Goal: Information Seeking & Learning: Learn about a topic

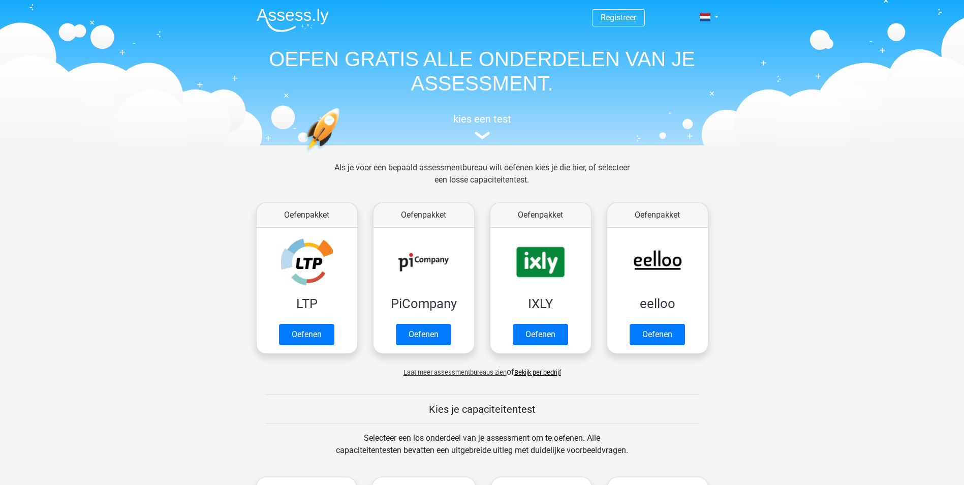
click at [620, 16] on link "Registreer" at bounding box center [619, 18] width 36 height 10
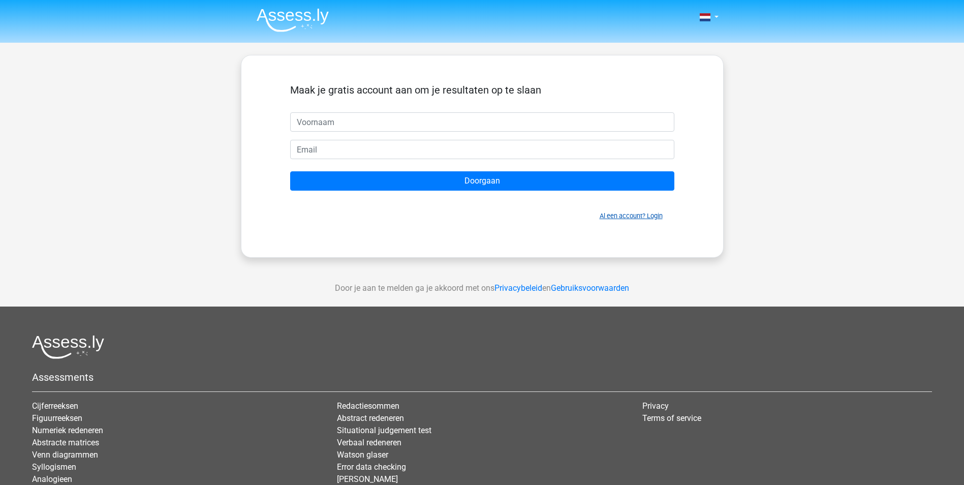
click at [649, 216] on link "Al een account? Login" at bounding box center [631, 216] width 63 height 8
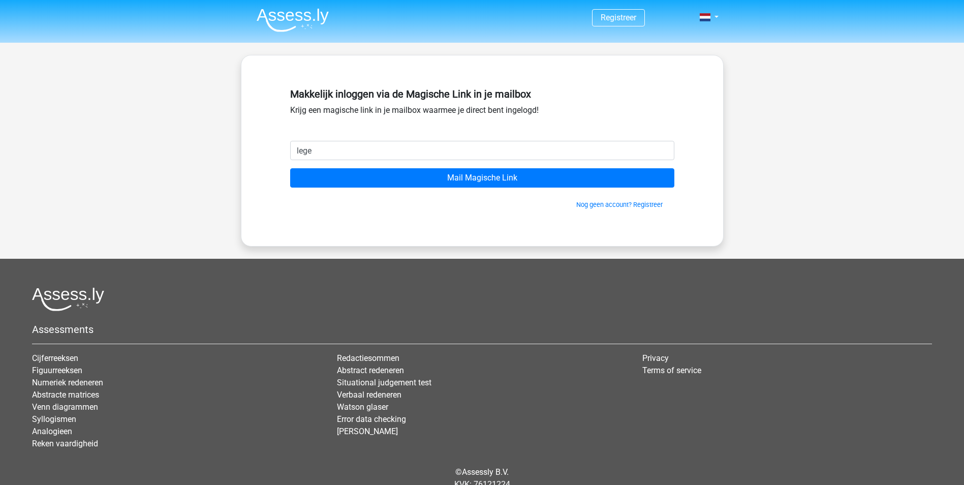
type input "[EMAIL_ADDRESS][DOMAIN_NAME]"
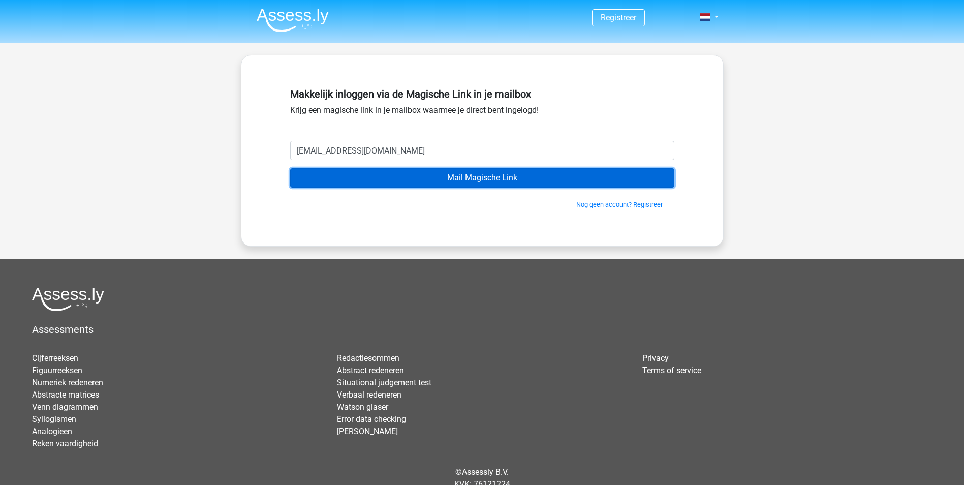
click at [447, 180] on input "Mail Magische Link" at bounding box center [482, 177] width 384 height 19
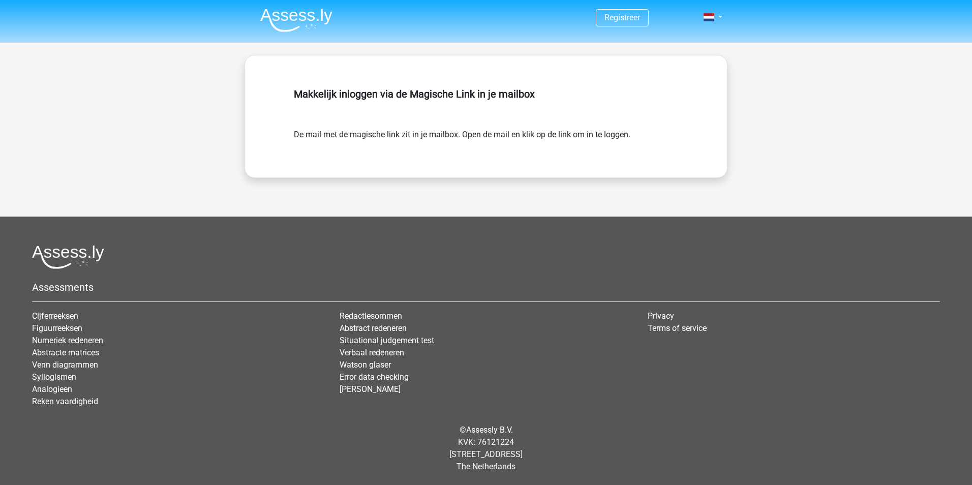
click at [305, 21] on img at bounding box center [296, 20] width 72 height 24
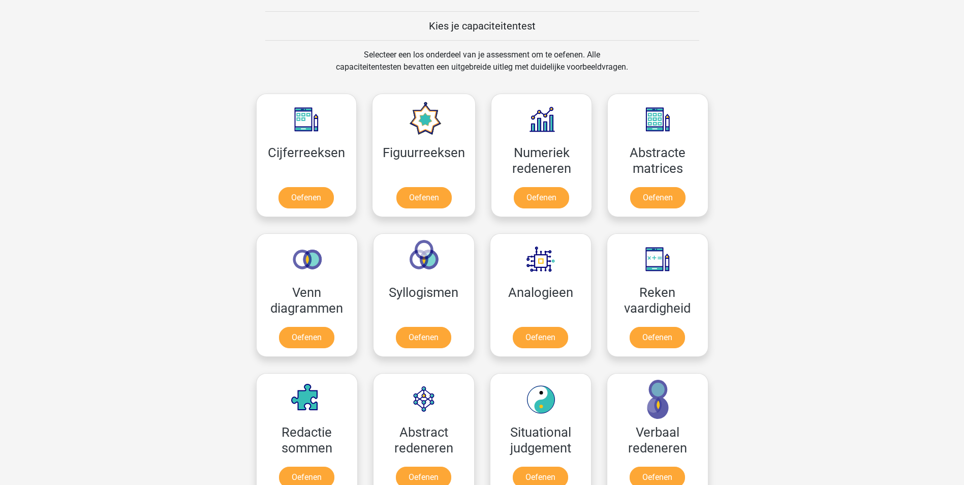
scroll to position [458, 0]
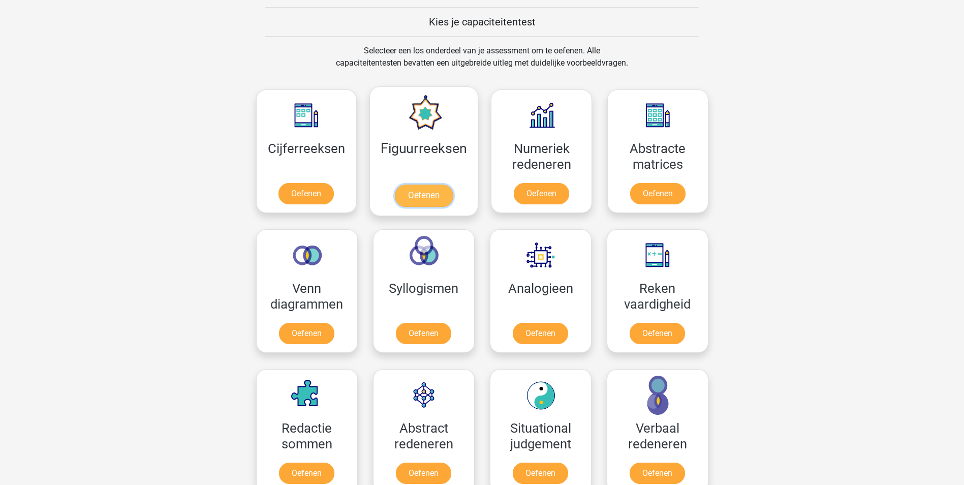
click at [432, 195] on link "Oefenen" at bounding box center [424, 196] width 58 height 22
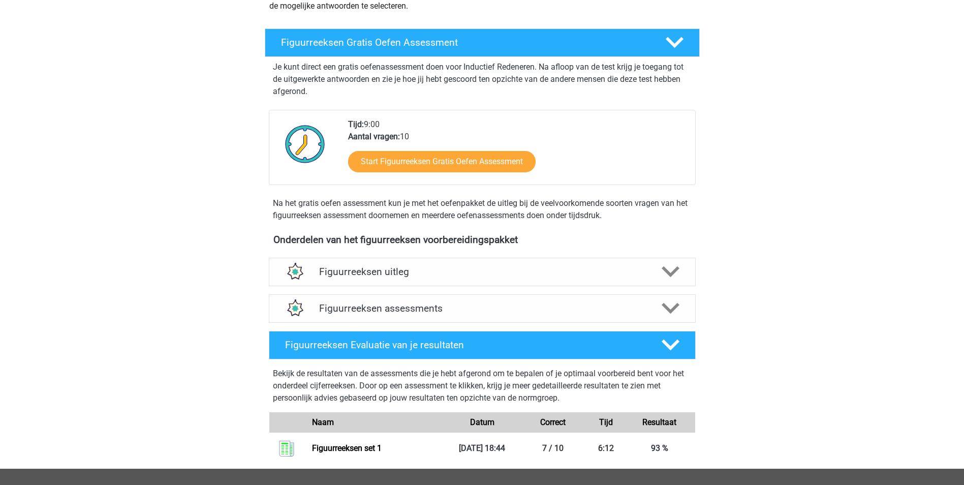
scroll to position [203, 0]
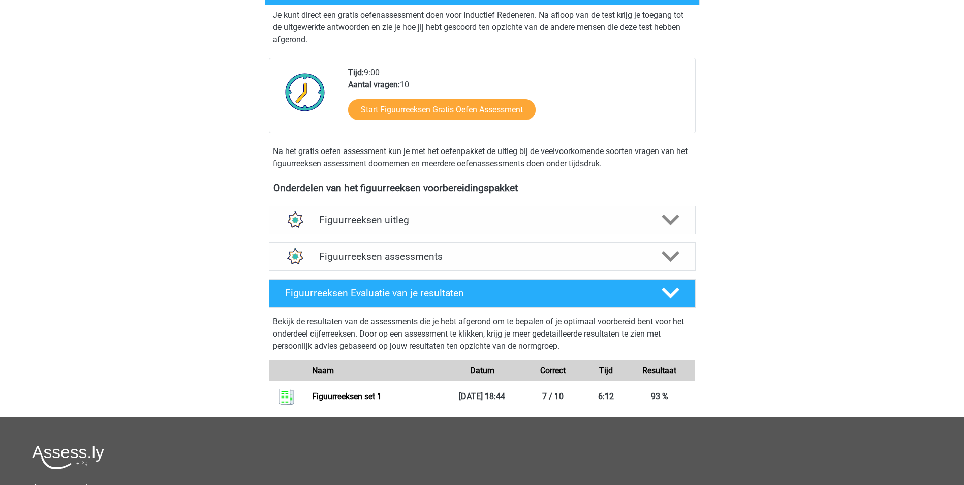
click at [580, 217] on h4 "Figuurreeksen uitleg" at bounding box center [482, 220] width 326 height 12
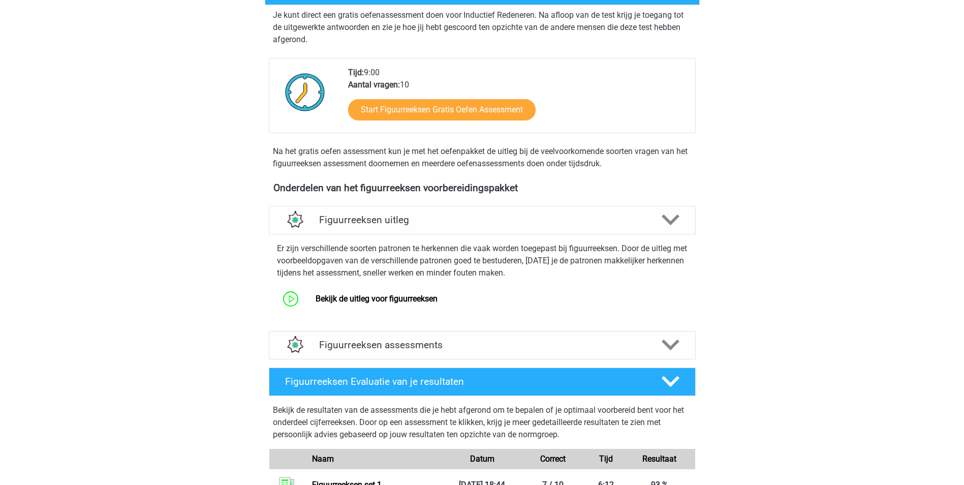
drag, startPoint x: 580, startPoint y: 217, endPoint x: 584, endPoint y: 255, distance: 38.9
click at [580, 217] on h4 "Figuurreeksen uitleg" at bounding box center [482, 220] width 326 height 12
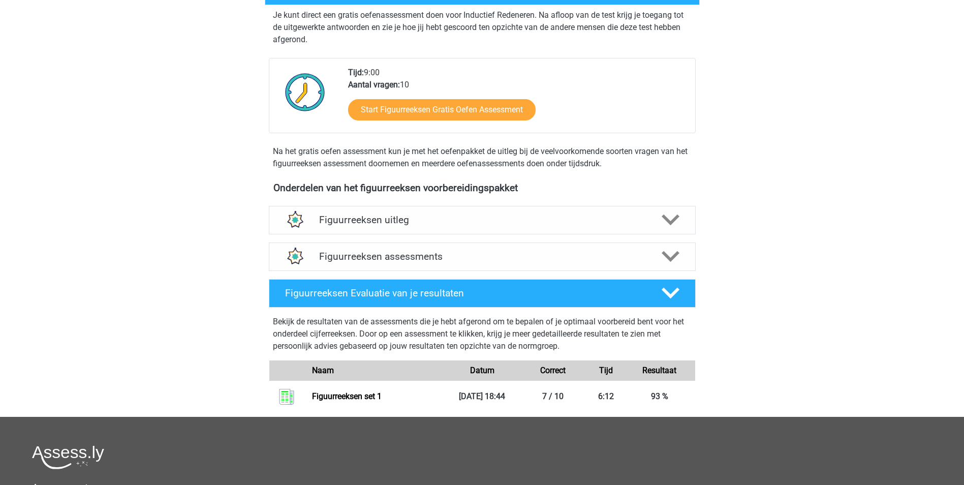
click at [581, 278] on div "Figuurreeksen Evaluatie van je resultaten Bekijk de resultaten van de assessmen…" at bounding box center [482, 346] width 467 height 142
click at [583, 265] on div "Figuurreeksen assessments" at bounding box center [482, 257] width 427 height 28
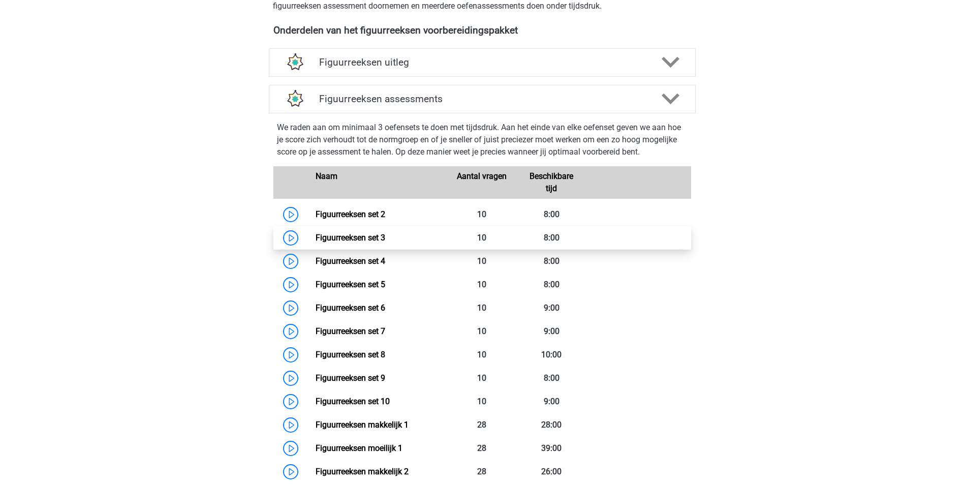
scroll to position [356, 0]
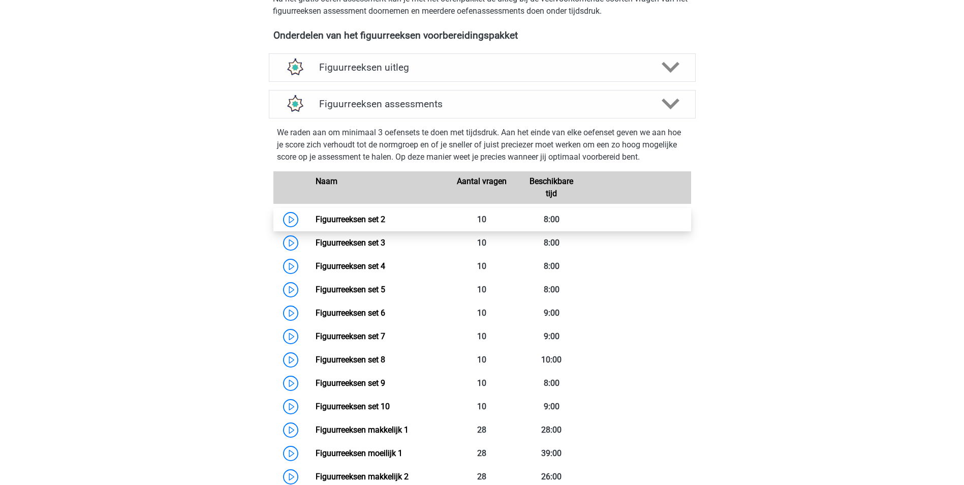
click at [316, 217] on link "Figuurreeksen set 2" at bounding box center [351, 220] width 70 height 10
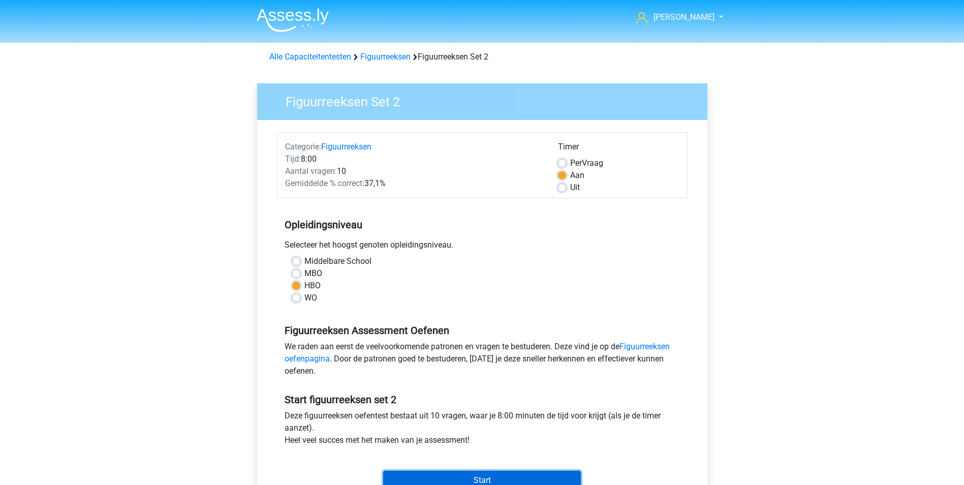
click at [497, 472] on input "Start" at bounding box center [482, 480] width 198 height 19
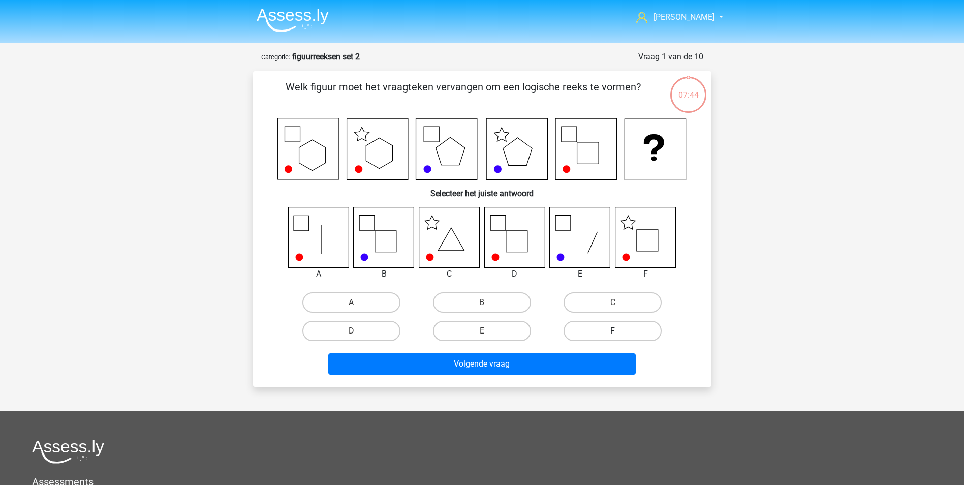
click at [604, 330] on label "F" at bounding box center [613, 331] width 98 height 20
click at [613, 331] on input "F" at bounding box center [616, 334] width 7 height 7
radio input "true"
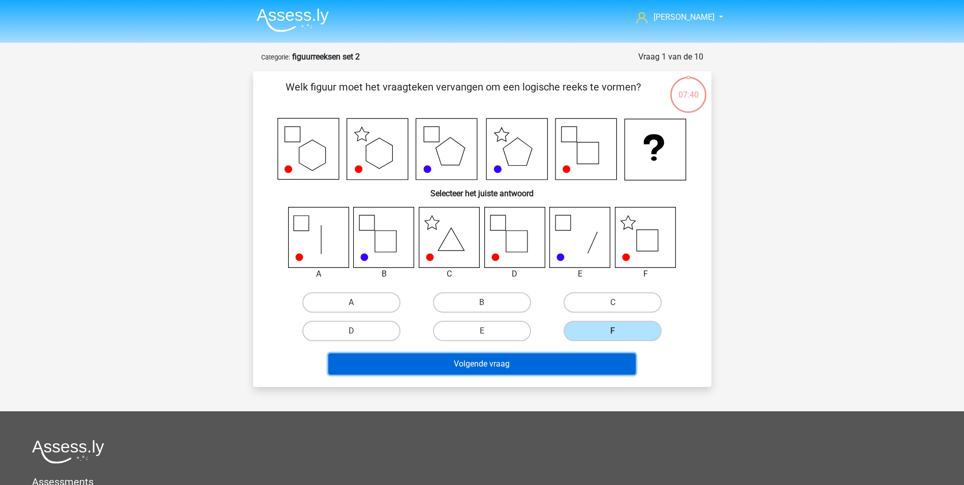
click at [612, 366] on button "Volgende vraag" at bounding box center [482, 363] width 308 height 21
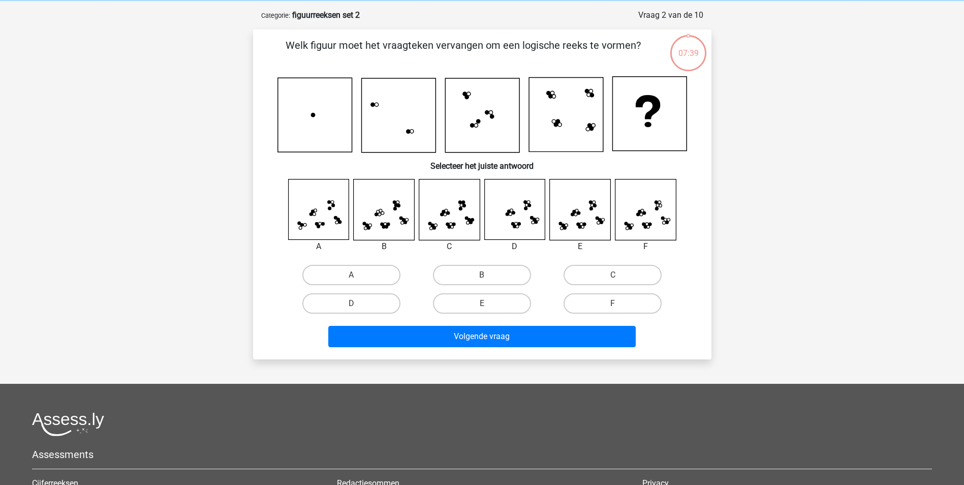
scroll to position [51, 0]
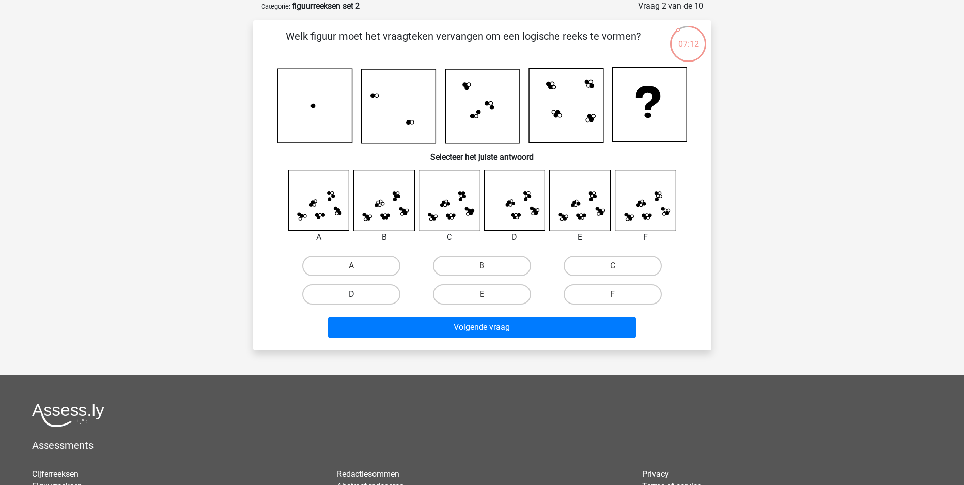
click at [382, 294] on label "D" at bounding box center [351, 294] width 98 height 20
click at [358, 294] on input "D" at bounding box center [354, 297] width 7 height 7
radio input "true"
drag, startPoint x: 504, startPoint y: 290, endPoint x: 542, endPoint y: 265, distance: 45.3
click at [504, 290] on label "E" at bounding box center [482, 294] width 98 height 20
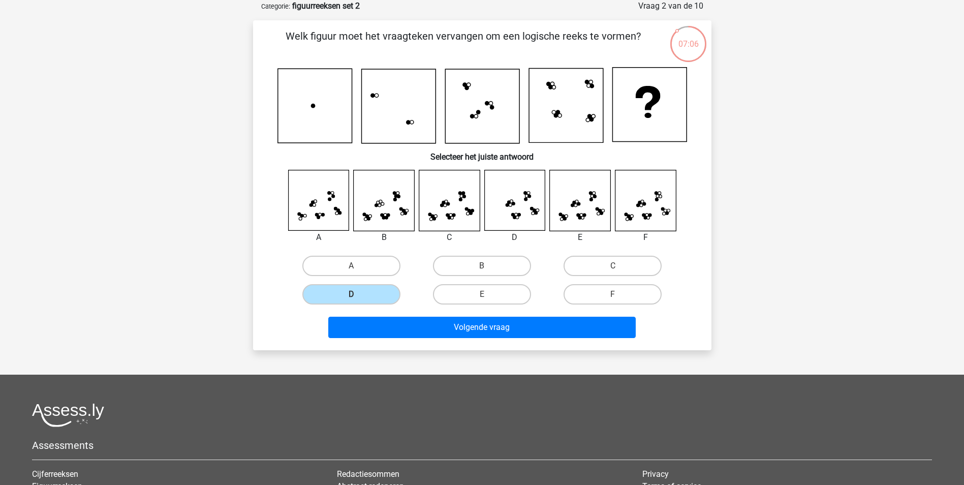
click at [489, 294] on input "E" at bounding box center [485, 297] width 7 height 7
radio input "true"
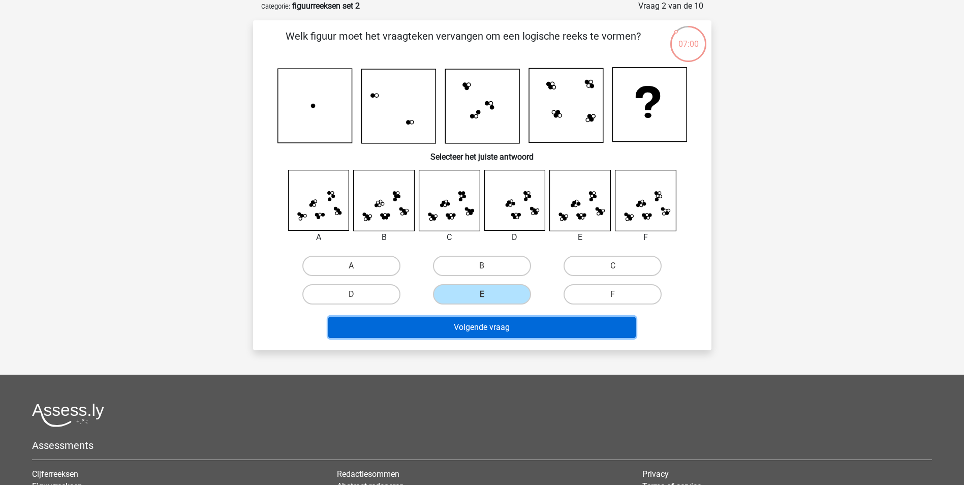
click at [536, 326] on button "Volgende vraag" at bounding box center [482, 327] width 308 height 21
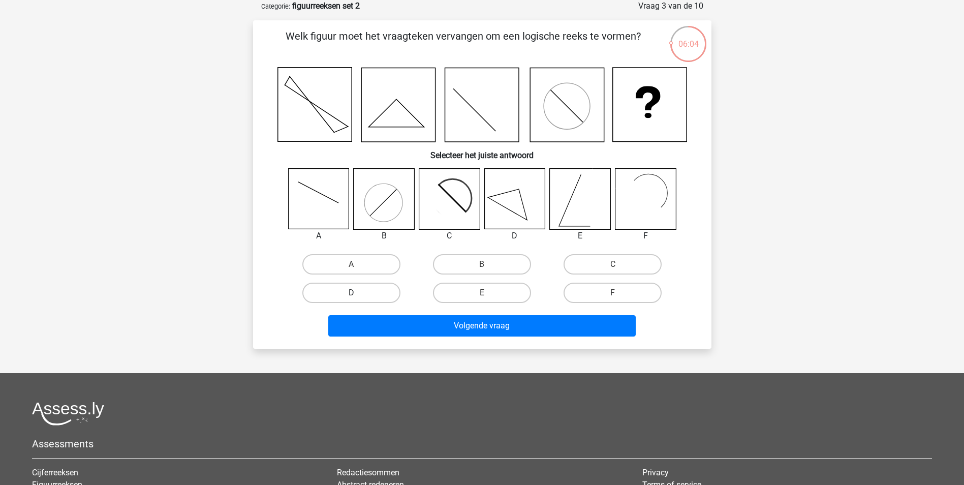
click at [395, 288] on label "D" at bounding box center [351, 293] width 98 height 20
click at [358, 293] on input "D" at bounding box center [354, 296] width 7 height 7
radio input "true"
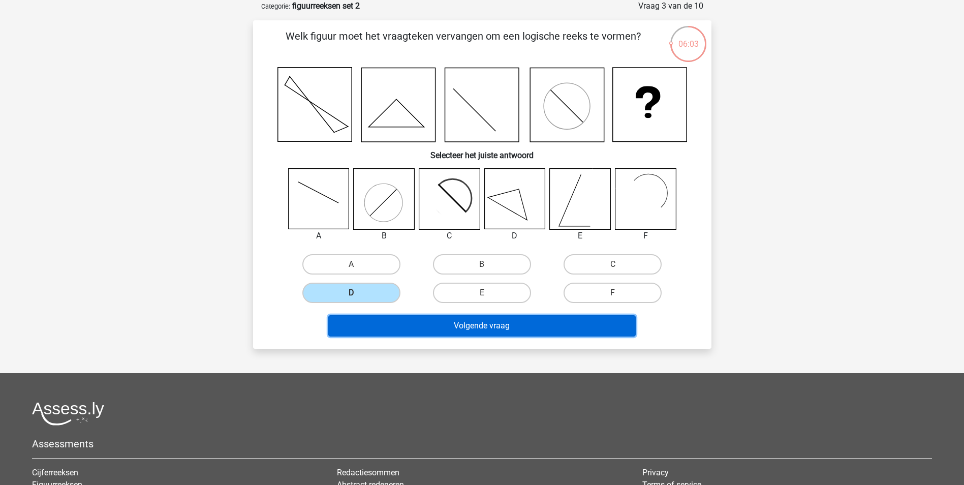
click at [460, 325] on button "Volgende vraag" at bounding box center [482, 325] width 308 height 21
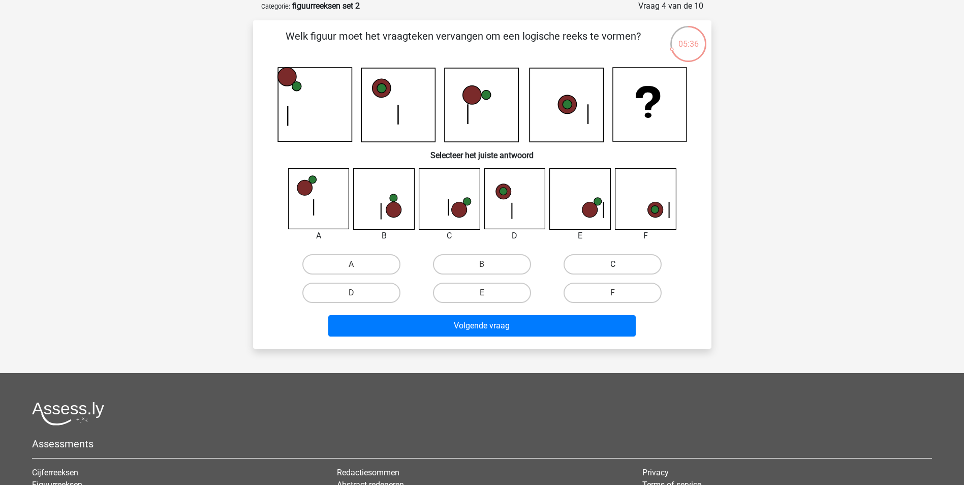
click at [599, 265] on label "C" at bounding box center [613, 264] width 98 height 20
click at [613, 265] on input "C" at bounding box center [616, 267] width 7 height 7
radio input "true"
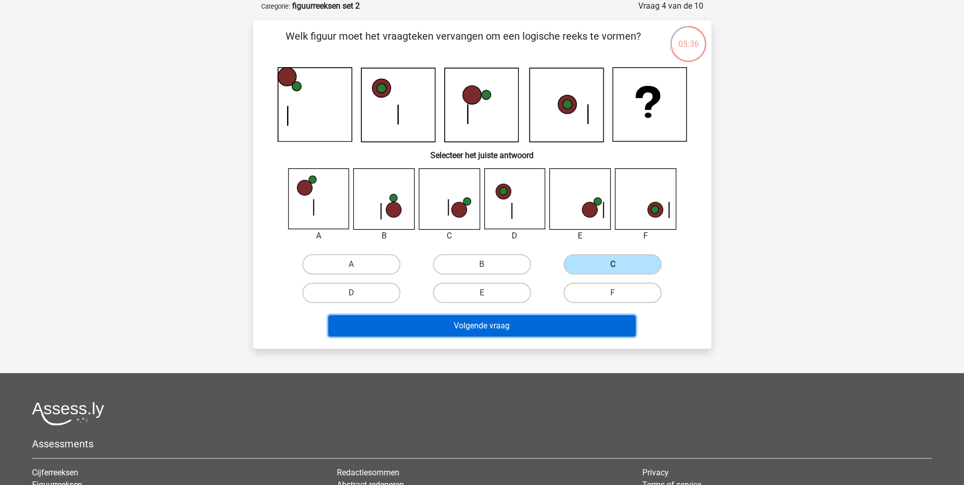
click at [572, 323] on button "Volgende vraag" at bounding box center [482, 325] width 308 height 21
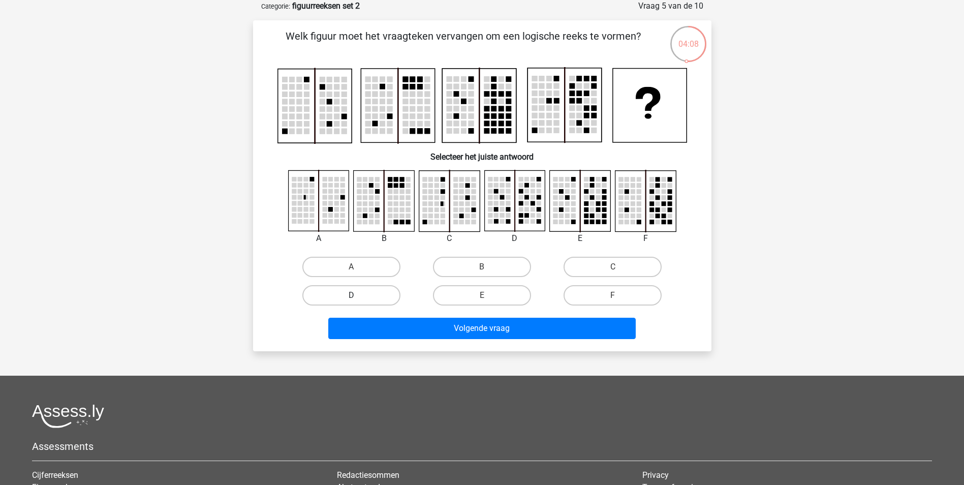
click at [368, 290] on label "D" at bounding box center [351, 295] width 98 height 20
click at [358, 295] on input "D" at bounding box center [354, 298] width 7 height 7
radio input "true"
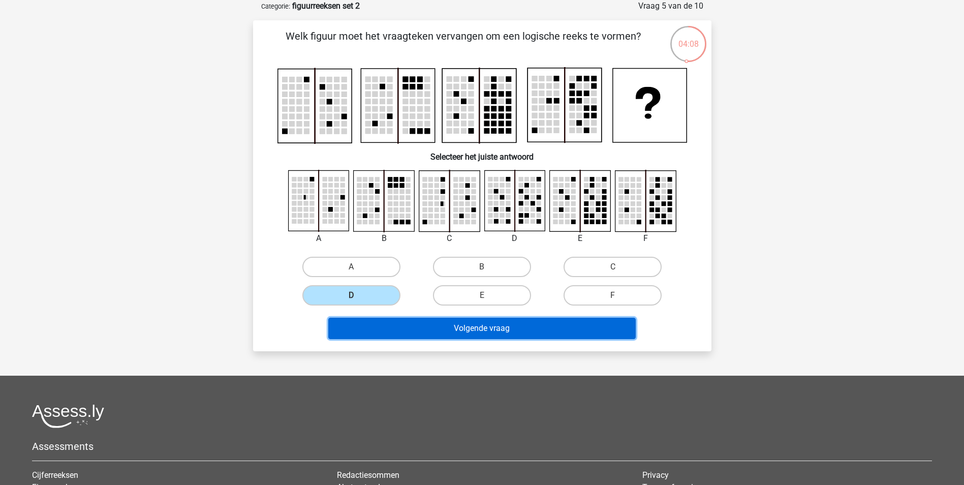
click at [501, 328] on button "Volgende vraag" at bounding box center [482, 328] width 308 height 21
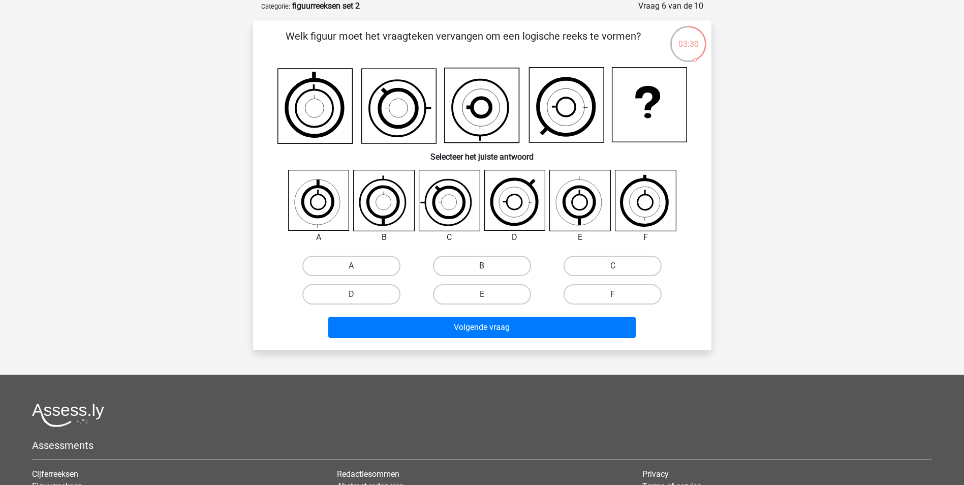
click at [463, 265] on label "B" at bounding box center [482, 266] width 98 height 20
click at [482, 266] on input "B" at bounding box center [485, 269] width 7 height 7
radio input "true"
click at [613, 267] on input "C" at bounding box center [616, 269] width 7 height 7
radio input "true"
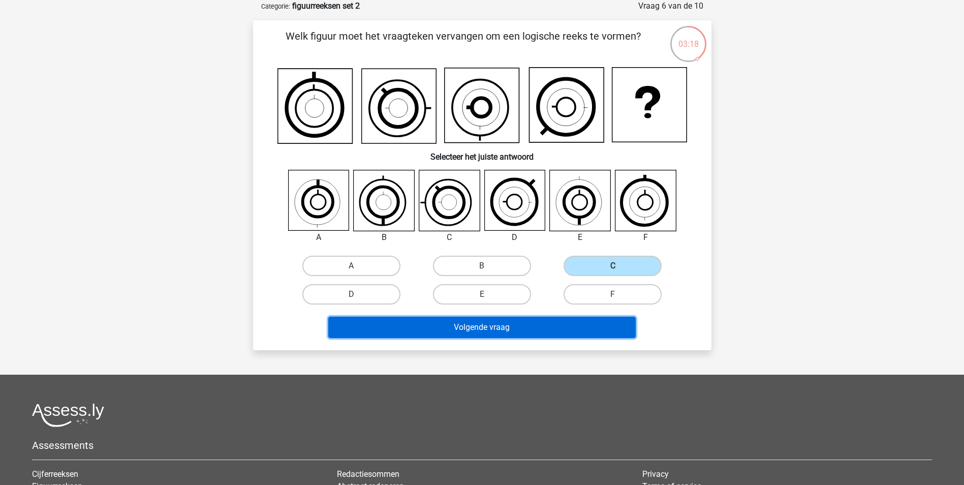
click at [568, 337] on button "Volgende vraag" at bounding box center [482, 327] width 308 height 21
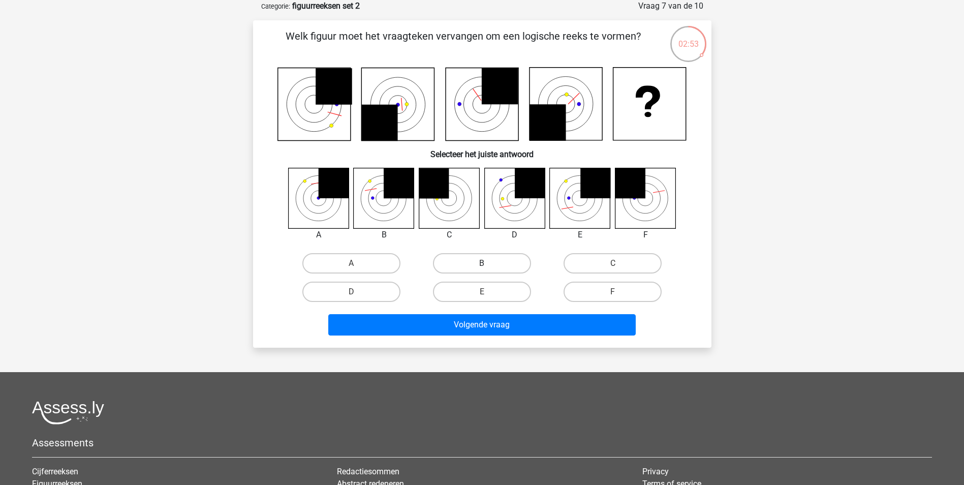
click at [471, 258] on label "B" at bounding box center [482, 263] width 98 height 20
click at [482, 263] on input "B" at bounding box center [485, 266] width 7 height 7
radio input "true"
click at [518, 288] on label "E" at bounding box center [482, 292] width 98 height 20
click at [489, 292] on input "E" at bounding box center [485, 295] width 7 height 7
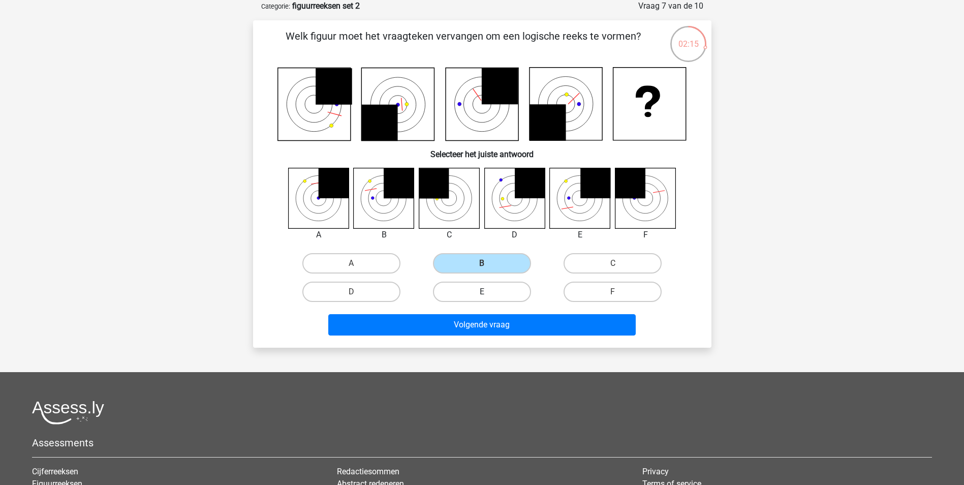
radio input "true"
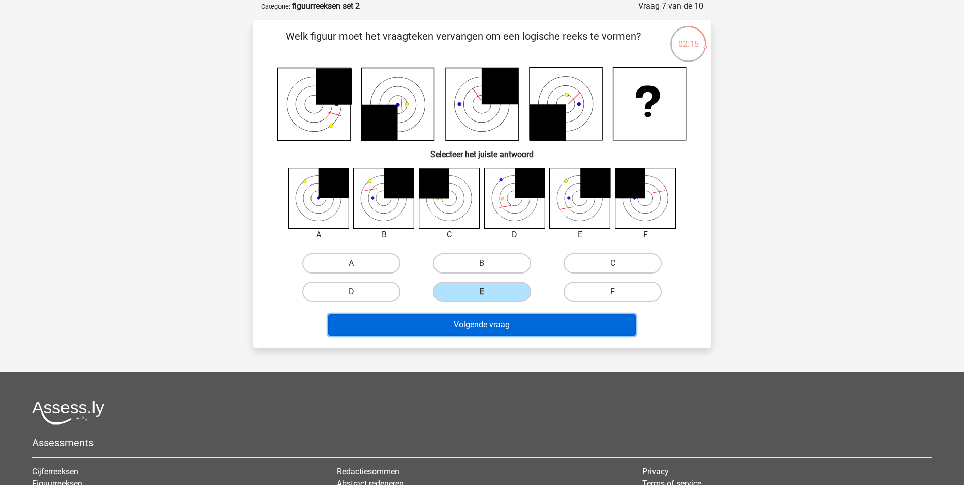
click at [524, 324] on button "Volgende vraag" at bounding box center [482, 324] width 308 height 21
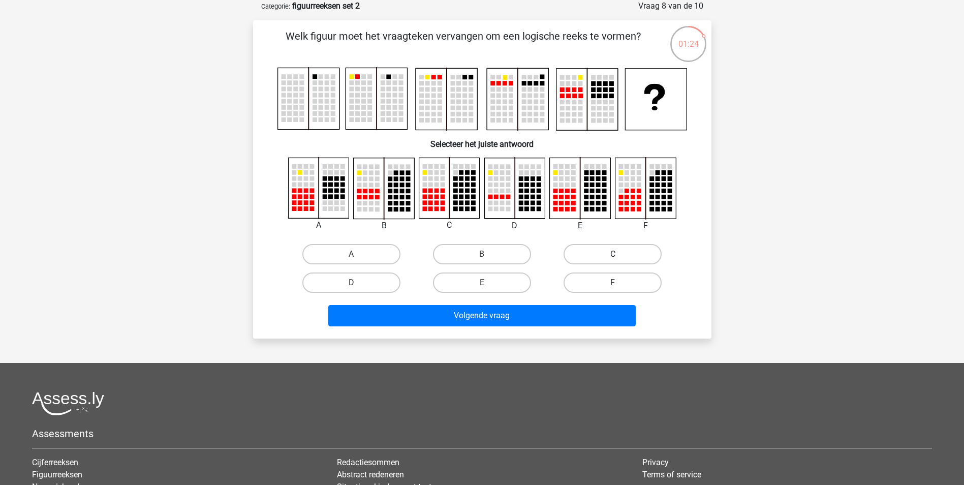
click at [584, 250] on label "C" at bounding box center [613, 254] width 98 height 20
click at [613, 254] on input "C" at bounding box center [616, 257] width 7 height 7
radio input "true"
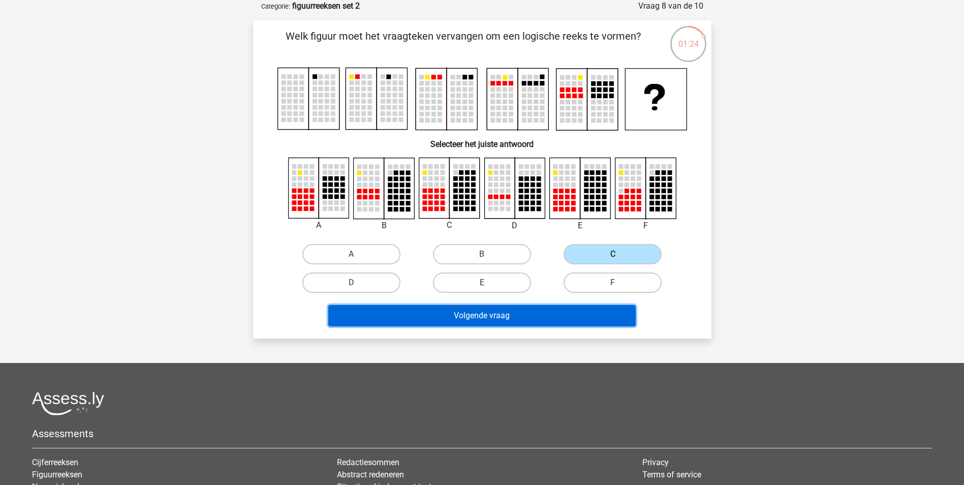
click at [561, 317] on button "Volgende vraag" at bounding box center [482, 315] width 308 height 21
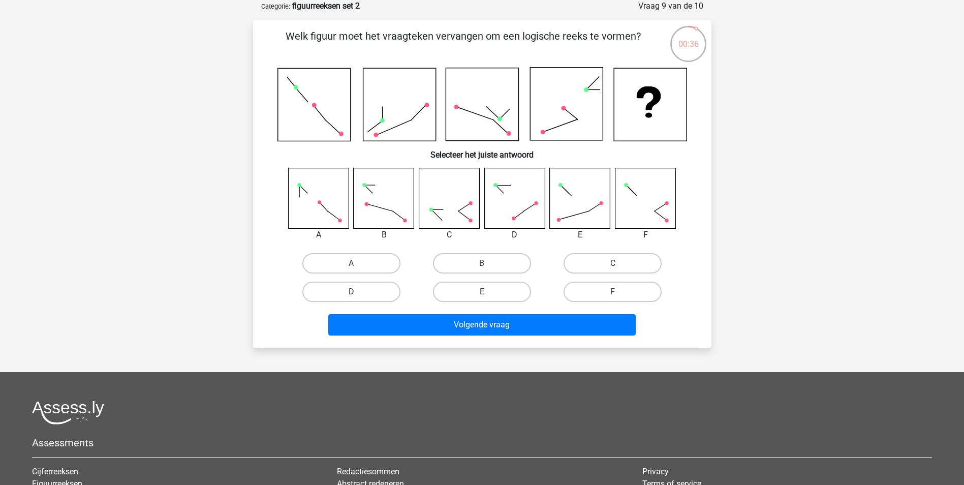
click at [484, 268] on input "B" at bounding box center [485, 266] width 7 height 7
radio input "true"
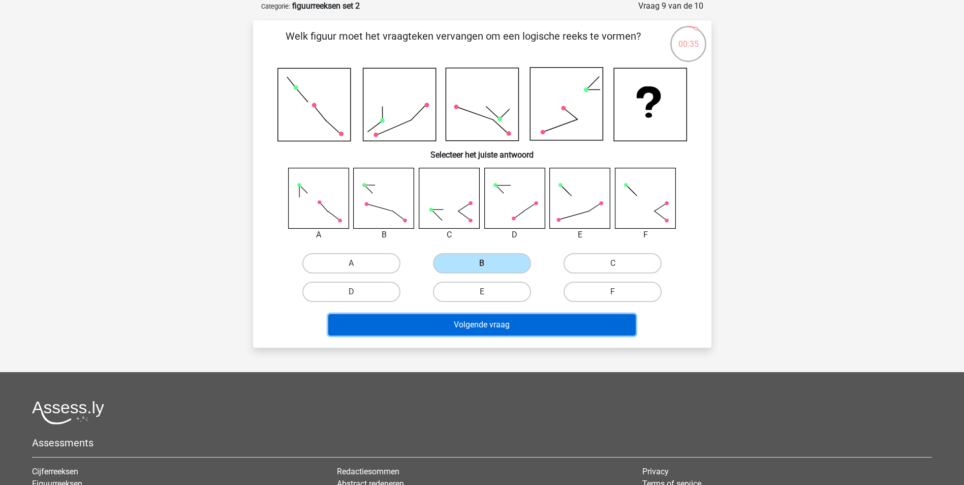
click at [506, 322] on button "Volgende vraag" at bounding box center [482, 324] width 308 height 21
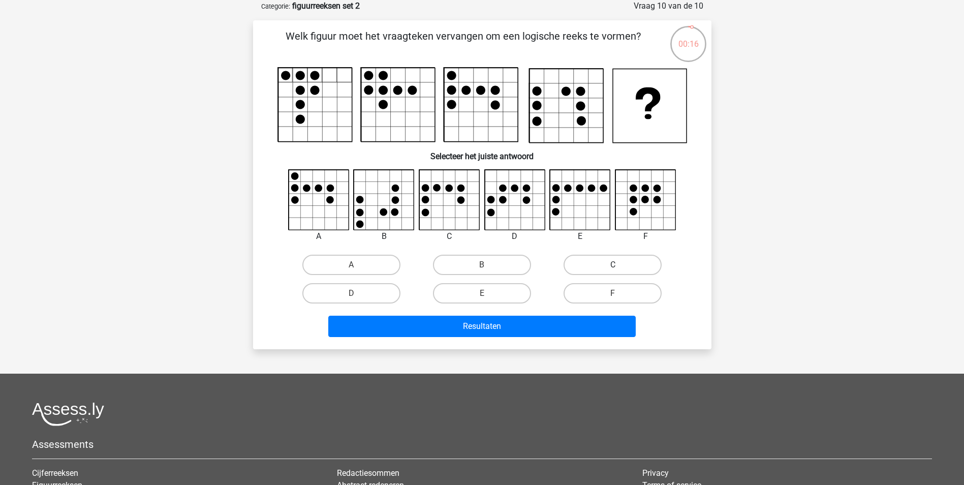
click at [579, 266] on label "C" at bounding box center [613, 265] width 98 height 20
click at [613, 266] on input "C" at bounding box center [616, 268] width 7 height 7
radio input "true"
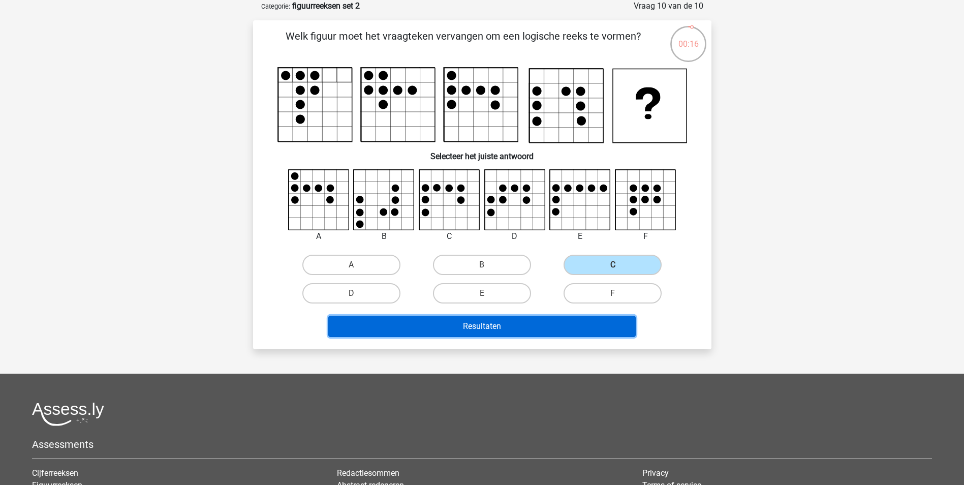
click at [535, 325] on button "Resultaten" at bounding box center [482, 326] width 308 height 21
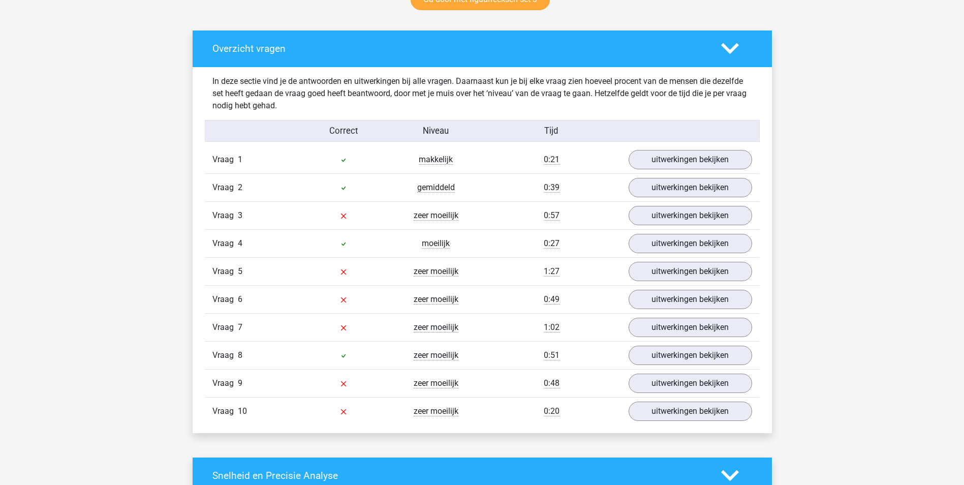
scroll to position [559, 0]
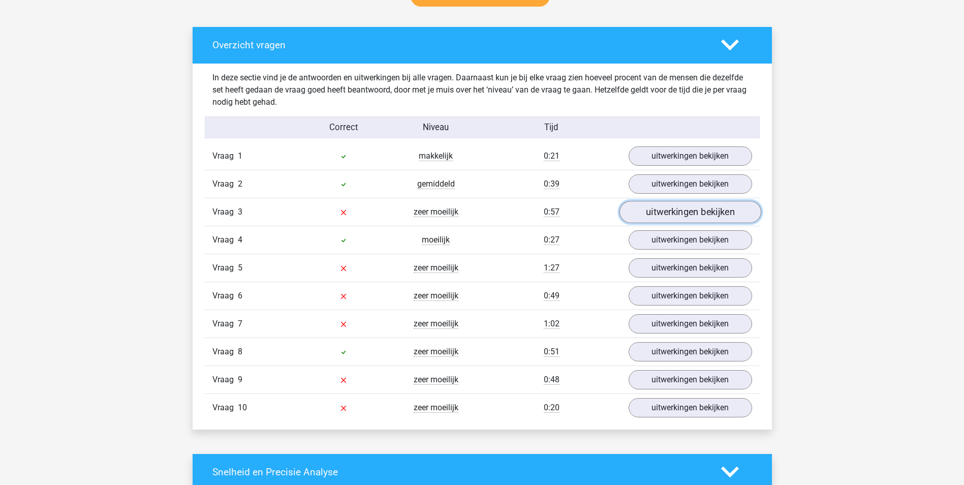
click at [689, 213] on link "uitwerkingen bekijken" at bounding box center [690, 212] width 142 height 22
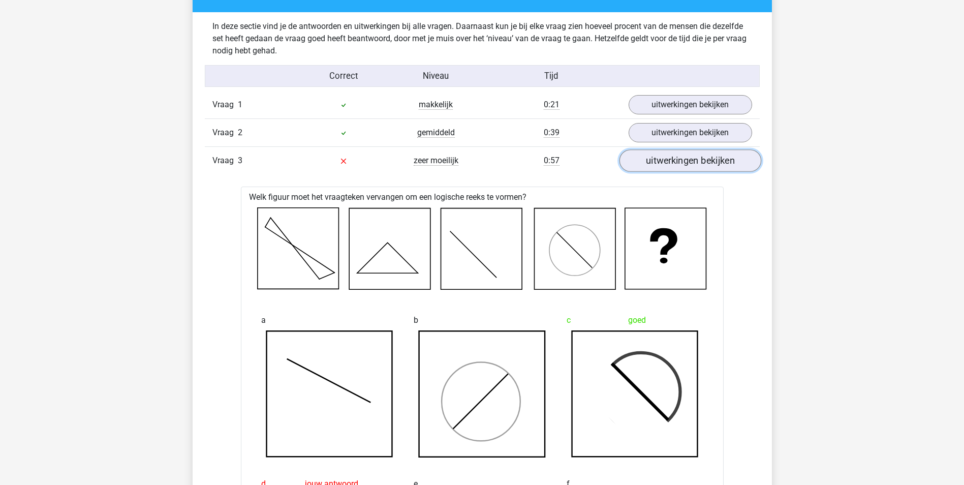
scroll to position [610, 0]
click at [675, 163] on link "uitwerkingen bekijken" at bounding box center [690, 161] width 142 height 22
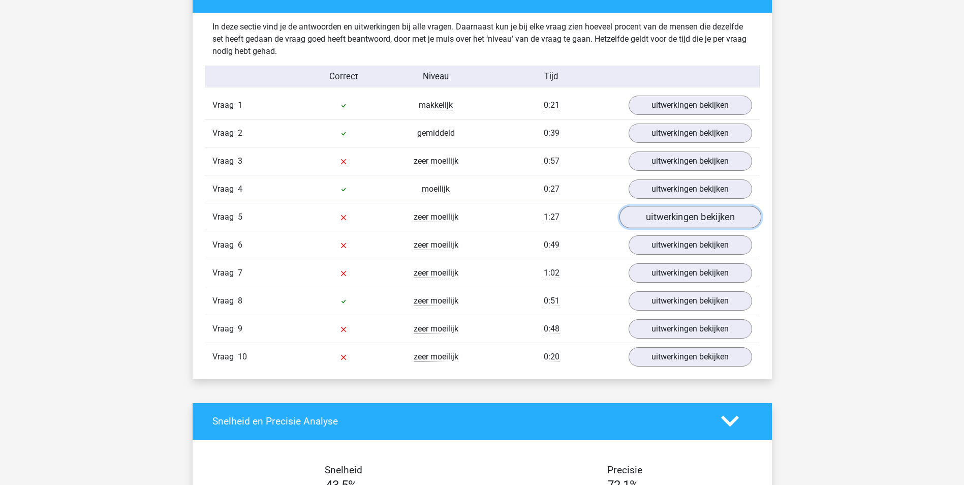
click at [664, 221] on link "uitwerkingen bekijken" at bounding box center [690, 217] width 142 height 22
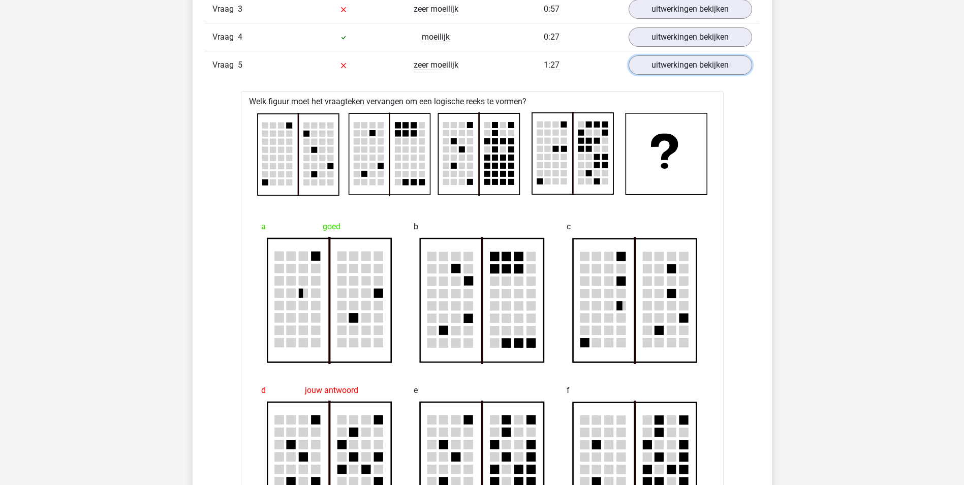
scroll to position [712, 0]
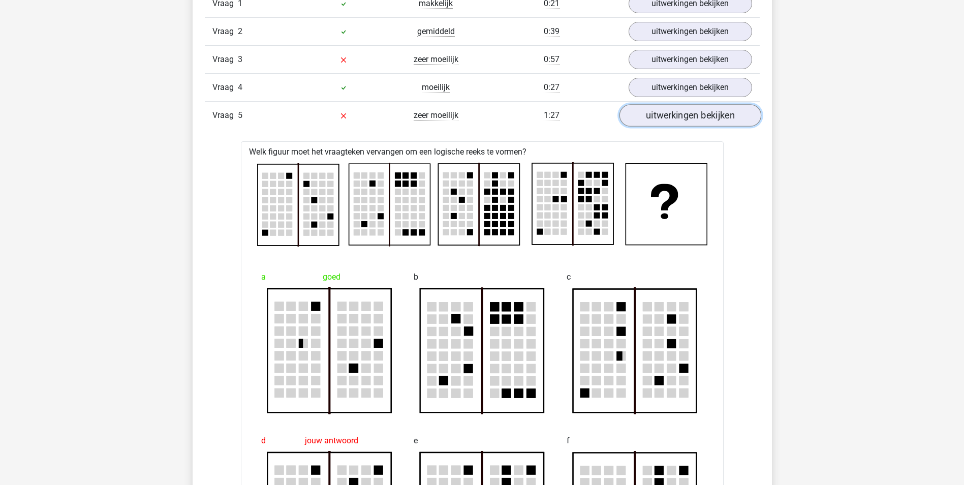
click at [725, 122] on link "uitwerkingen bekijken" at bounding box center [690, 115] width 142 height 22
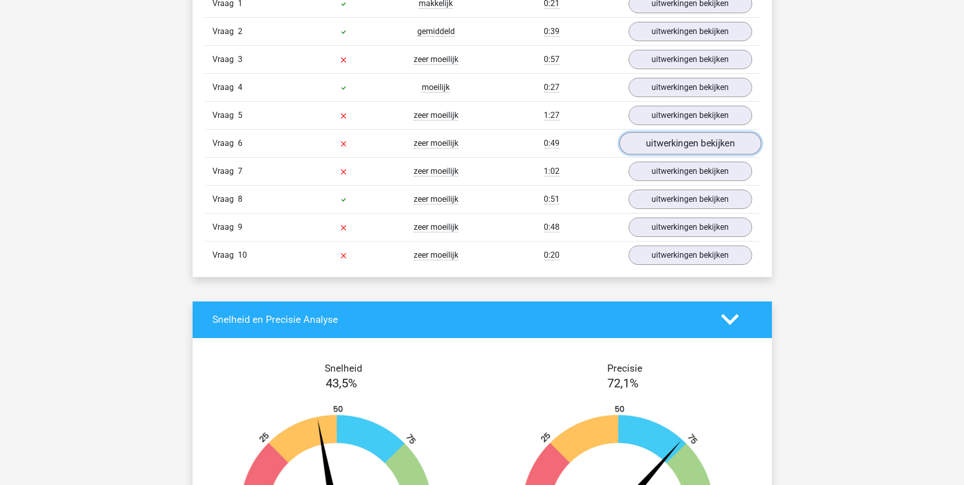
click at [695, 145] on link "uitwerkingen bekijken" at bounding box center [690, 143] width 142 height 22
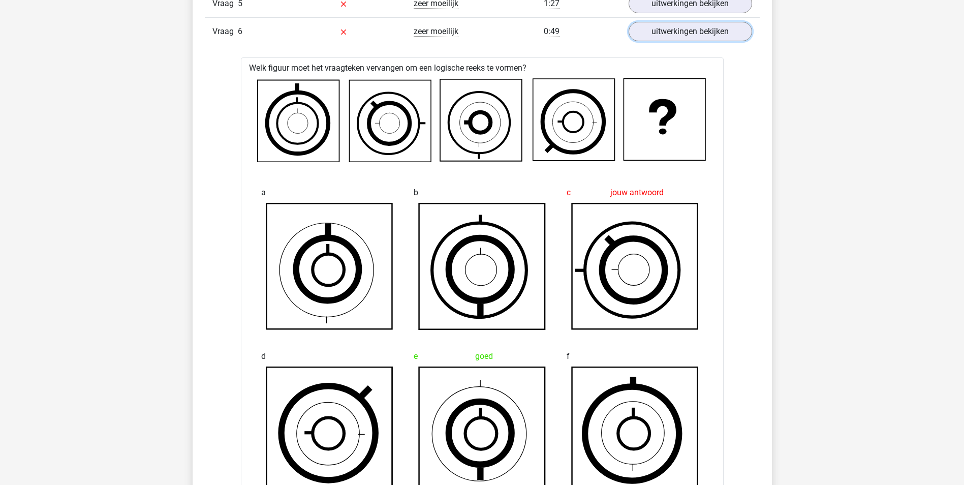
scroll to position [813, 0]
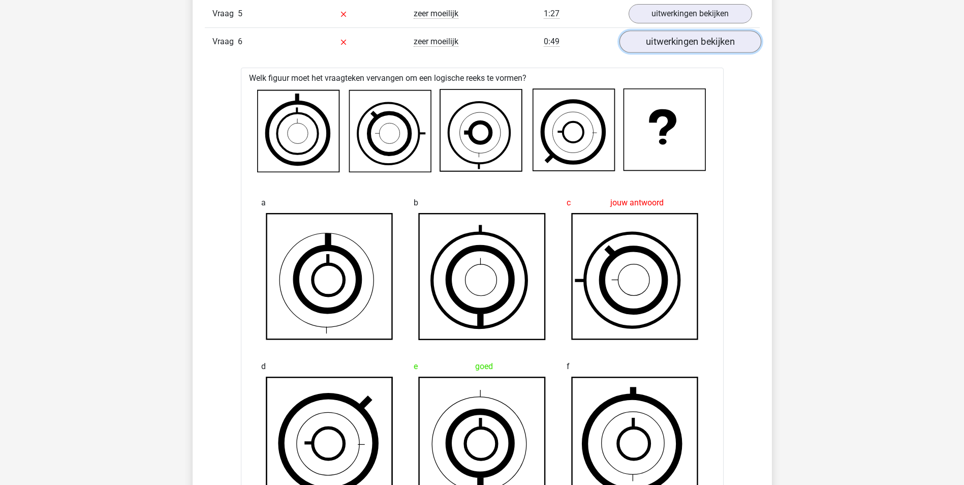
click at [714, 48] on link "uitwerkingen bekijken" at bounding box center [690, 42] width 142 height 22
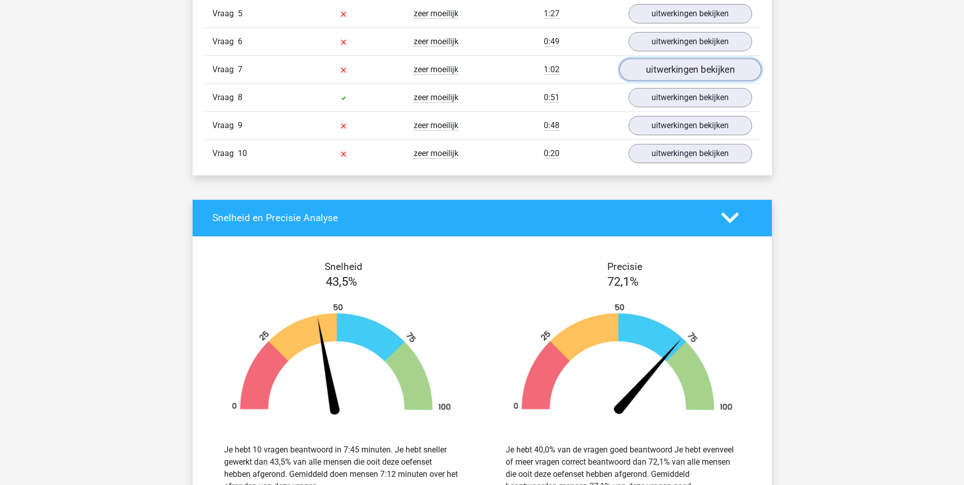
click at [699, 71] on link "uitwerkingen bekijken" at bounding box center [690, 69] width 142 height 22
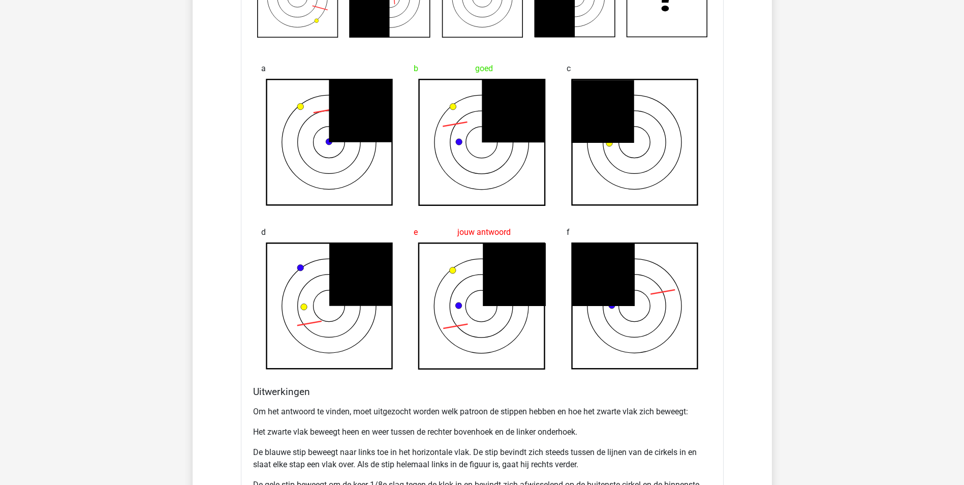
scroll to position [864, 0]
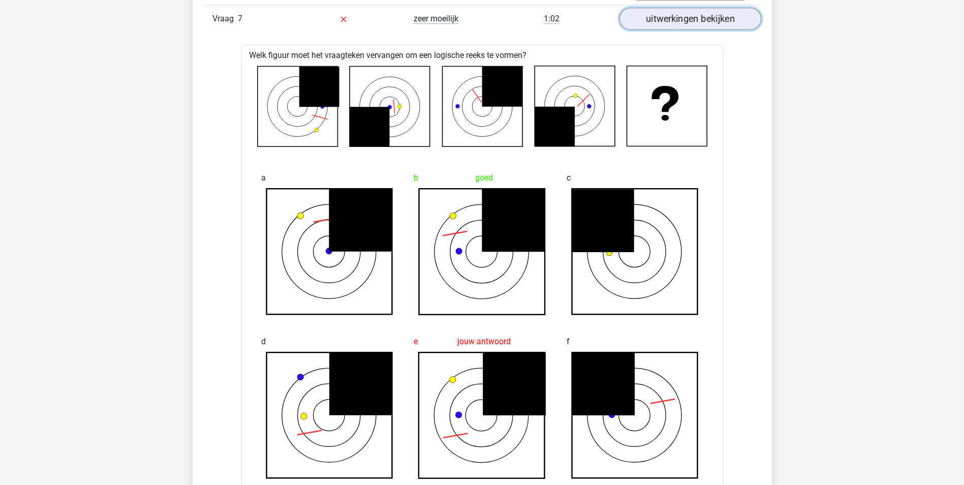
click at [731, 20] on link "uitwerkingen bekijken" at bounding box center [690, 19] width 142 height 22
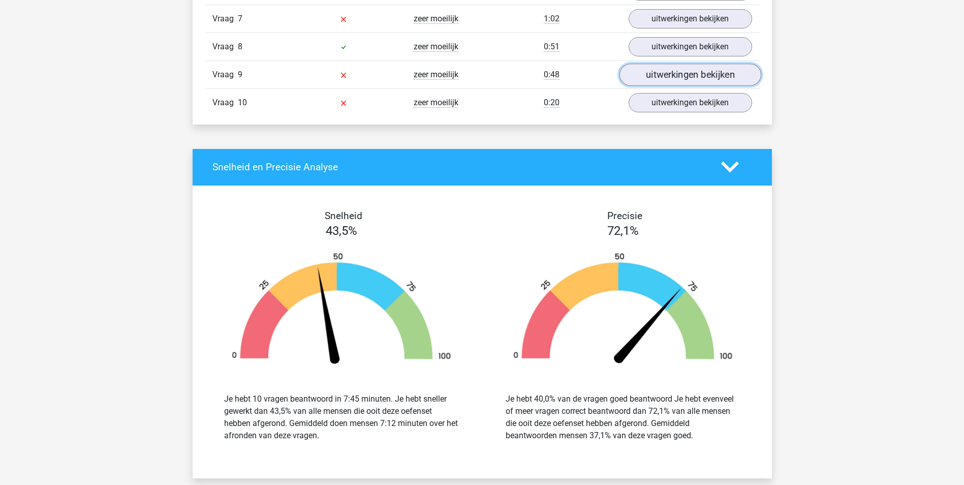
click at [677, 73] on link "uitwerkingen bekijken" at bounding box center [690, 75] width 142 height 22
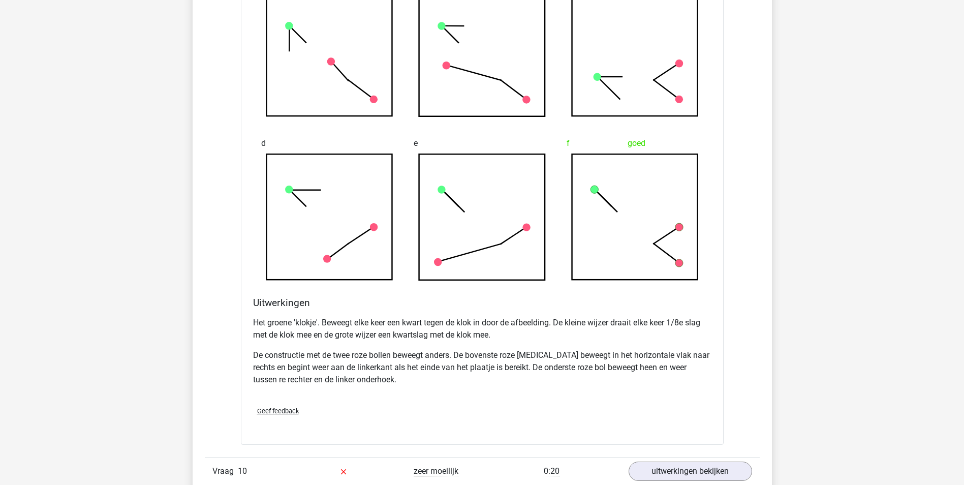
scroll to position [1322, 0]
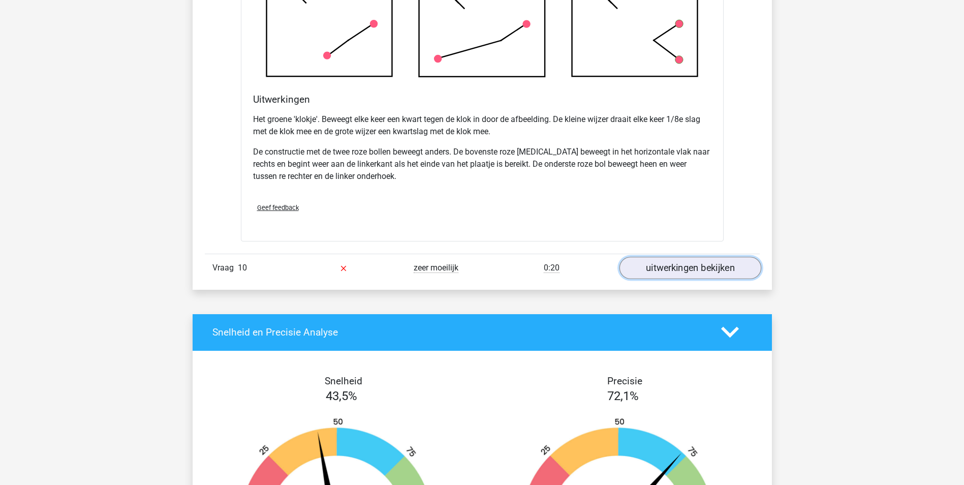
click at [691, 263] on link "uitwerkingen bekijken" at bounding box center [690, 268] width 142 height 22
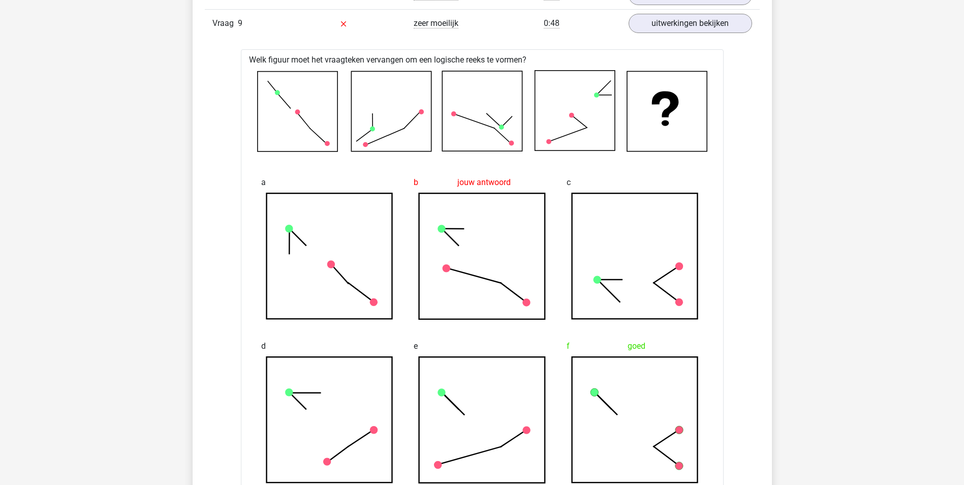
scroll to position [915, 0]
click at [704, 16] on link "uitwerkingen bekijken" at bounding box center [690, 24] width 142 height 22
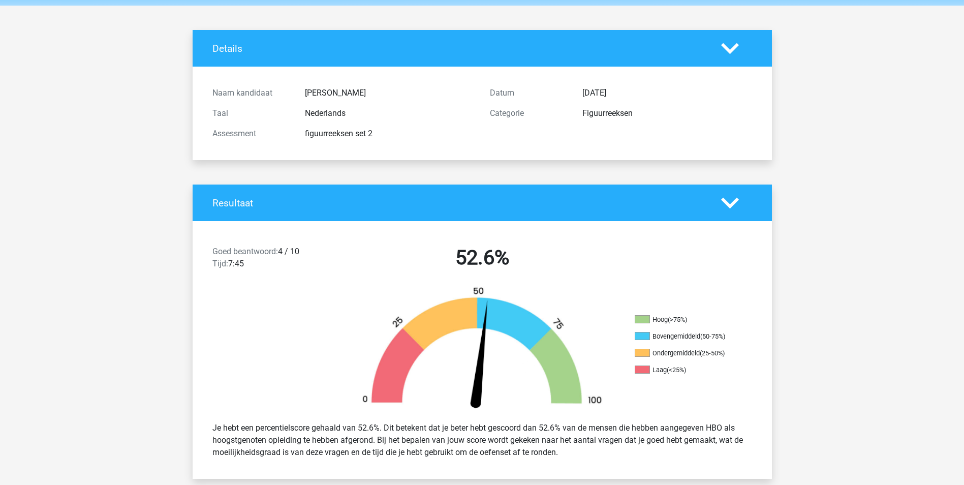
scroll to position [0, 0]
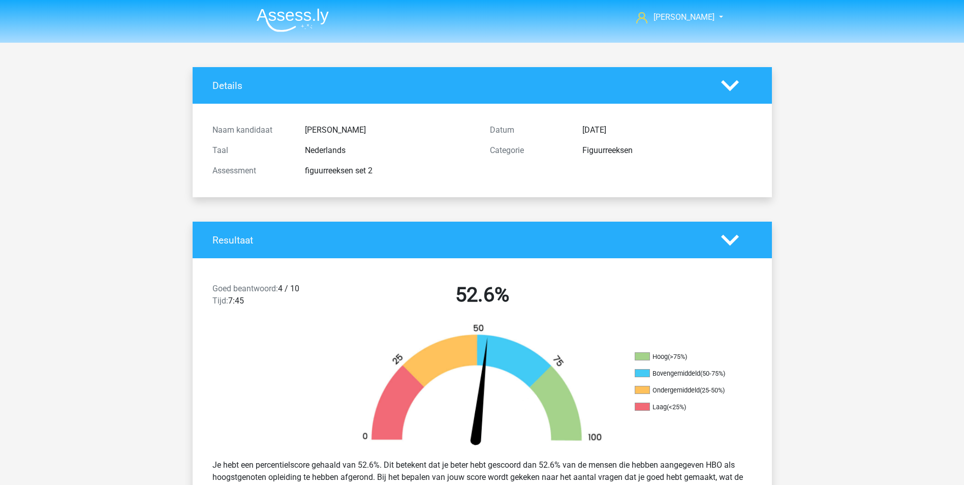
click at [314, 19] on img at bounding box center [293, 20] width 72 height 24
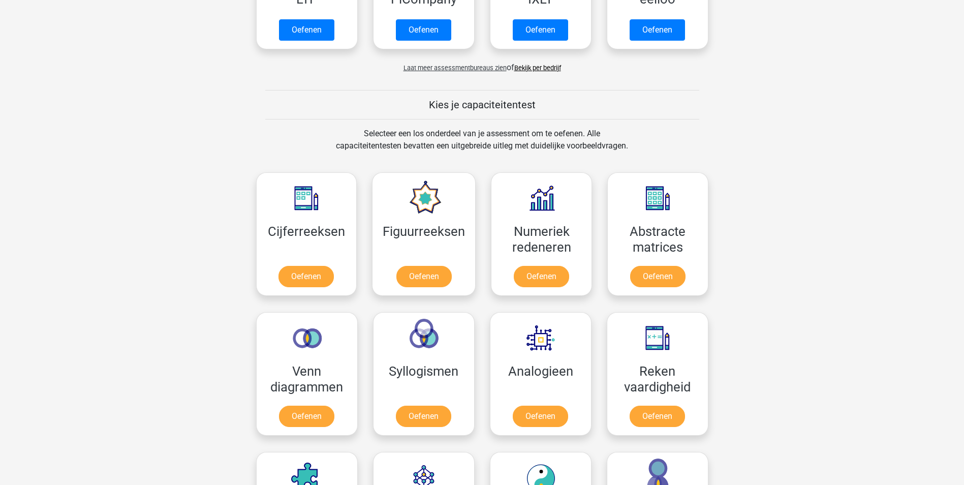
scroll to position [305, 0]
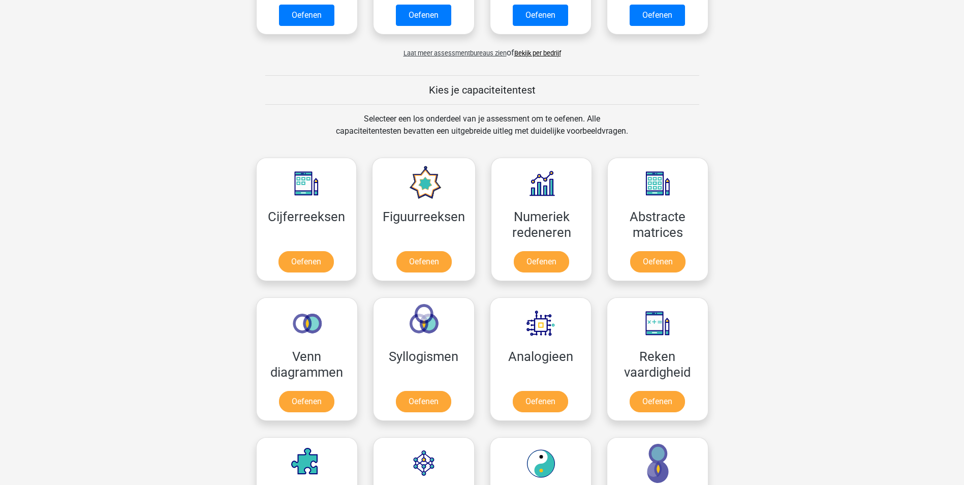
scroll to position [356, 0]
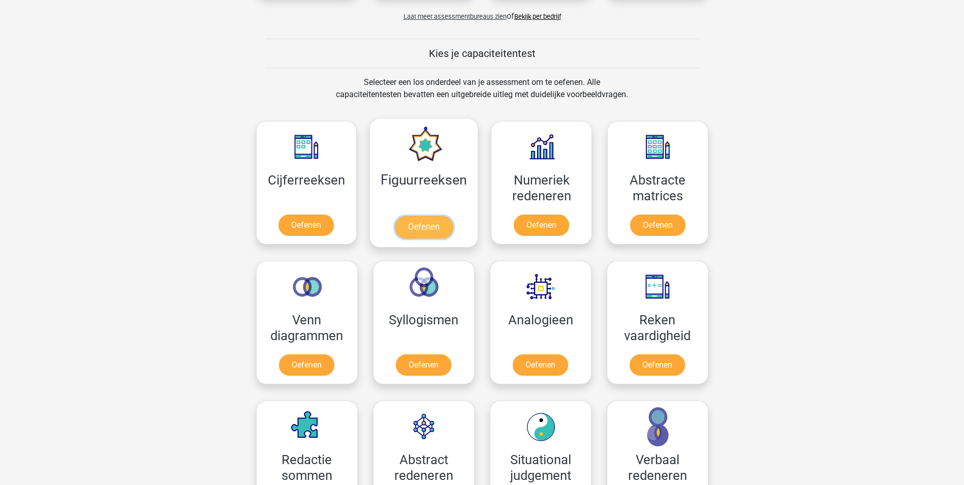
click at [425, 216] on link "Oefenen" at bounding box center [424, 227] width 58 height 22
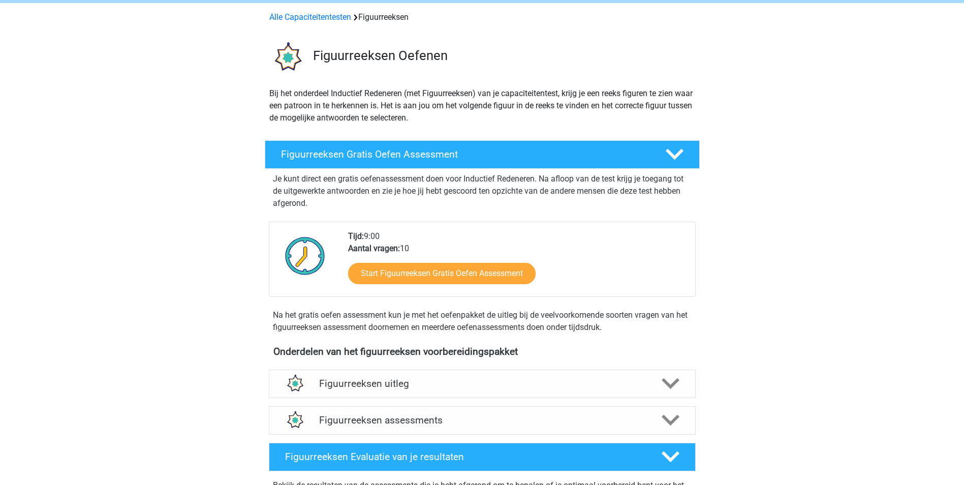
scroll to position [51, 0]
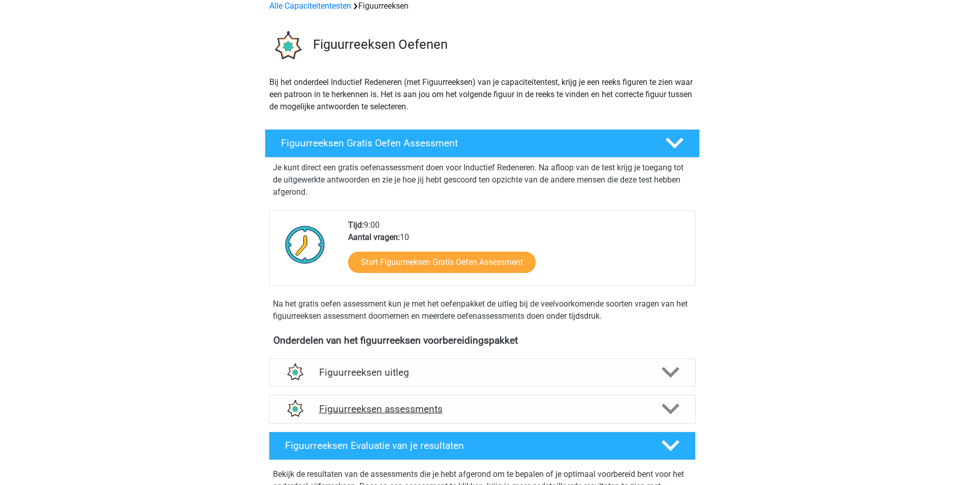
click at [669, 403] on icon at bounding box center [671, 409] width 18 height 18
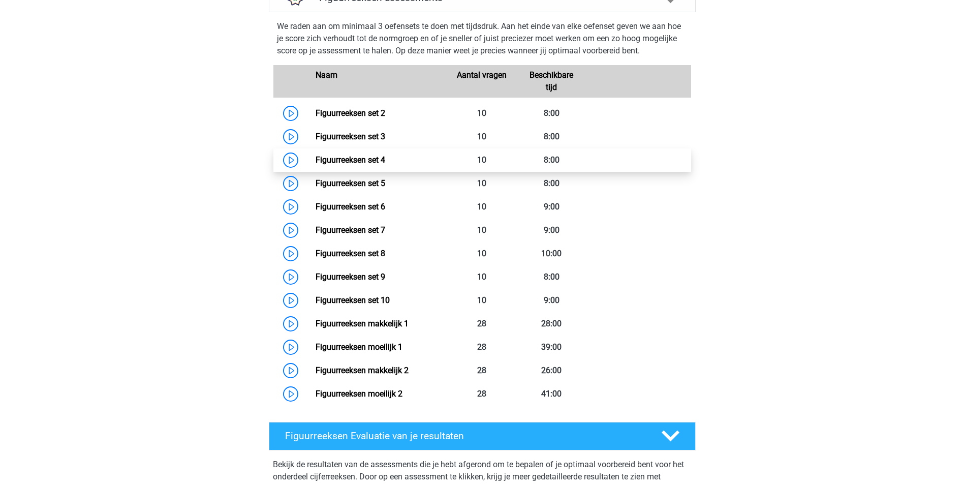
scroll to position [458, 0]
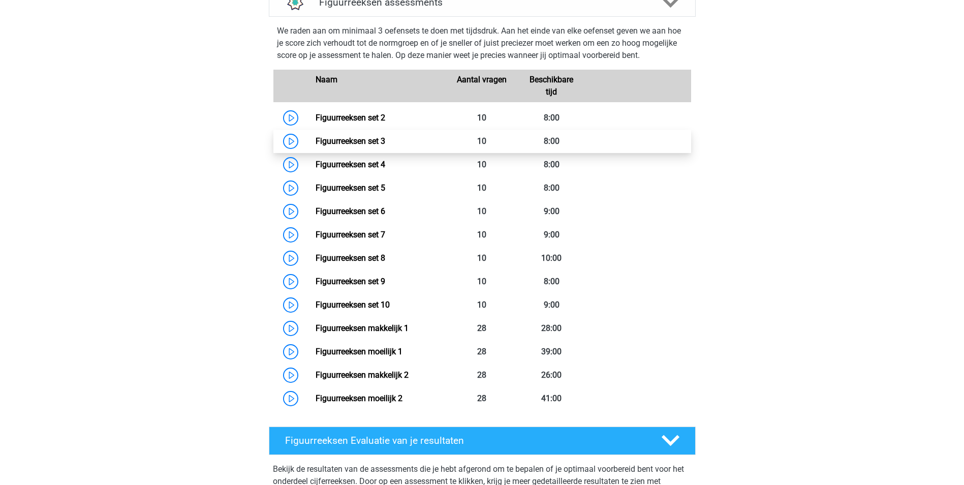
click at [316, 143] on link "Figuurreeksen set 3" at bounding box center [351, 141] width 70 height 10
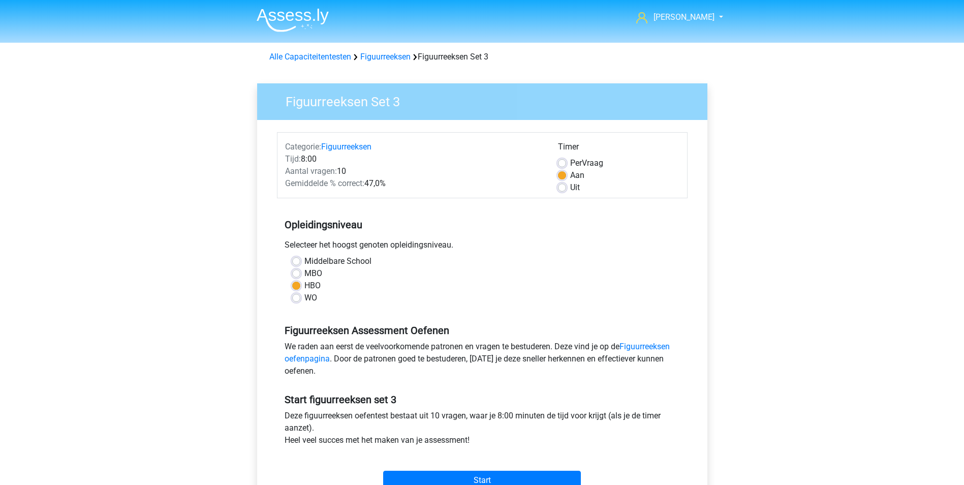
click at [566, 196] on div "Categorie: Figuurreeksen Tijd: 8:00 Aantal vragen: 10 Gemiddelde % correct: 47,…" at bounding box center [482, 165] width 411 height 66
click at [566, 190] on div "Uit" at bounding box center [619, 187] width 122 height 12
click at [570, 189] on label "Uit" at bounding box center [575, 187] width 10 height 12
click at [562, 189] on input "Uit" at bounding box center [562, 186] width 8 height 10
radio input "true"
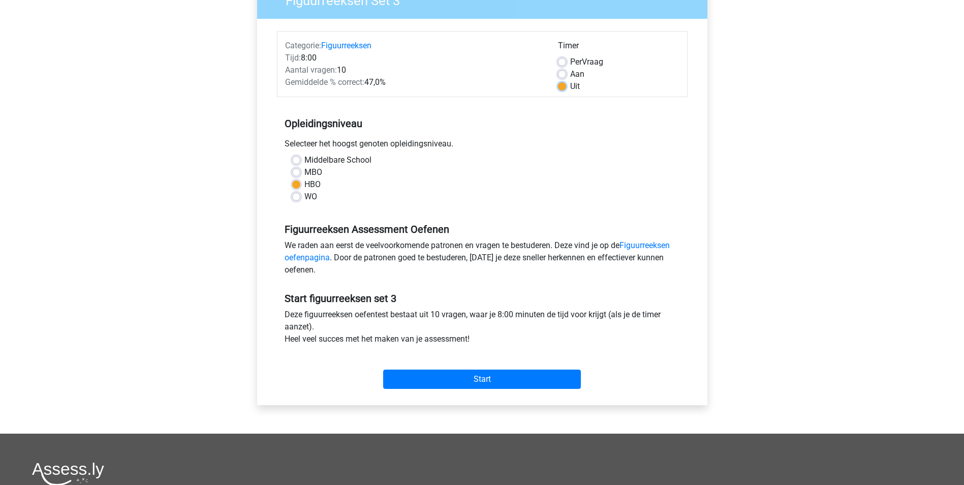
scroll to position [102, 0]
click at [531, 378] on input "Start" at bounding box center [482, 378] width 198 height 19
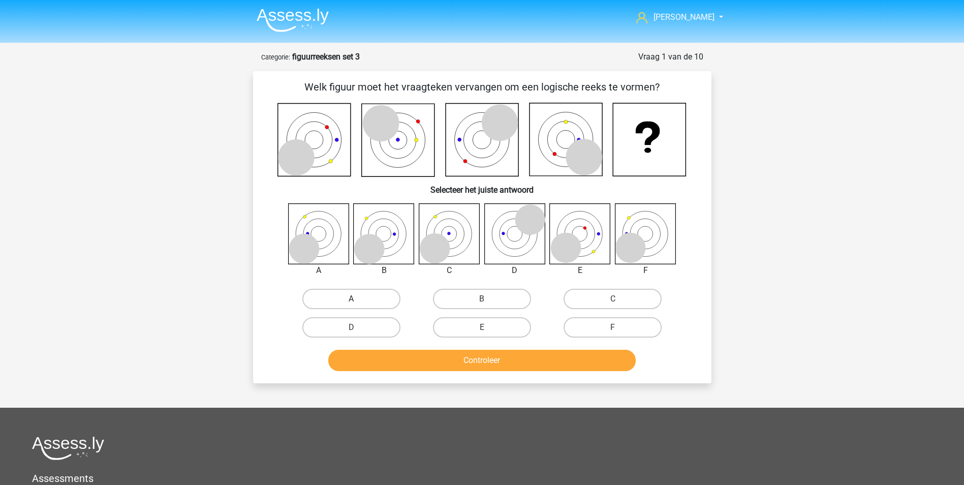
click at [365, 298] on label "A" at bounding box center [351, 299] width 98 height 20
click at [358, 299] on input "A" at bounding box center [354, 302] width 7 height 7
radio input "true"
click at [507, 366] on button "Controleer" at bounding box center [482, 360] width 308 height 21
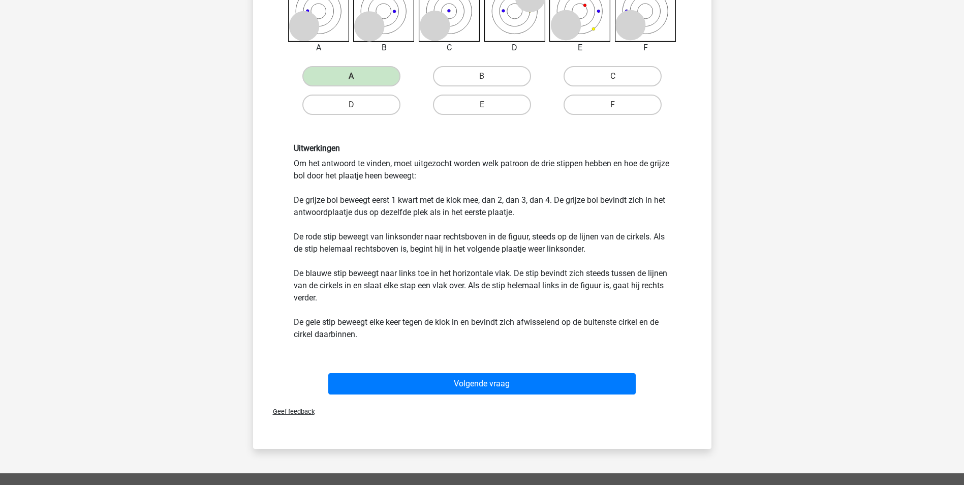
scroll to position [356, 0]
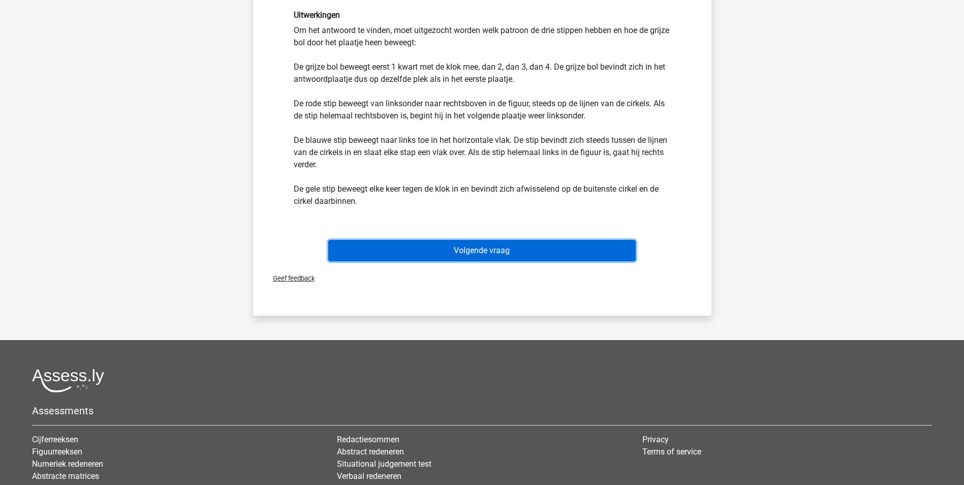
click at [583, 247] on button "Volgende vraag" at bounding box center [482, 250] width 308 height 21
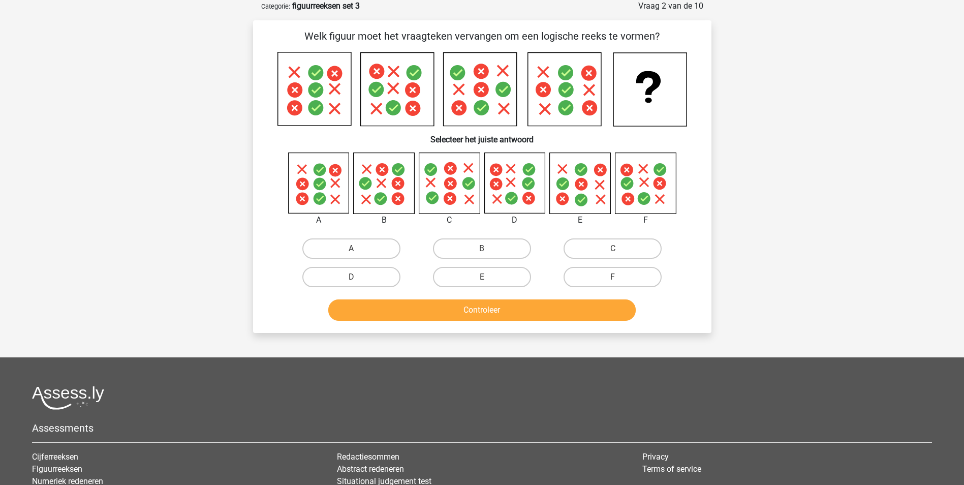
scroll to position [0, 0]
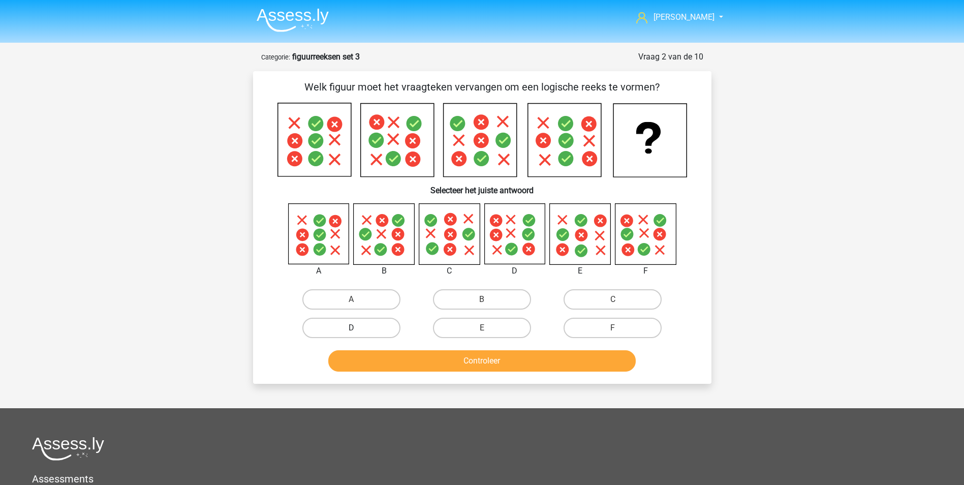
click at [398, 328] on label "D" at bounding box center [351, 328] width 98 height 20
click at [358, 328] on input "D" at bounding box center [354, 331] width 7 height 7
radio input "true"
drag, startPoint x: 587, startPoint y: 329, endPoint x: 586, endPoint y: 334, distance: 5.2
click at [587, 329] on label "F" at bounding box center [613, 328] width 98 height 20
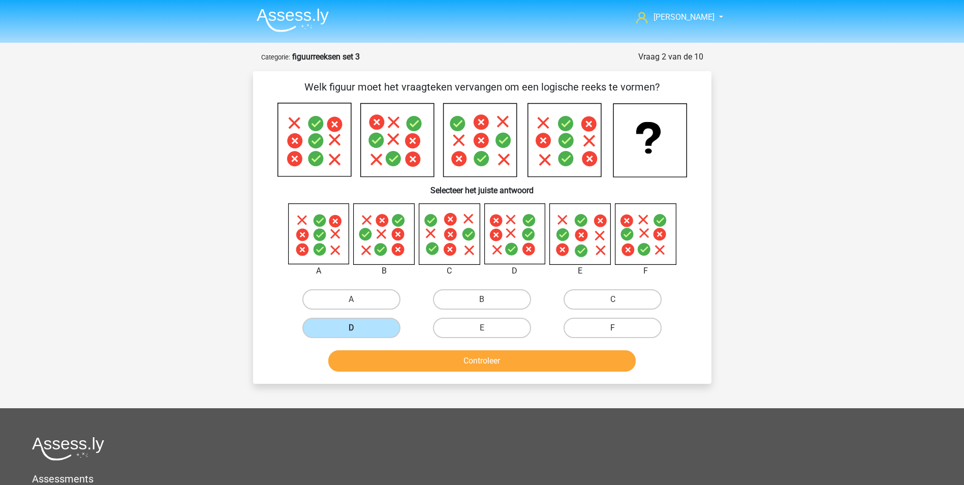
click at [613, 329] on input "F" at bounding box center [616, 331] width 7 height 7
radio input "true"
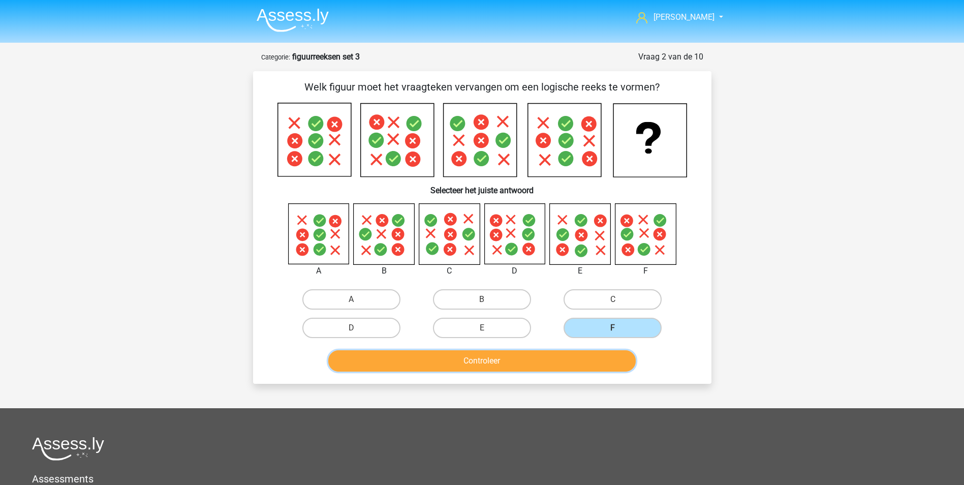
click at [582, 352] on button "Controleer" at bounding box center [482, 360] width 308 height 21
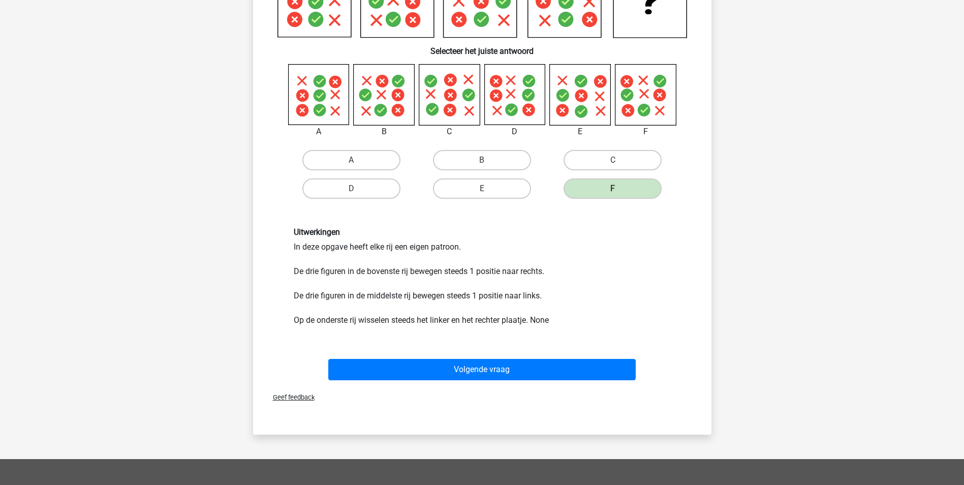
scroll to position [153, 0]
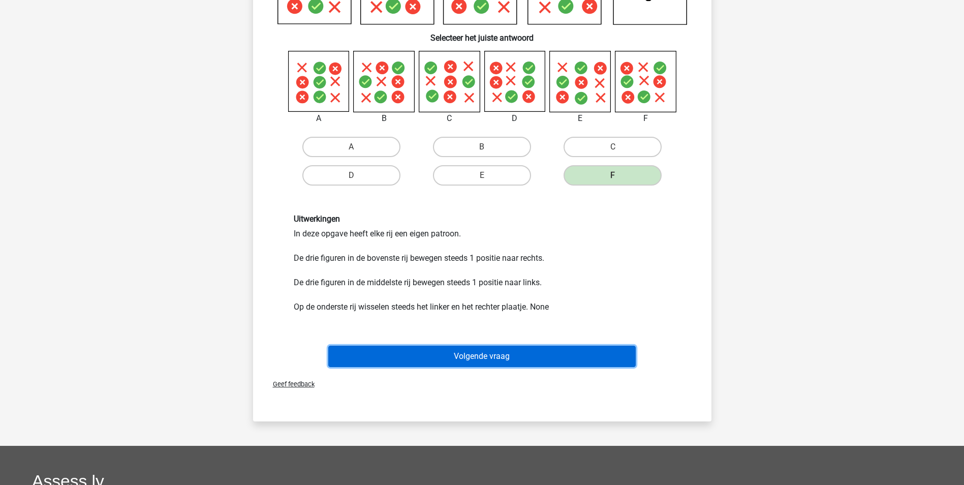
click at [496, 353] on button "Volgende vraag" at bounding box center [482, 356] width 308 height 21
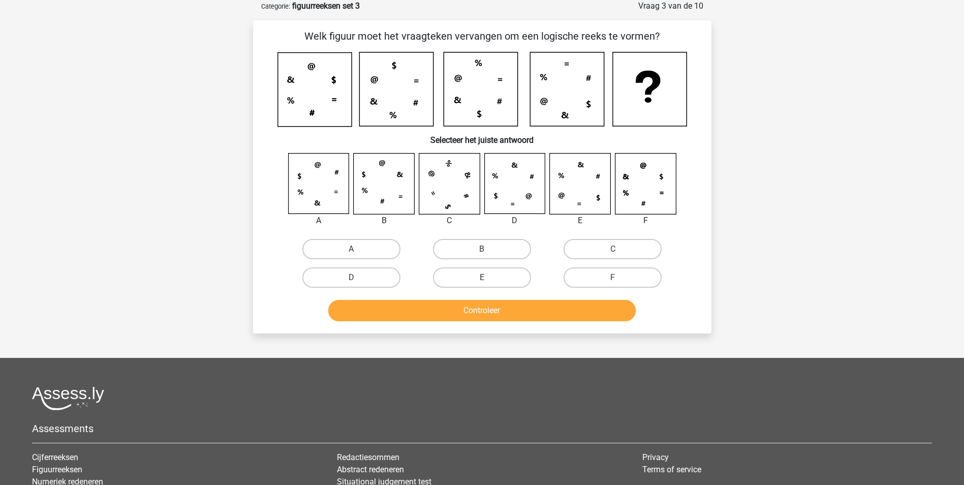
scroll to position [0, 0]
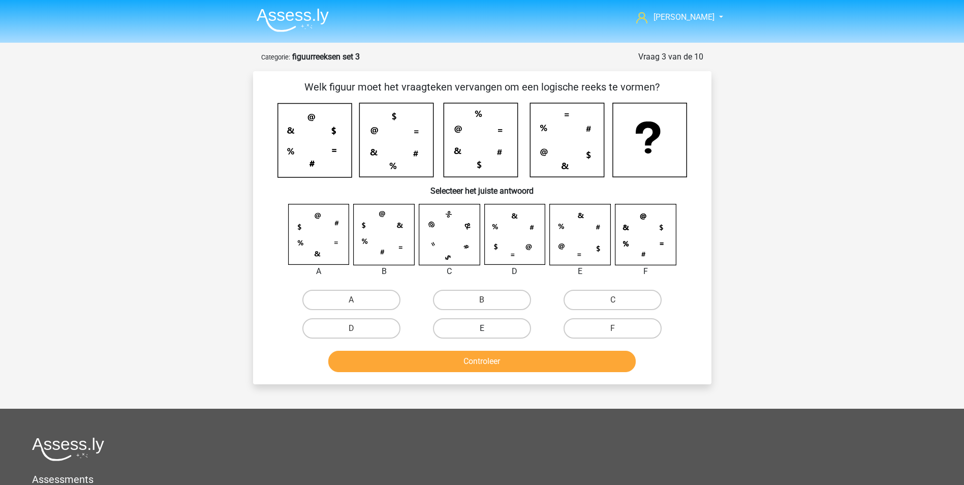
click at [521, 328] on label "E" at bounding box center [482, 328] width 98 height 20
click at [489, 328] on input "E" at bounding box center [485, 331] width 7 height 7
radio input "true"
click at [534, 356] on button "Controleer" at bounding box center [482, 361] width 308 height 21
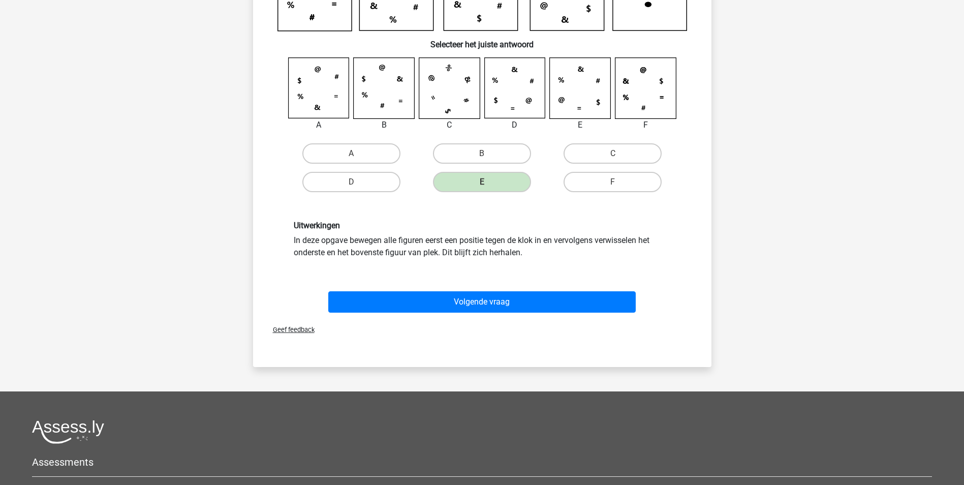
scroll to position [153, 0]
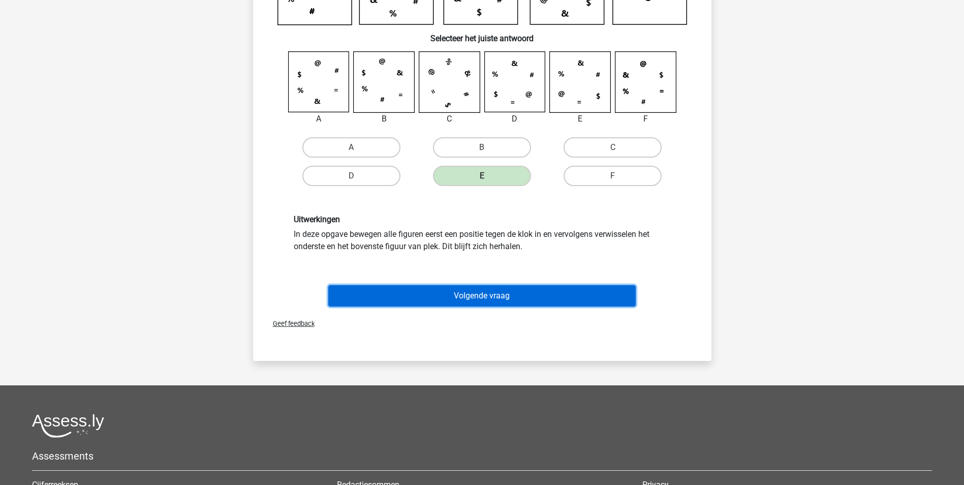
drag, startPoint x: 586, startPoint y: 295, endPoint x: 586, endPoint y: 273, distance: 21.9
click at [586, 292] on button "Volgende vraag" at bounding box center [482, 295] width 308 height 21
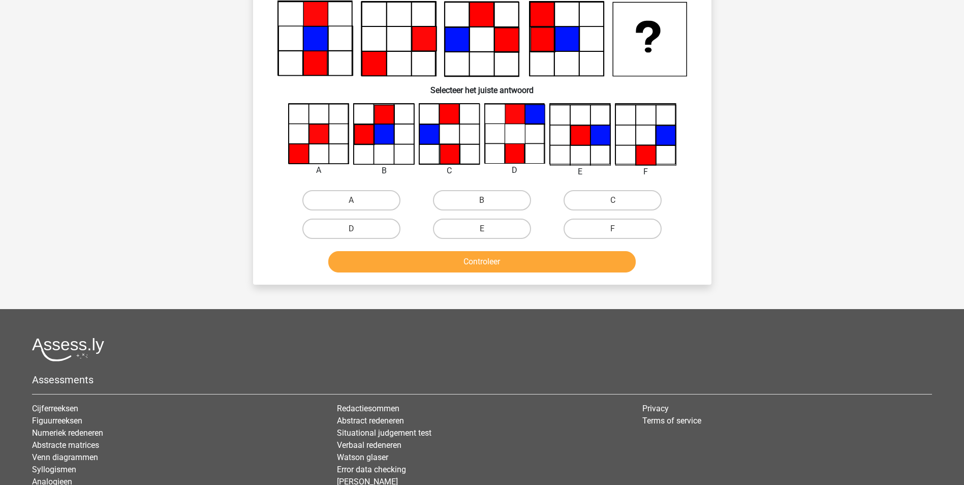
scroll to position [51, 0]
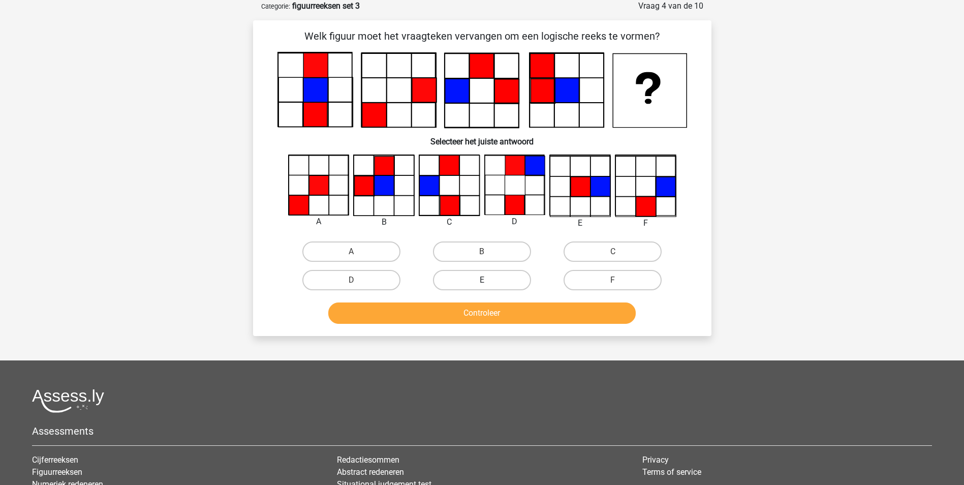
click at [512, 276] on label "E" at bounding box center [482, 280] width 98 height 20
click at [489, 280] on input "E" at bounding box center [485, 283] width 7 height 7
radio input "true"
click at [622, 278] on label "F" at bounding box center [613, 280] width 98 height 20
click at [620, 280] on input "F" at bounding box center [616, 283] width 7 height 7
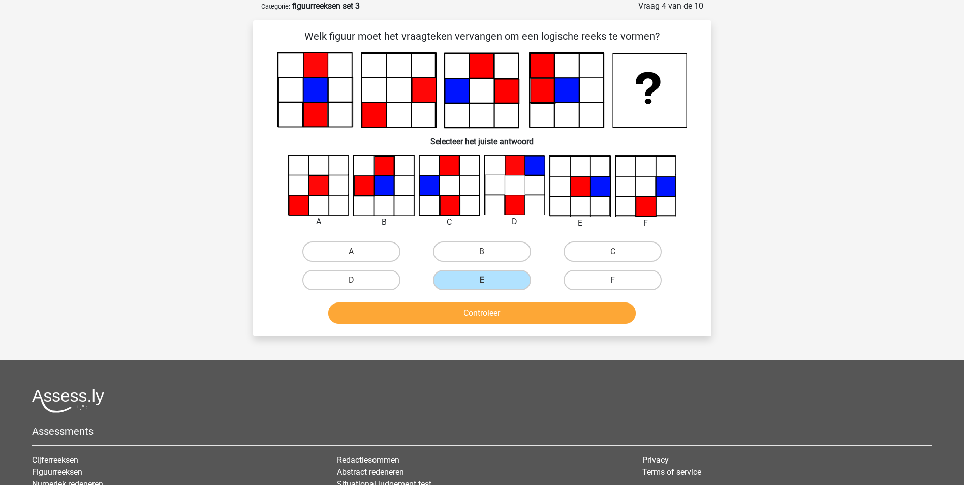
radio input "true"
click at [606, 299] on div "Controleer" at bounding box center [482, 311] width 426 height 34
click at [600, 312] on button "Controleer" at bounding box center [482, 312] width 308 height 21
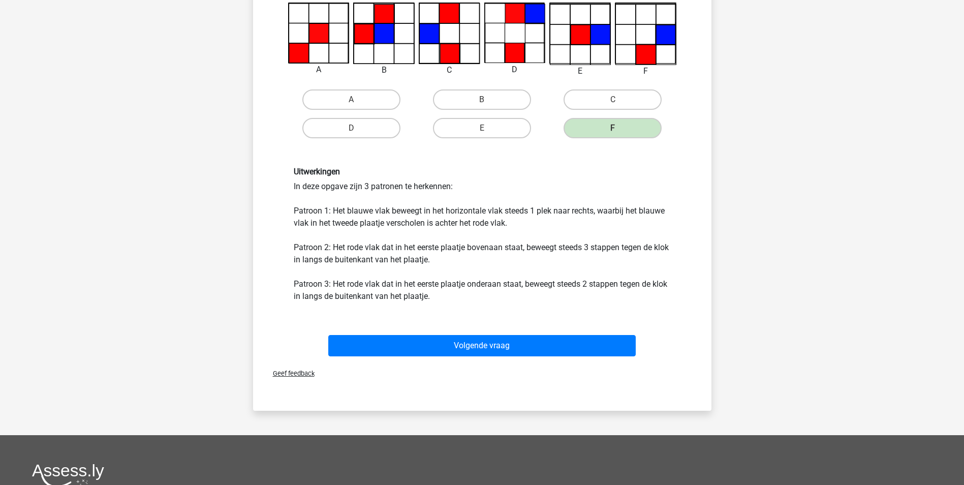
scroll to position [203, 0]
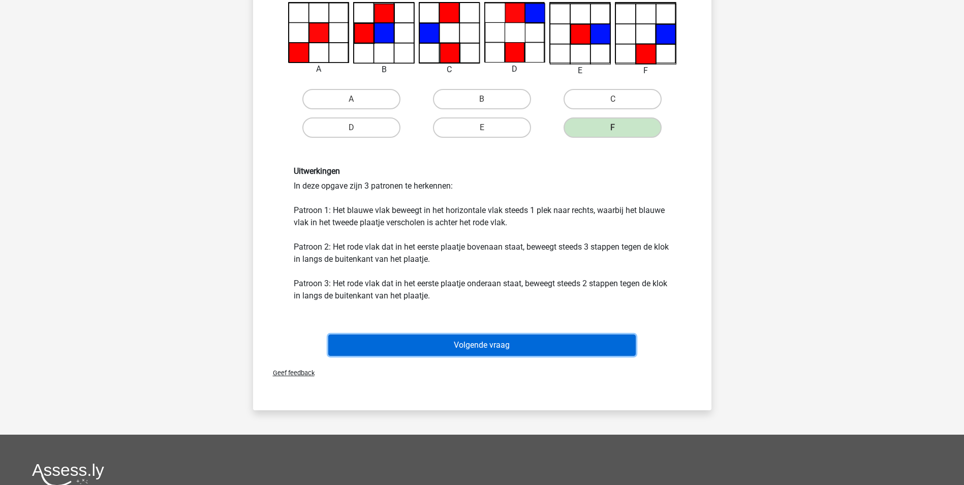
click at [542, 339] on button "Volgende vraag" at bounding box center [482, 345] width 308 height 21
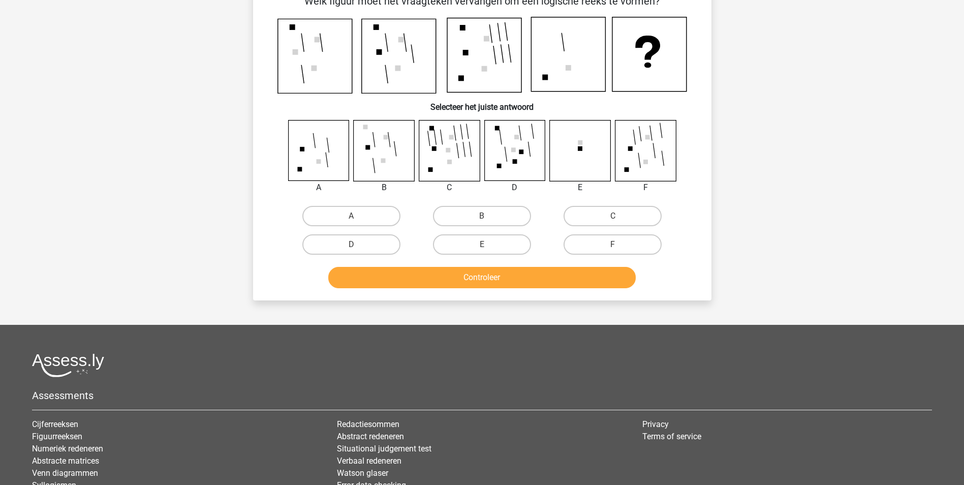
scroll to position [51, 0]
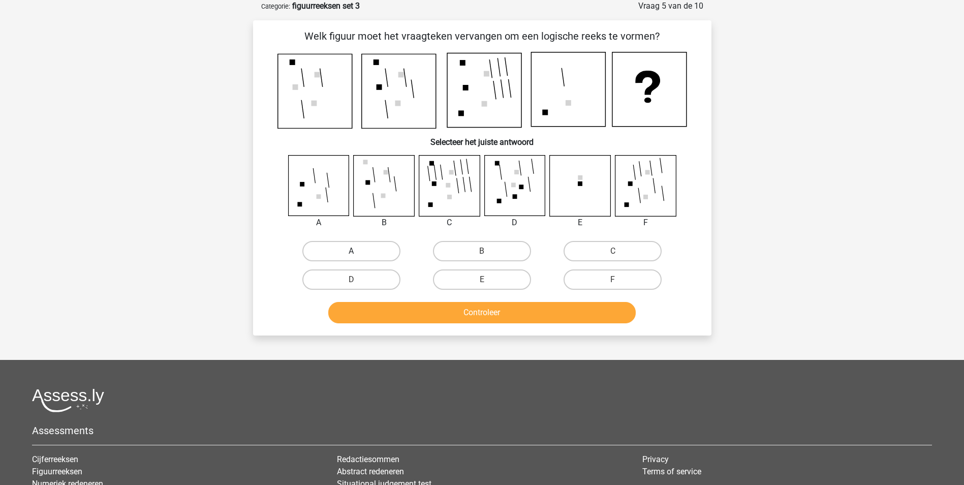
click at [335, 244] on label "A" at bounding box center [351, 251] width 98 height 20
click at [351, 251] on input "A" at bounding box center [354, 254] width 7 height 7
radio input "true"
click at [576, 317] on button "Controleer" at bounding box center [482, 312] width 308 height 21
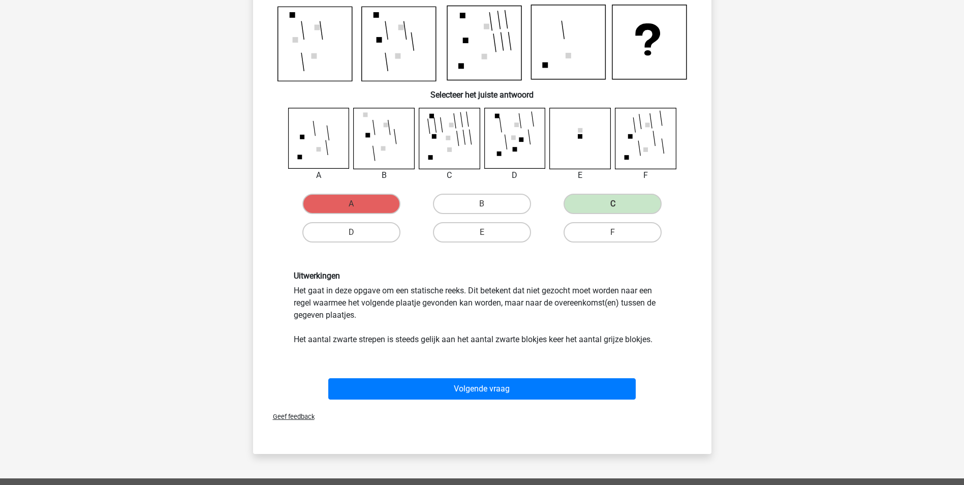
scroll to position [153, 0]
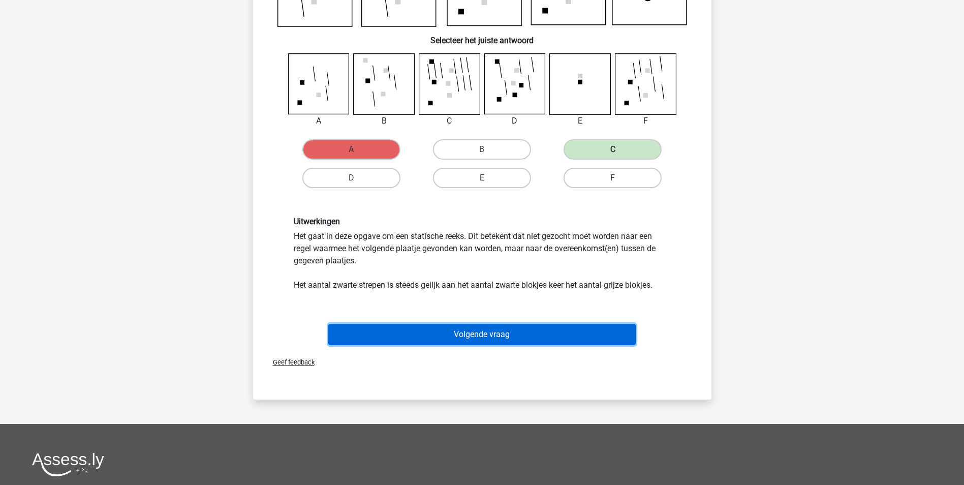
click at [572, 328] on button "Volgende vraag" at bounding box center [482, 334] width 308 height 21
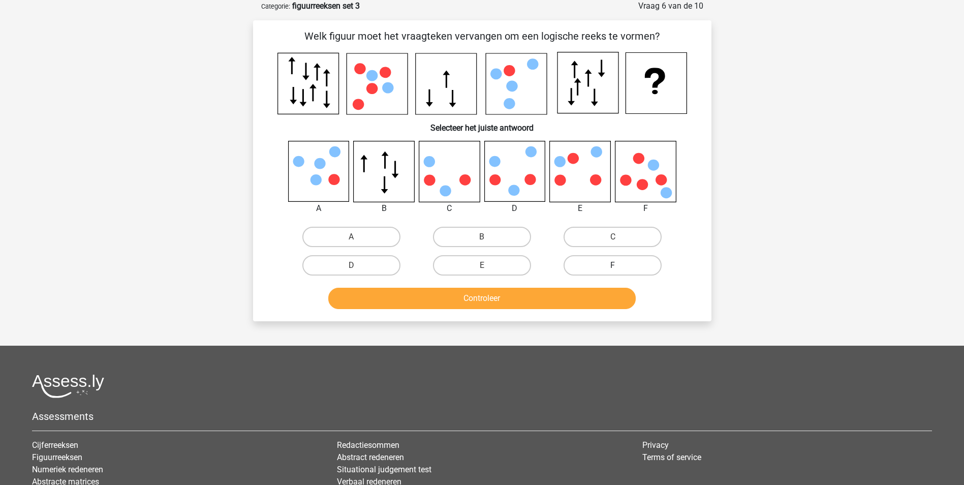
scroll to position [0, 0]
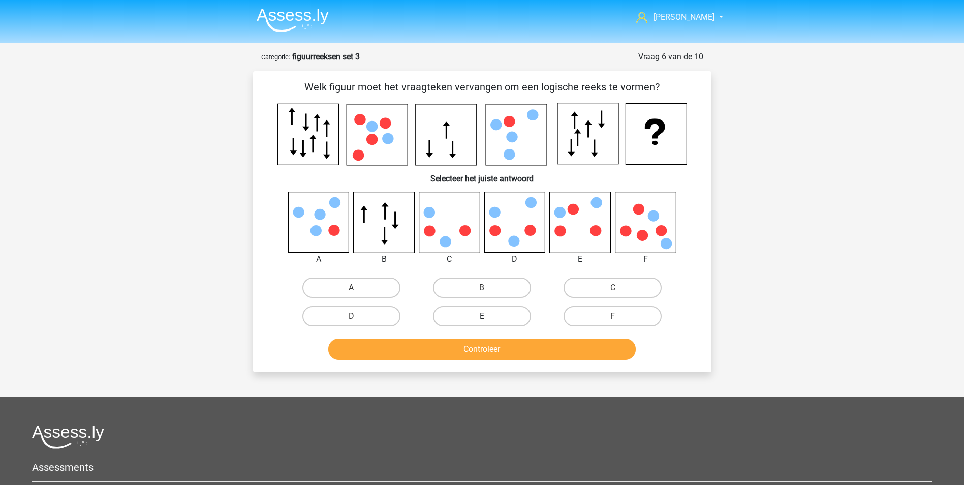
click at [484, 312] on label "E" at bounding box center [482, 316] width 98 height 20
click at [484, 316] on input "E" at bounding box center [485, 319] width 7 height 7
radio input "true"
click at [494, 351] on button "Controleer" at bounding box center [482, 349] width 308 height 21
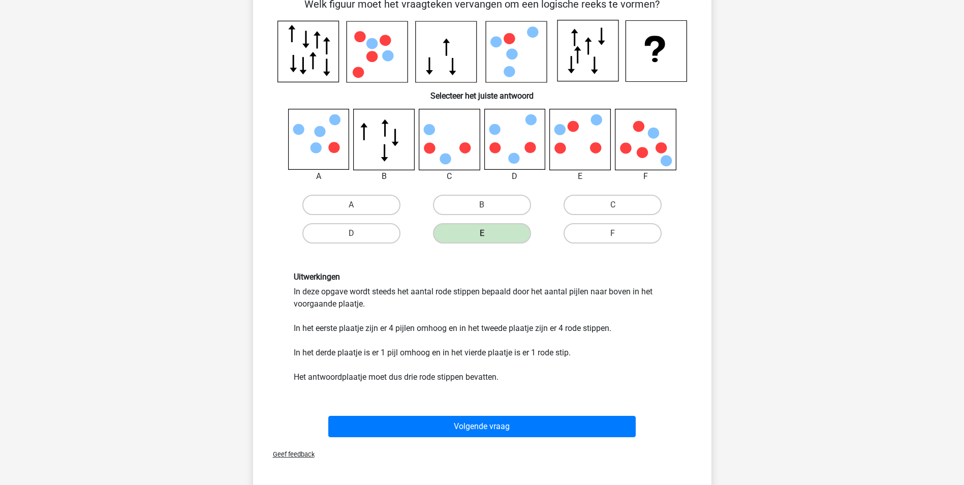
scroll to position [102, 0]
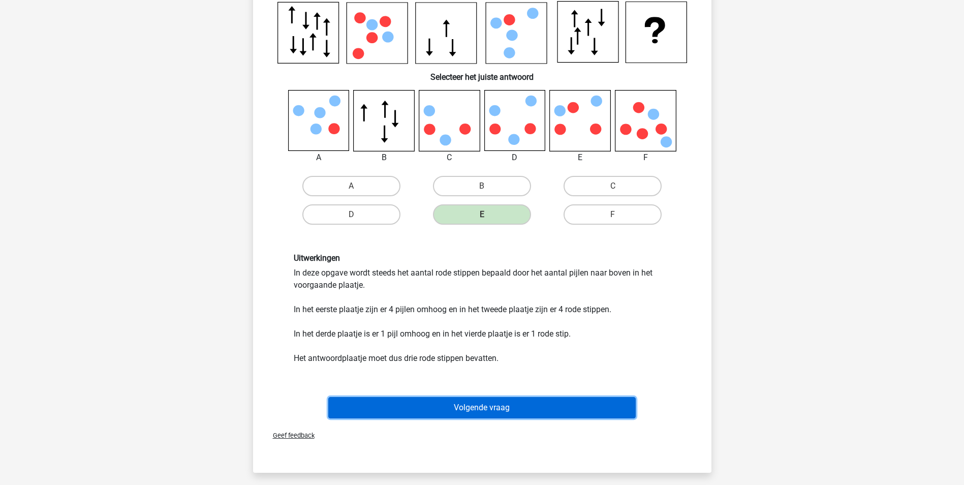
click at [529, 401] on button "Volgende vraag" at bounding box center [482, 407] width 308 height 21
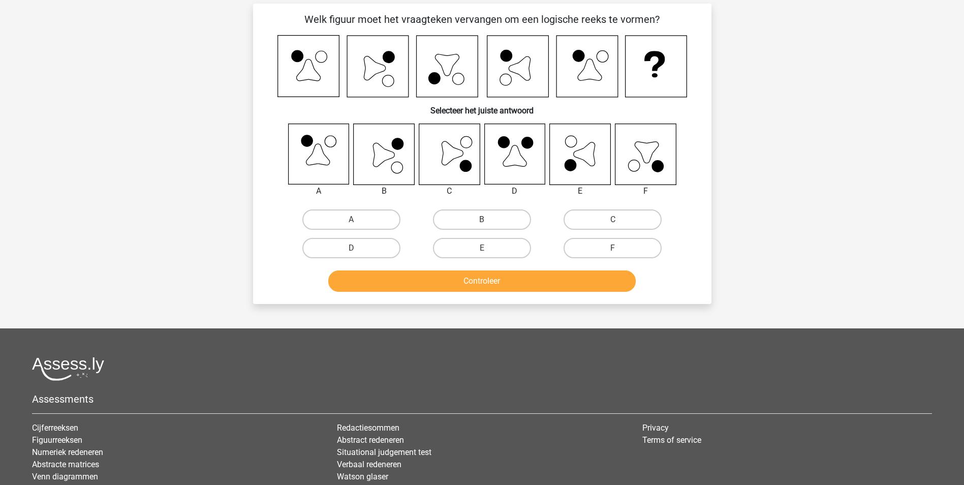
scroll to position [51, 0]
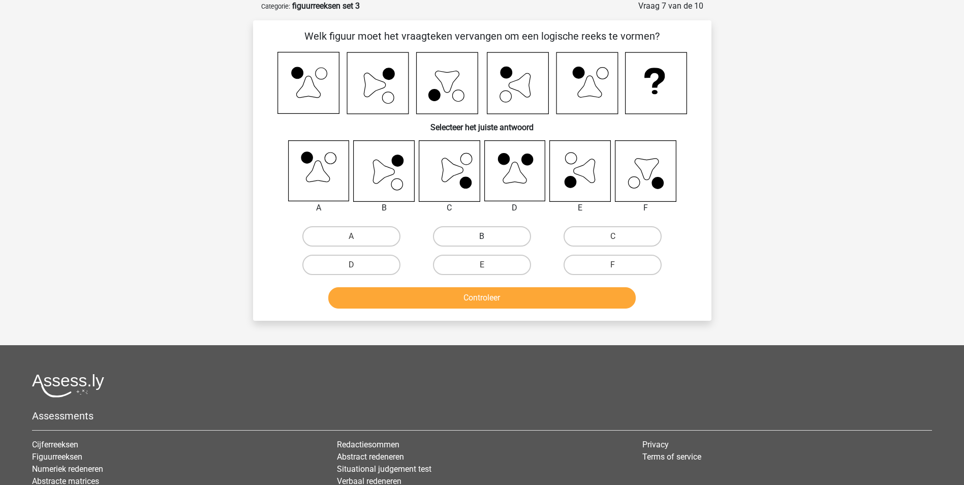
click at [511, 244] on label "B" at bounding box center [482, 236] width 98 height 20
click at [489, 243] on input "B" at bounding box center [485, 239] width 7 height 7
radio input "true"
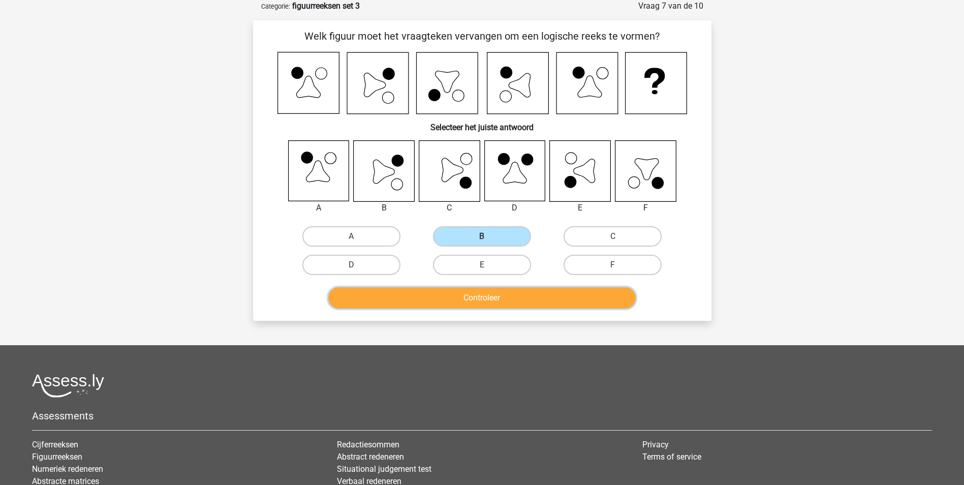
click at [520, 289] on button "Controleer" at bounding box center [482, 297] width 308 height 21
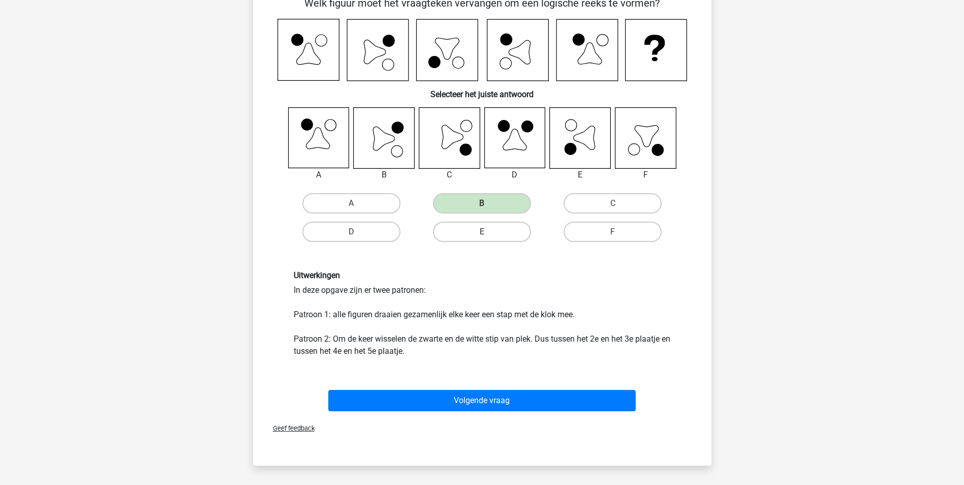
scroll to position [102, 0]
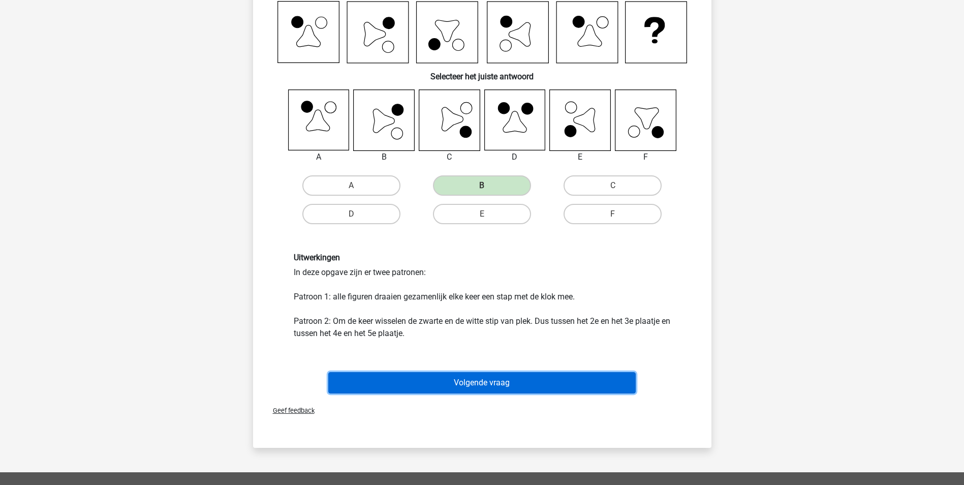
click at [526, 380] on button "Volgende vraag" at bounding box center [482, 382] width 308 height 21
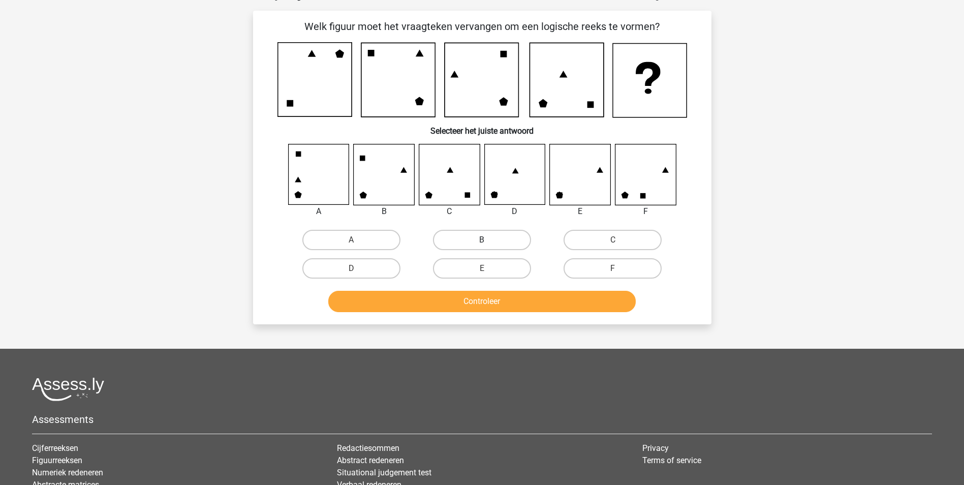
scroll to position [51, 0]
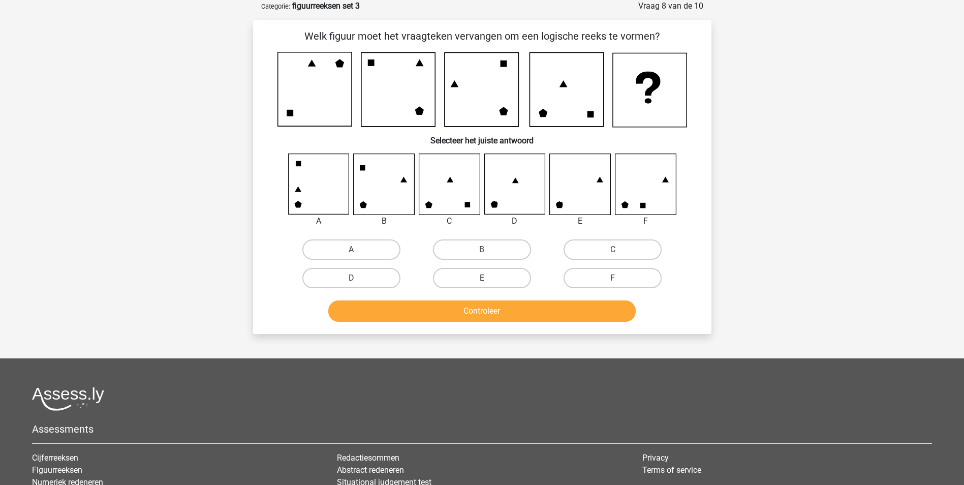
click at [515, 274] on label "E" at bounding box center [482, 278] width 98 height 20
click at [489, 278] on input "E" at bounding box center [485, 281] width 7 height 7
radio input "true"
click at [536, 311] on button "Controleer" at bounding box center [482, 310] width 308 height 21
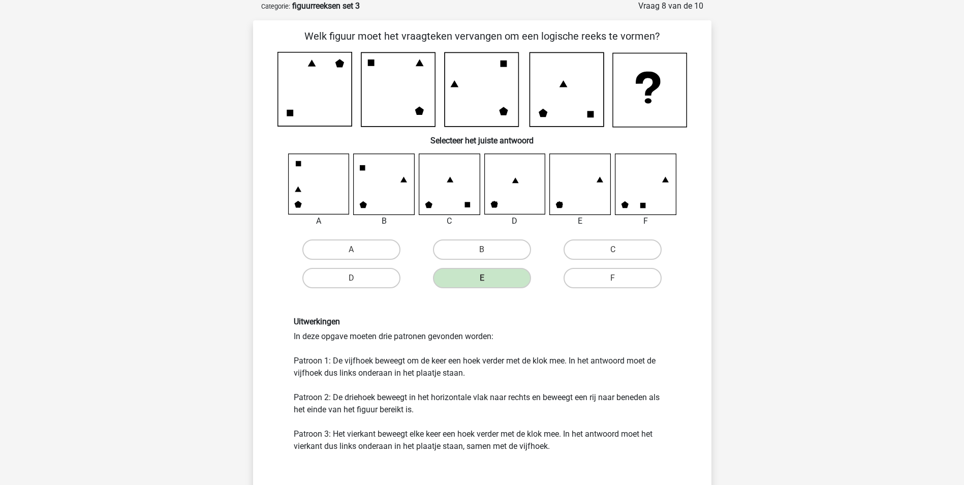
scroll to position [102, 0]
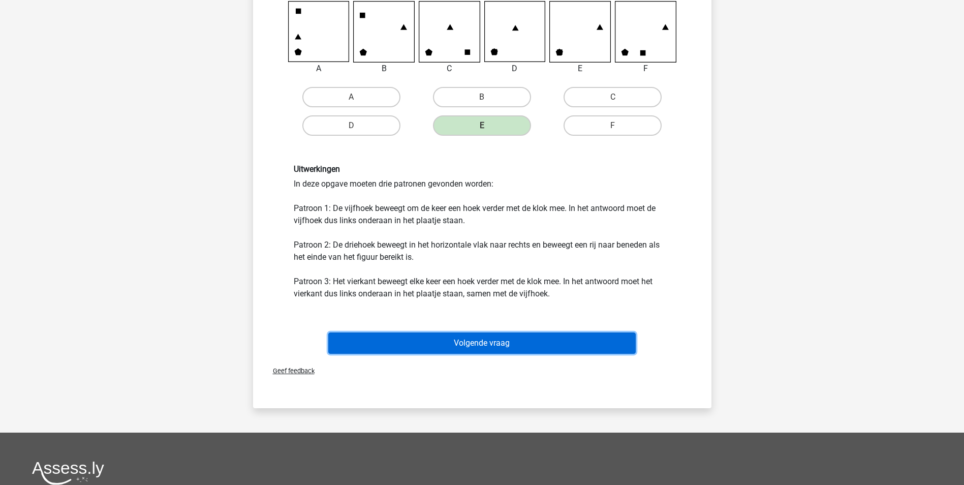
click at [542, 340] on button "Volgende vraag" at bounding box center [482, 342] width 308 height 21
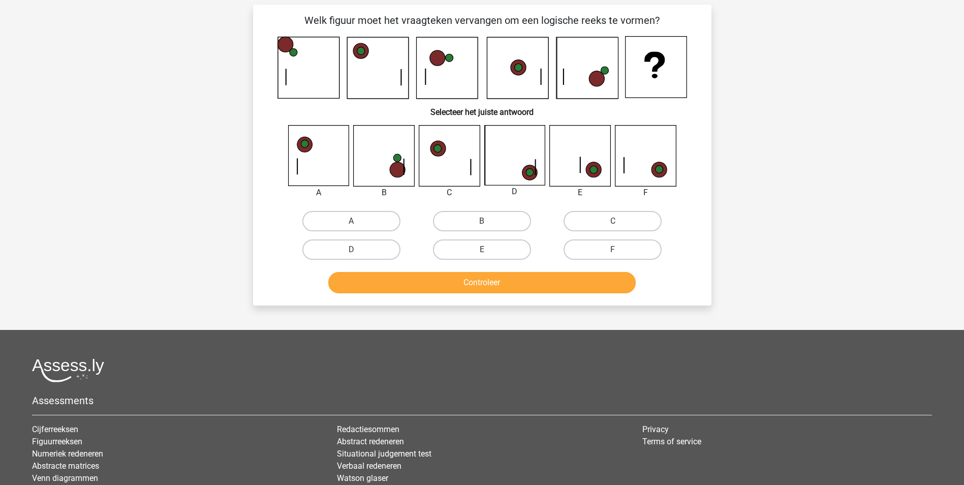
scroll to position [51, 0]
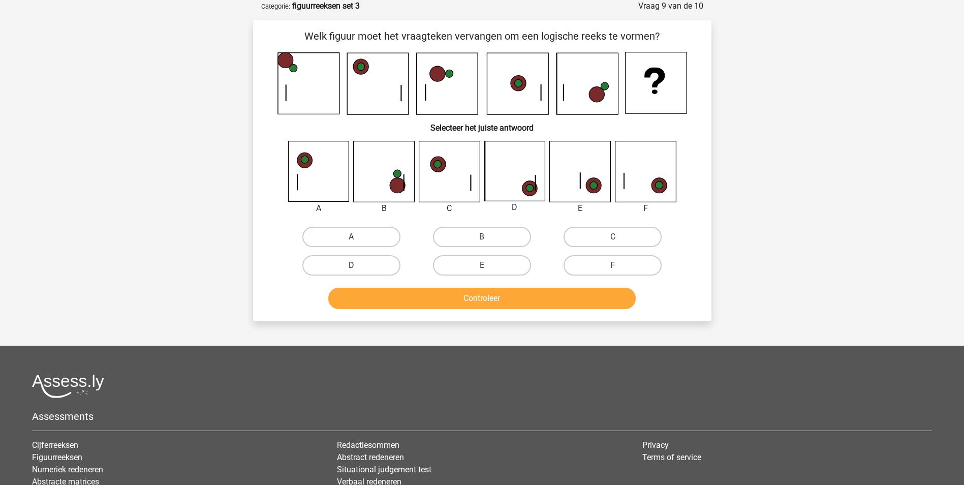
click at [388, 268] on label "D" at bounding box center [351, 265] width 98 height 20
click at [358, 268] on input "D" at bounding box center [354, 268] width 7 height 7
radio input "true"
click at [516, 305] on button "Controleer" at bounding box center [482, 298] width 308 height 21
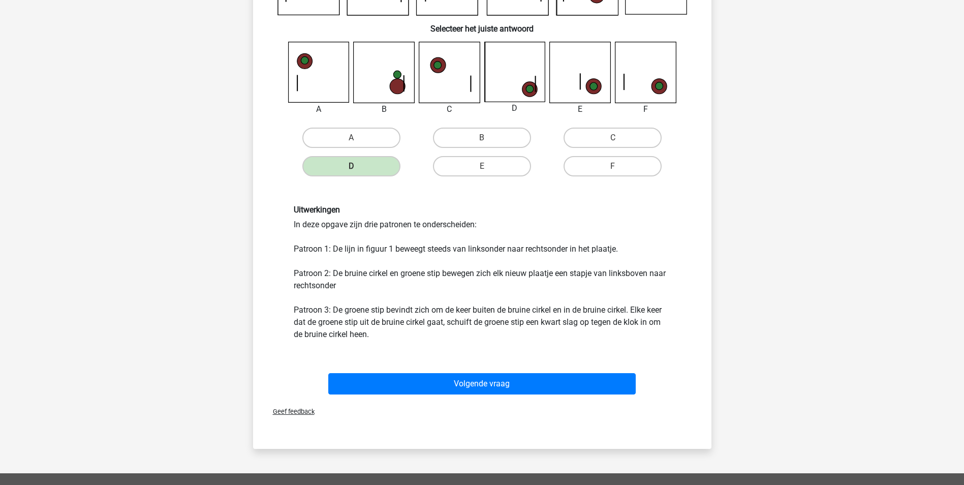
scroll to position [153, 0]
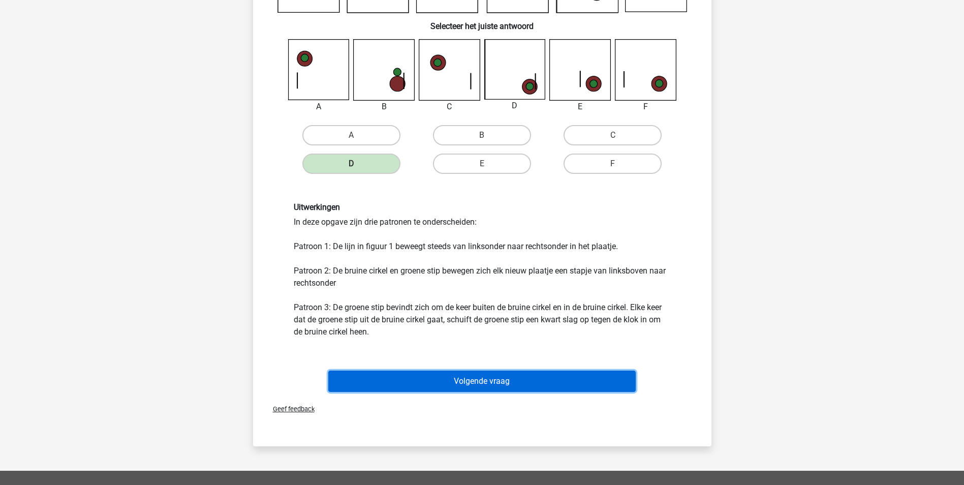
click at [527, 379] on button "Volgende vraag" at bounding box center [482, 381] width 308 height 21
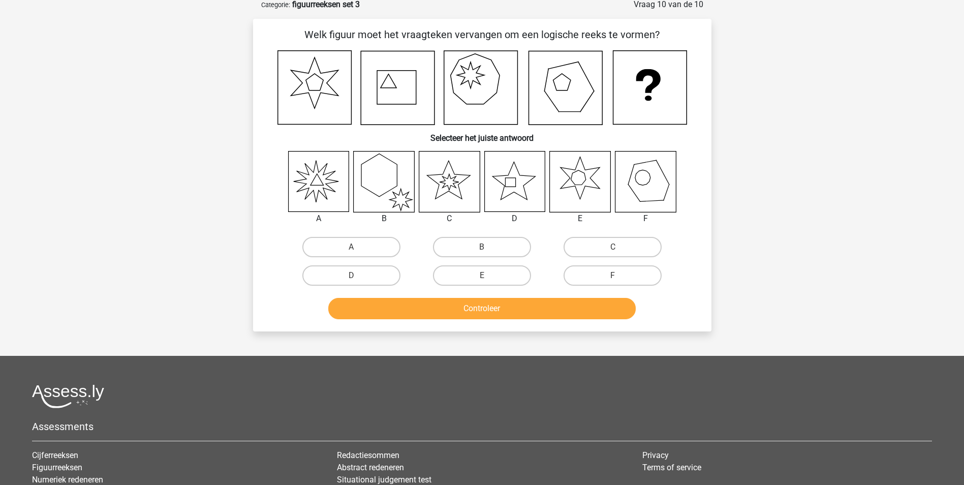
scroll to position [51, 0]
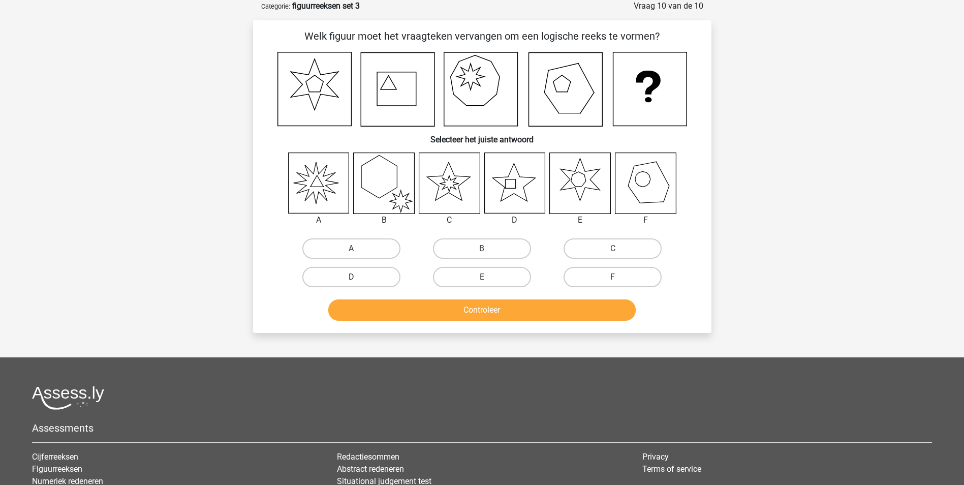
click at [396, 282] on label "D" at bounding box center [351, 277] width 98 height 20
click at [358, 282] on input "D" at bounding box center [354, 280] width 7 height 7
radio input "true"
click at [433, 306] on button "Controleer" at bounding box center [482, 309] width 308 height 21
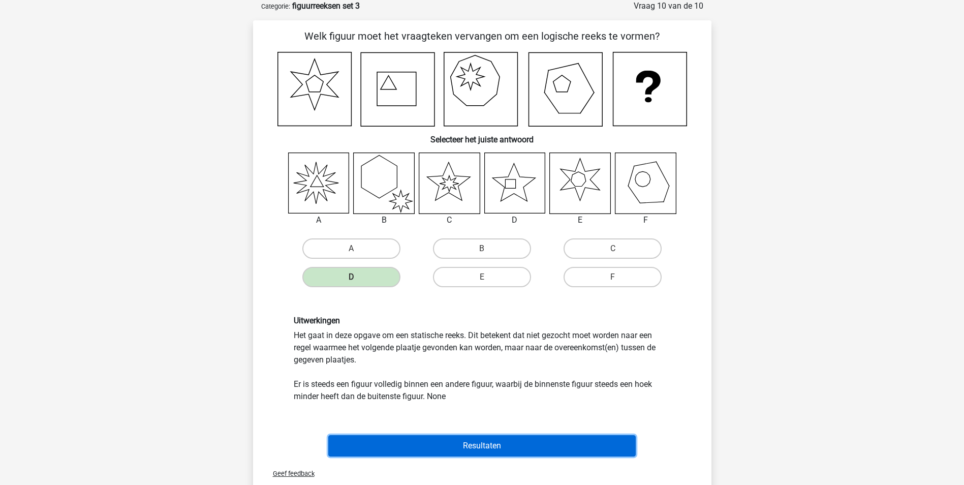
click at [465, 446] on button "Resultaten" at bounding box center [482, 445] width 308 height 21
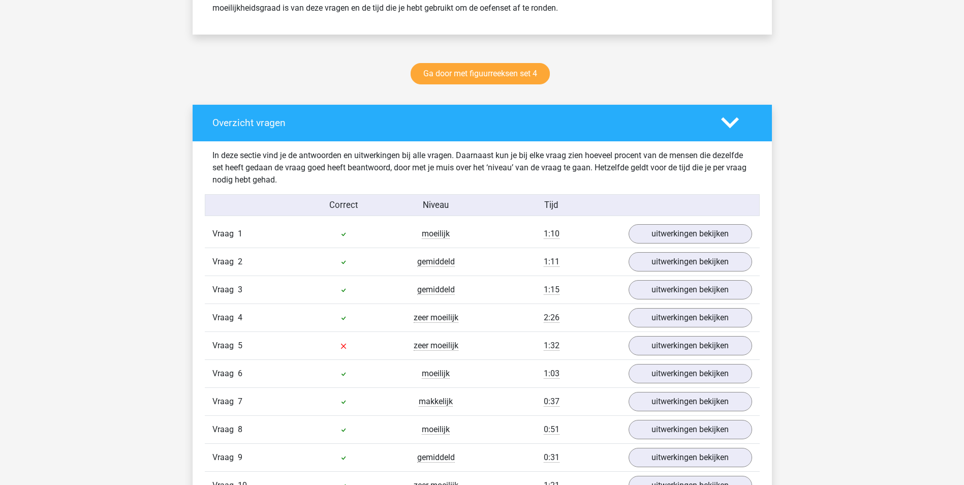
scroll to position [559, 0]
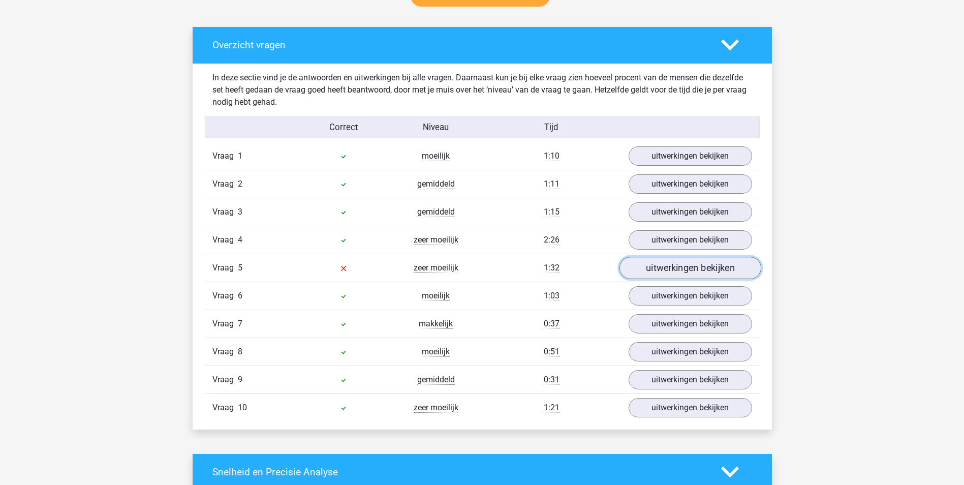
click at [655, 273] on link "uitwerkingen bekijken" at bounding box center [690, 268] width 142 height 22
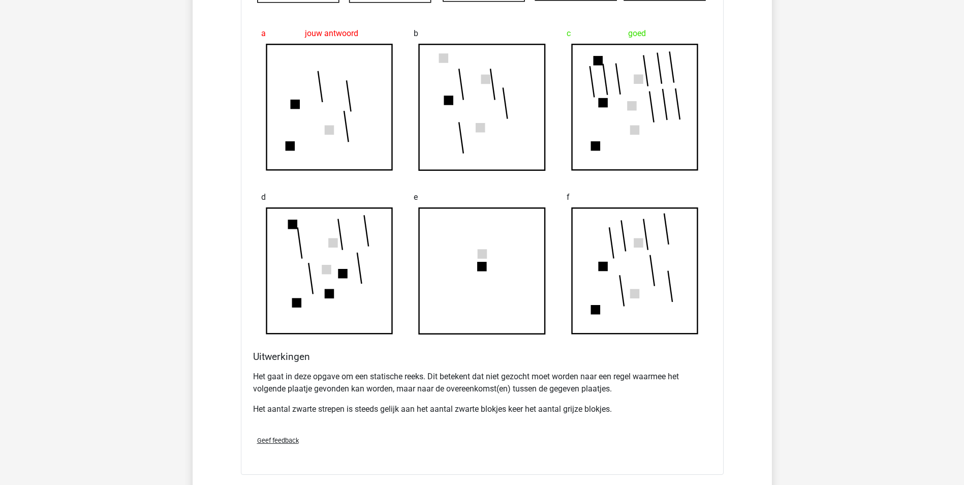
scroll to position [1118, 0]
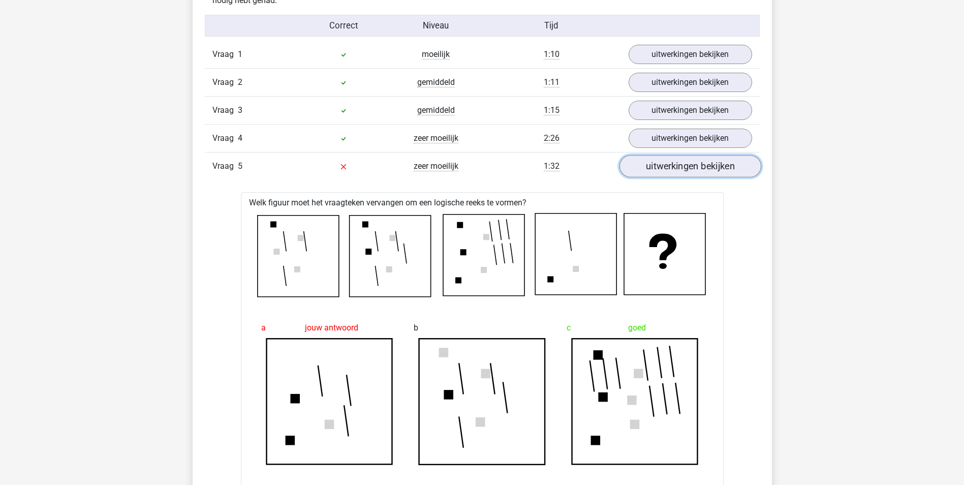
click at [699, 174] on link "uitwerkingen bekijken" at bounding box center [690, 166] width 142 height 22
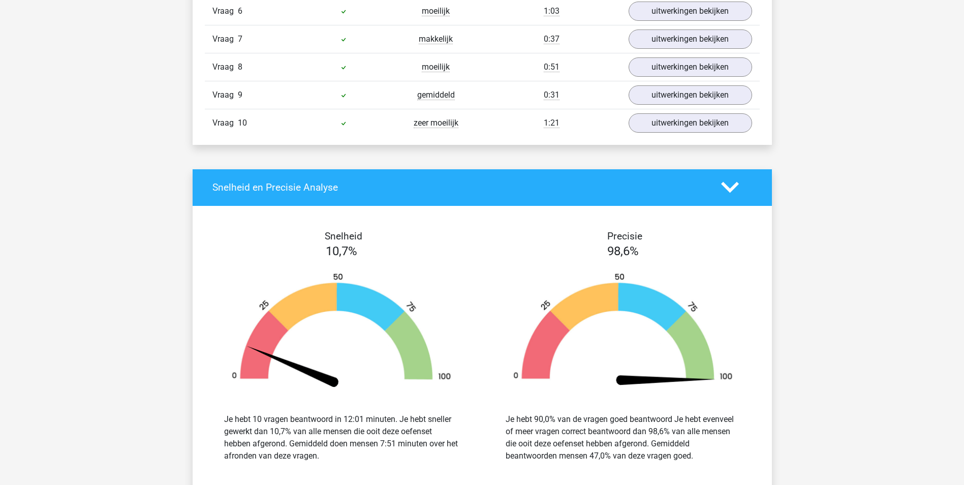
scroll to position [966, 0]
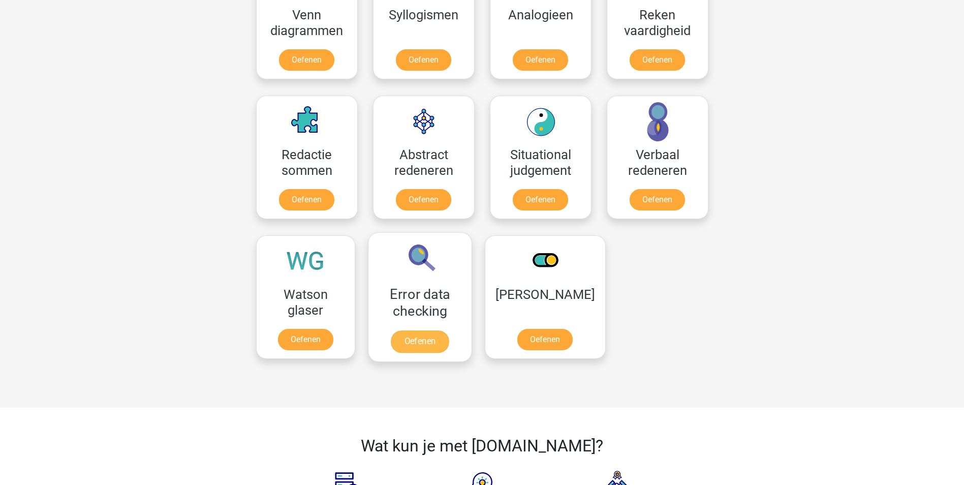
scroll to position [407, 0]
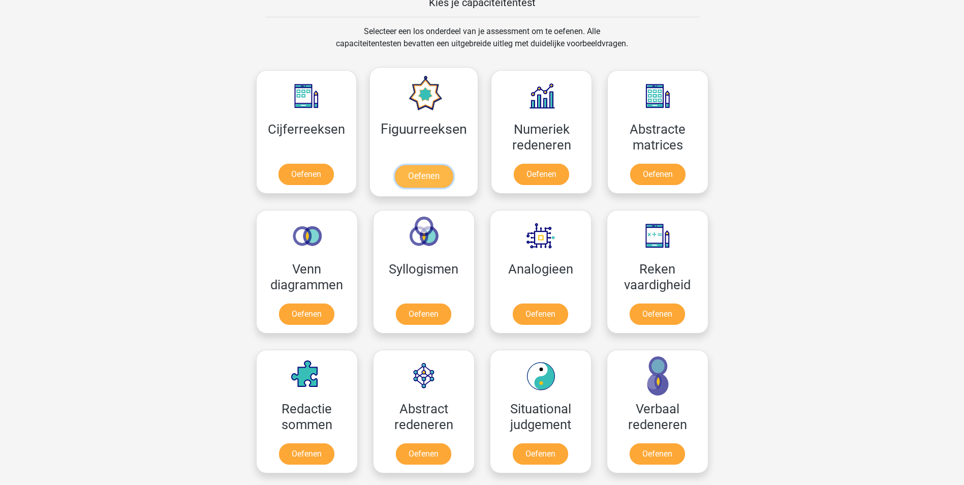
click at [452, 180] on link "Oefenen" at bounding box center [424, 176] width 58 height 22
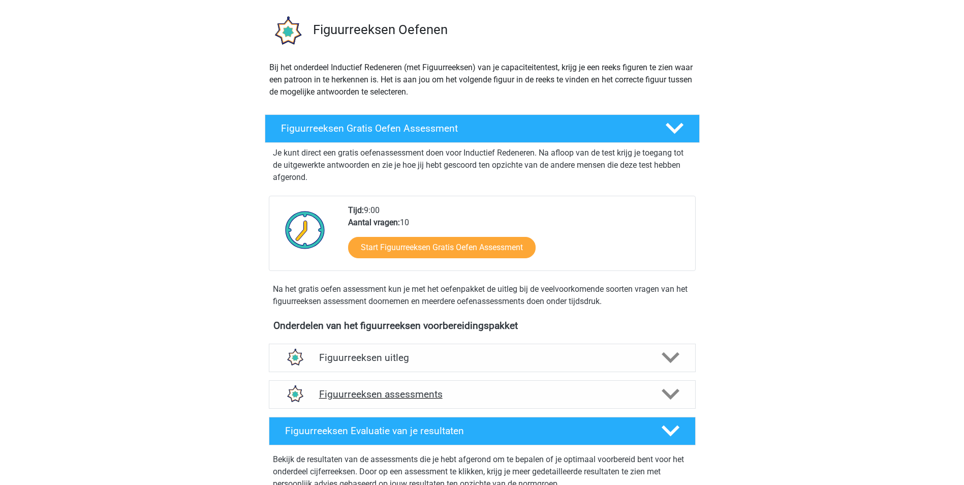
scroll to position [203, 0]
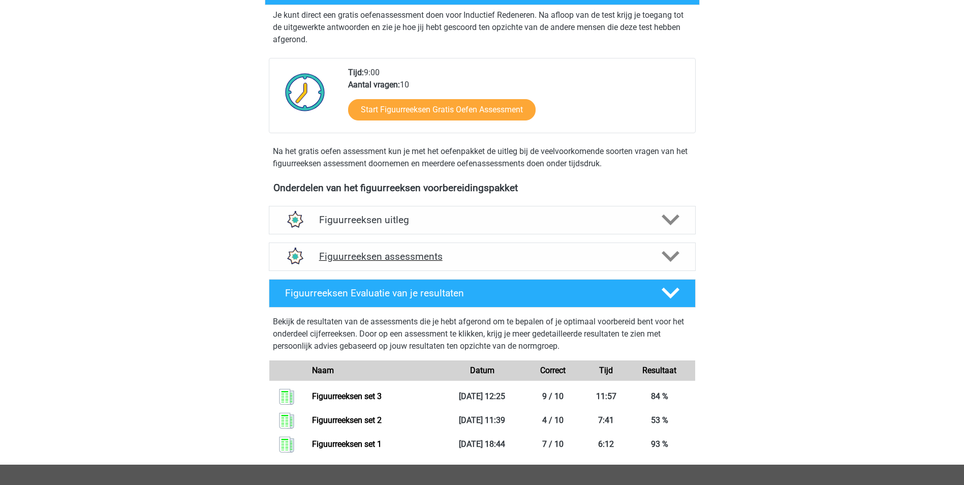
click at [556, 253] on h4 "Figuurreeksen assessments" at bounding box center [482, 257] width 326 height 12
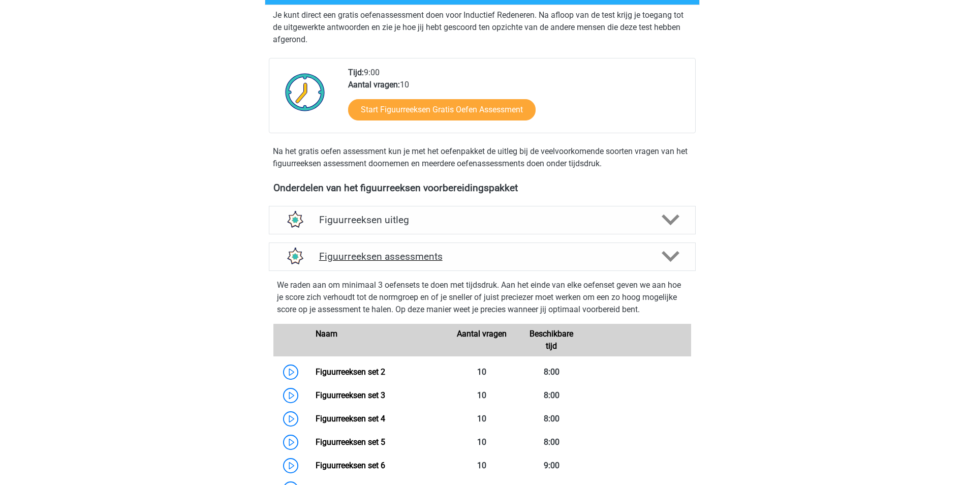
scroll to position [356, 0]
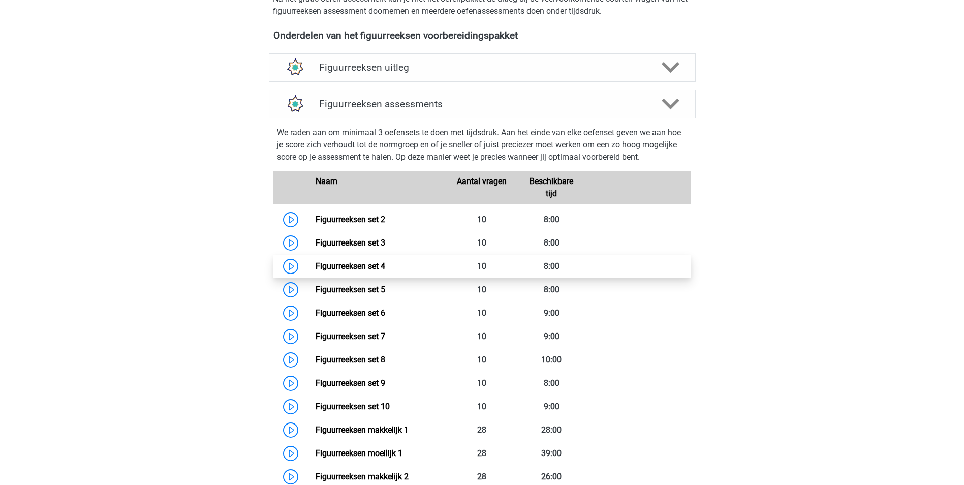
click at [383, 267] on link "Figuurreeksen set 4" at bounding box center [351, 266] width 70 height 10
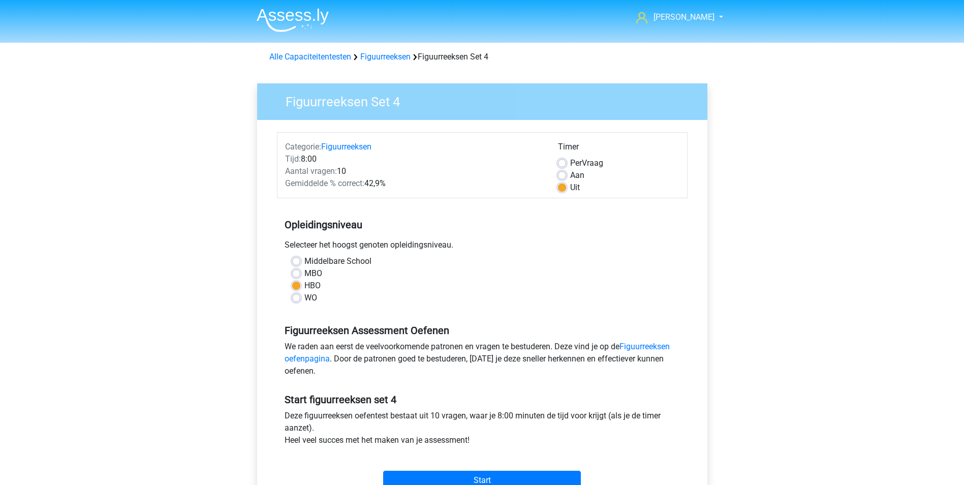
click at [573, 167] on span "Per" at bounding box center [576, 163] width 12 height 10
click at [566, 167] on input "Per Vraag" at bounding box center [562, 162] width 8 height 10
radio input "true"
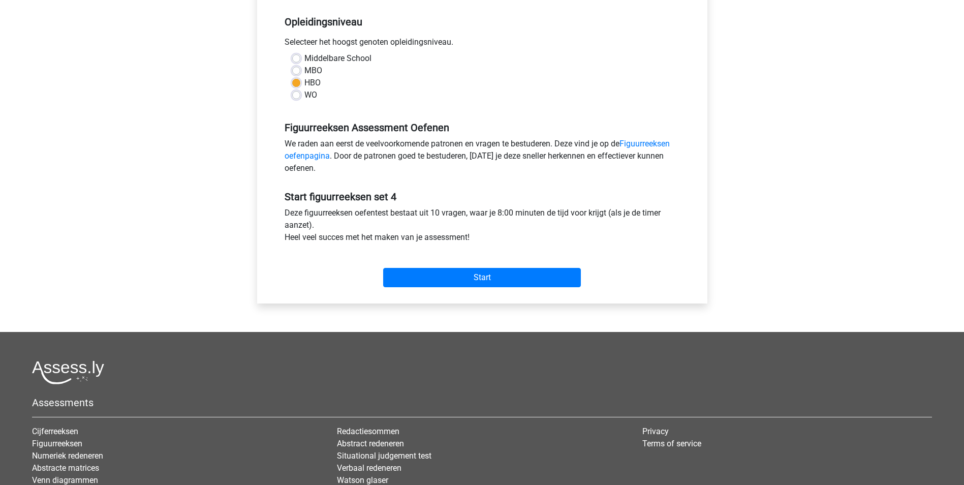
scroll to position [203, 0]
click at [507, 282] on input "Start" at bounding box center [482, 276] width 198 height 19
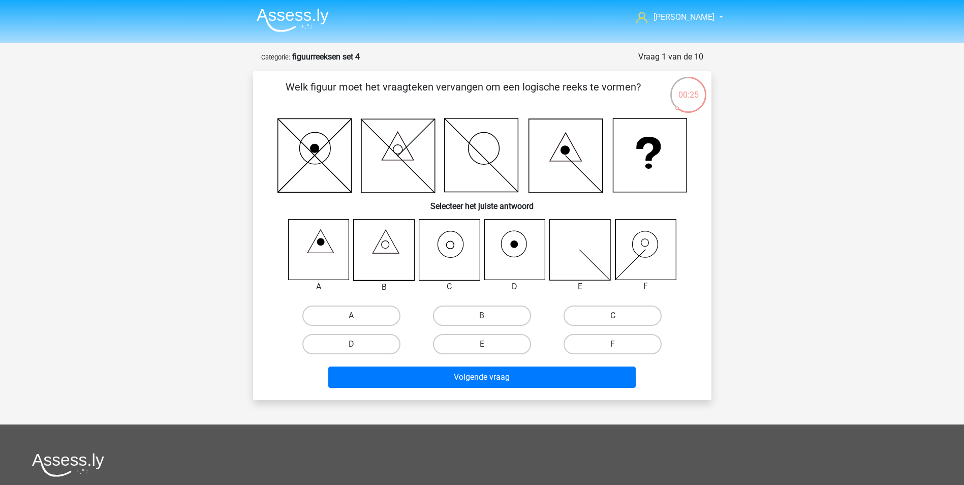
click at [577, 317] on label "C" at bounding box center [613, 316] width 98 height 20
click at [613, 317] on input "C" at bounding box center [616, 319] width 7 height 7
radio input "true"
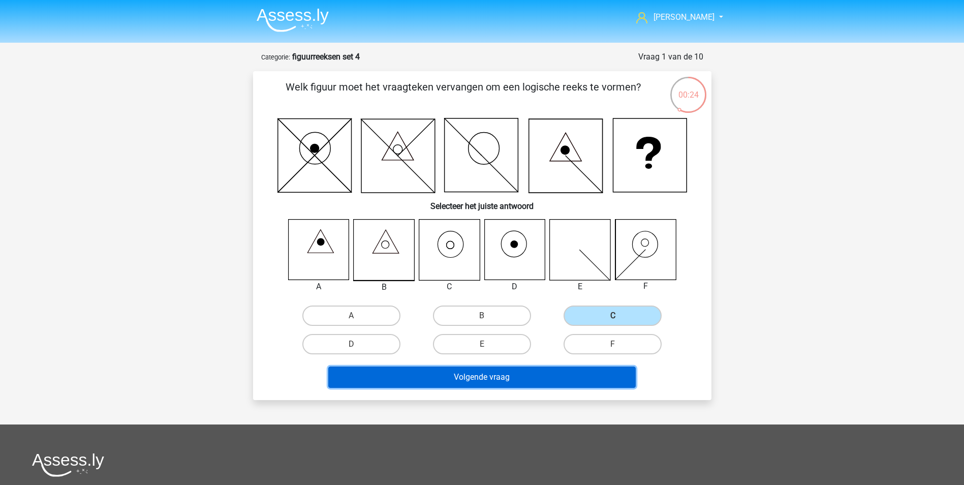
click at [577, 374] on button "Volgende vraag" at bounding box center [482, 377] width 308 height 21
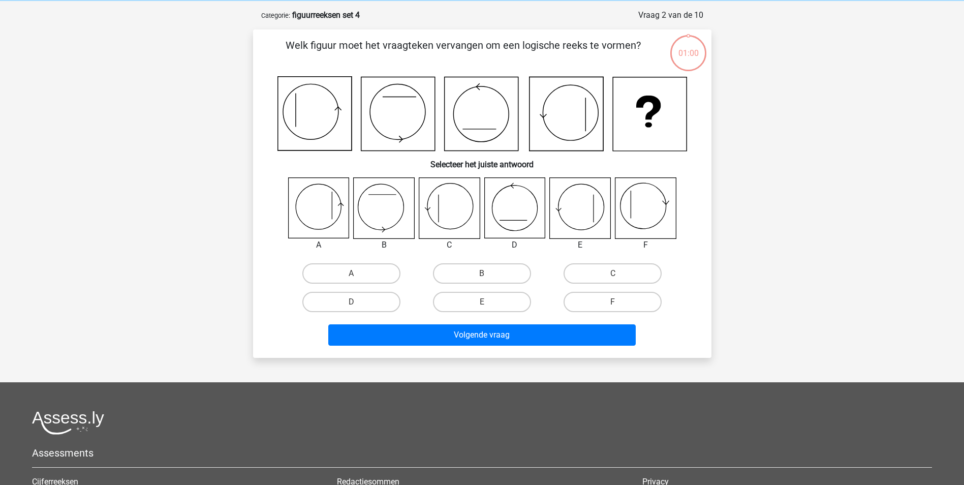
scroll to position [51, 0]
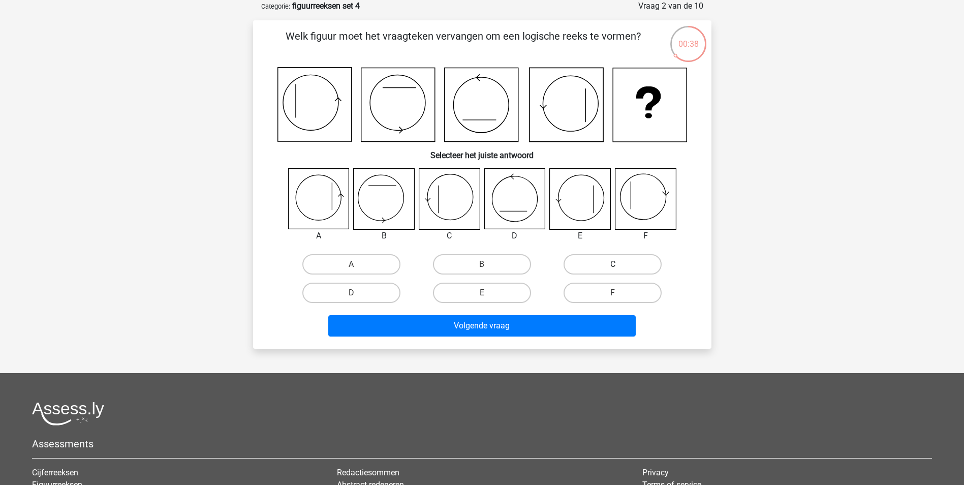
click at [609, 266] on label "C" at bounding box center [613, 264] width 98 height 20
click at [613, 266] on input "C" at bounding box center [616, 267] width 7 height 7
radio input "true"
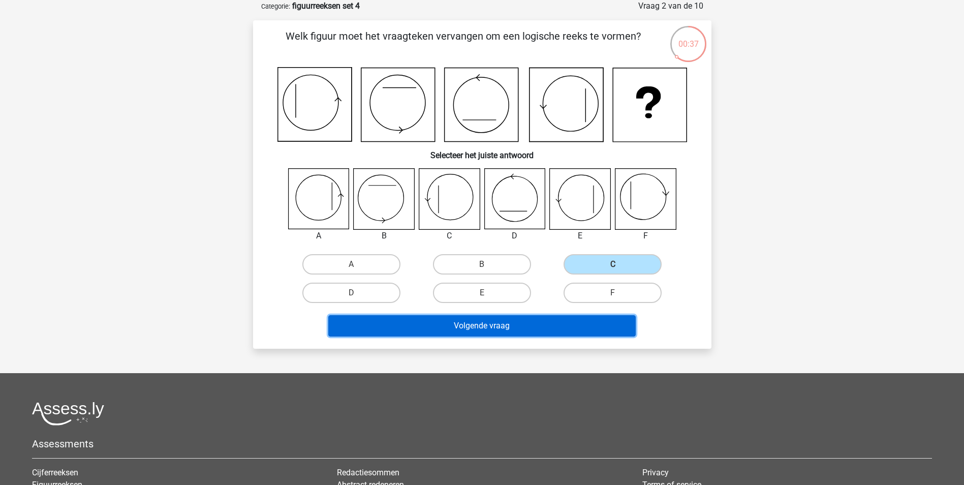
click at [581, 326] on button "Volgende vraag" at bounding box center [482, 325] width 308 height 21
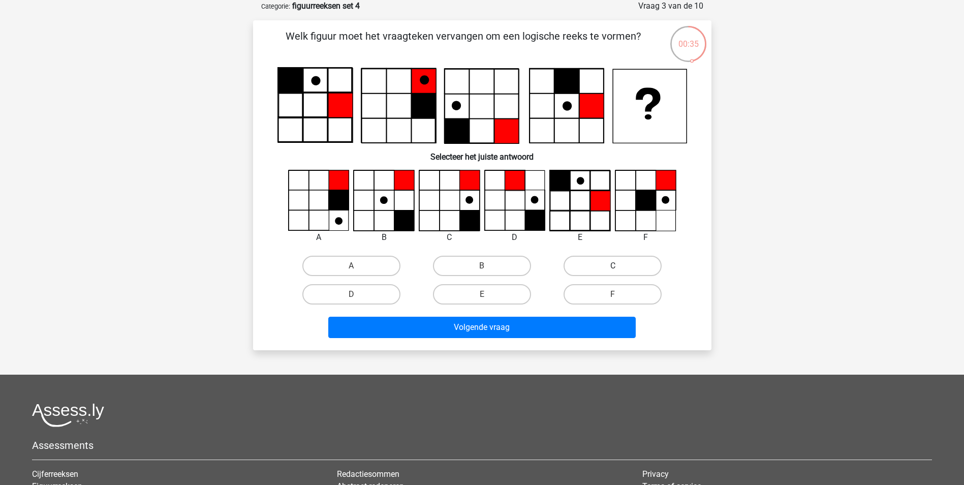
click at [592, 268] on label "C" at bounding box center [613, 266] width 98 height 20
click at [613, 268] on input "C" at bounding box center [616, 269] width 7 height 7
radio input "true"
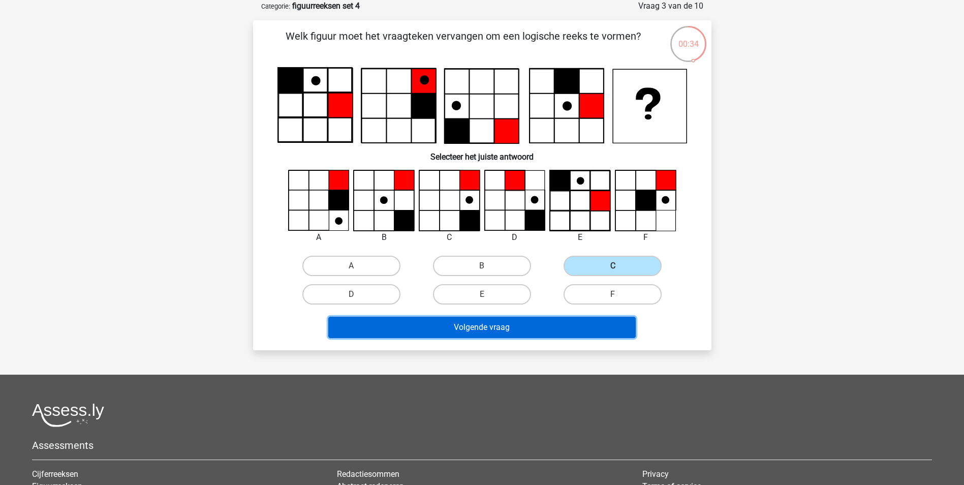
click at [533, 323] on button "Volgende vraag" at bounding box center [482, 327] width 308 height 21
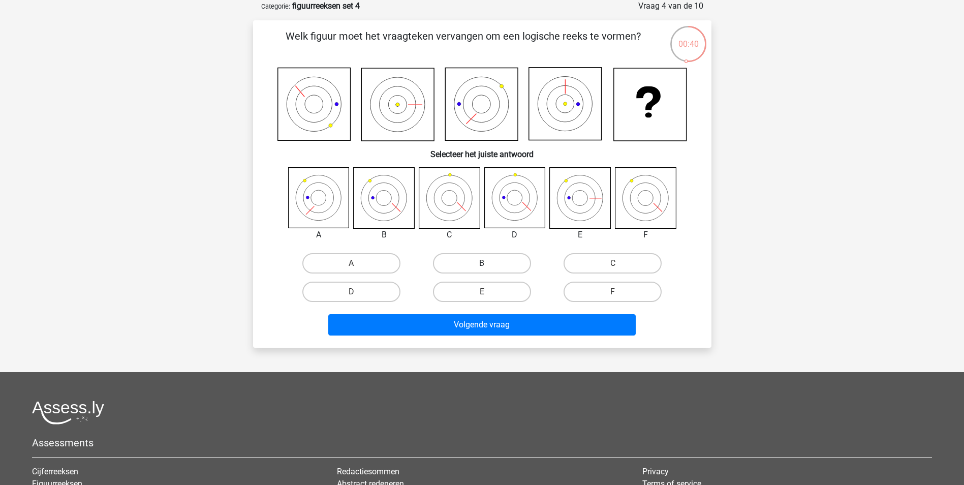
click at [470, 261] on label "B" at bounding box center [482, 263] width 98 height 20
click at [482, 263] on input "B" at bounding box center [485, 266] width 7 height 7
radio input "true"
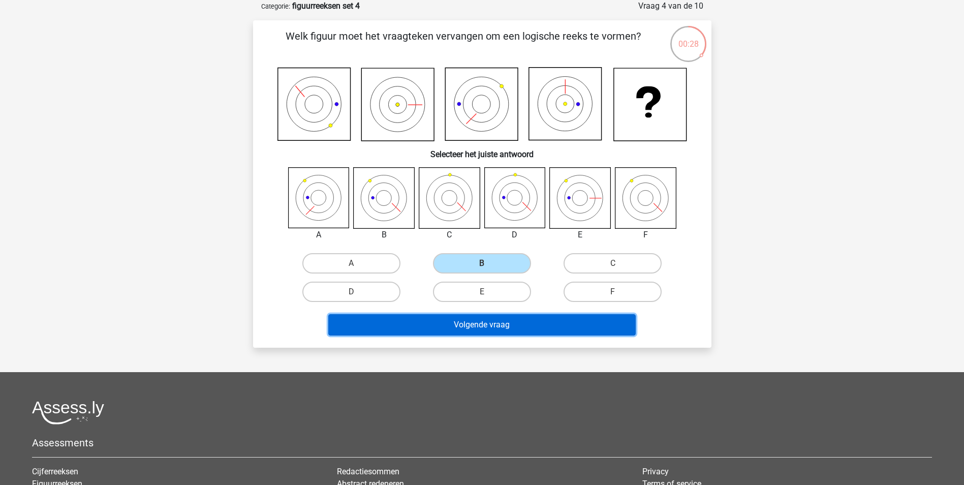
click at [533, 323] on button "Volgende vraag" at bounding box center [482, 324] width 308 height 21
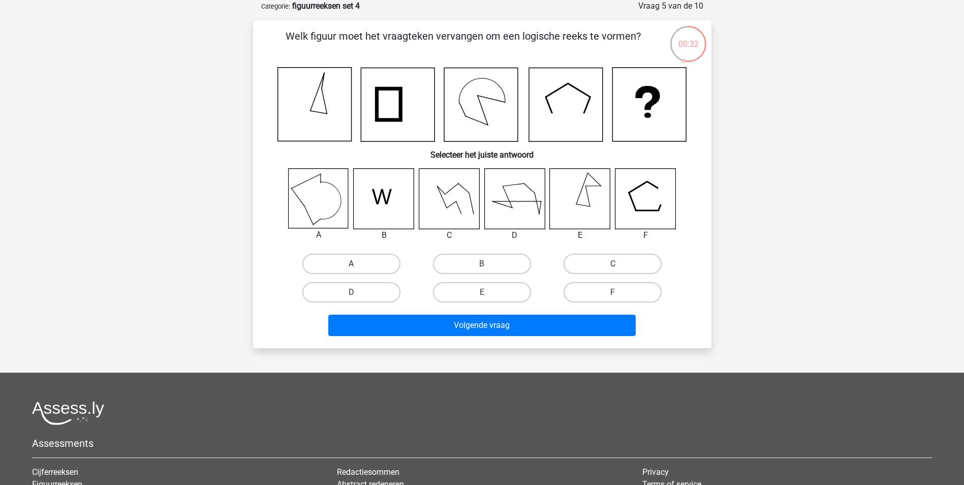
click at [343, 258] on label "A" at bounding box center [351, 264] width 98 height 20
click at [351, 264] on input "A" at bounding box center [354, 267] width 7 height 7
radio input "true"
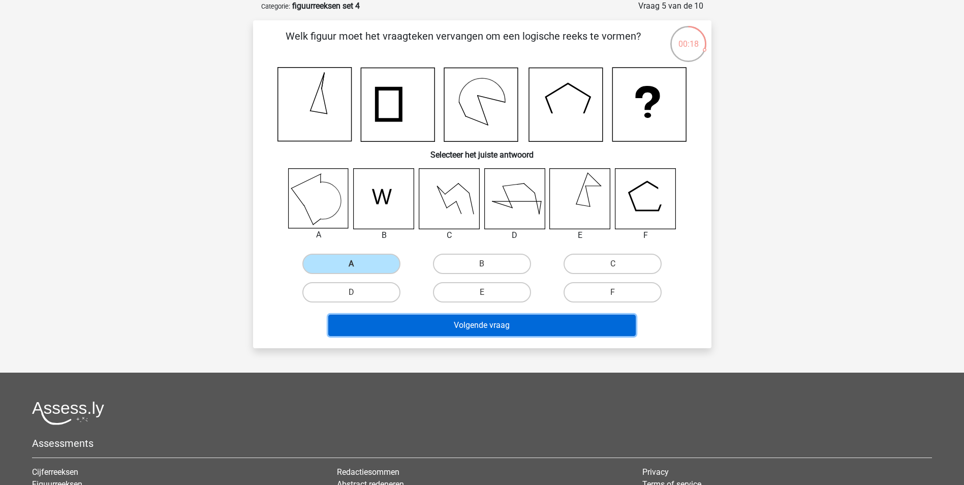
click at [536, 322] on button "Volgende vraag" at bounding box center [482, 325] width 308 height 21
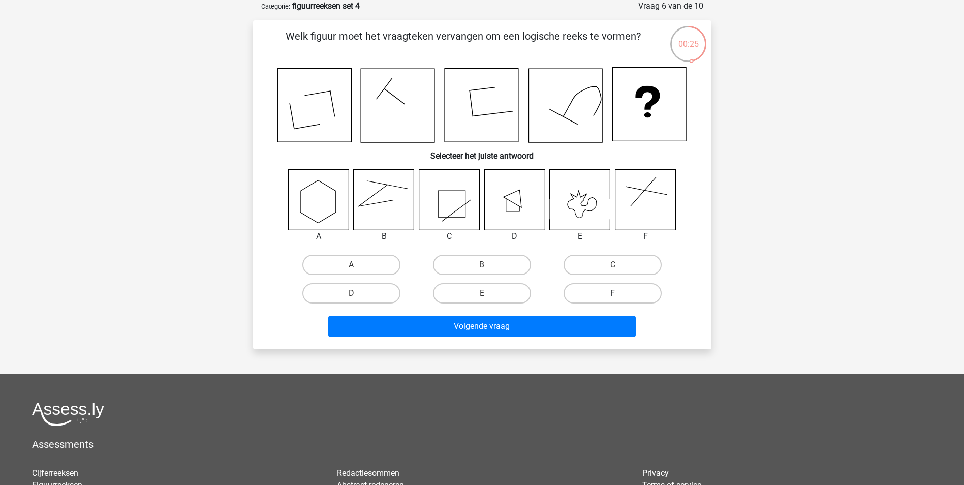
click at [590, 291] on label "F" at bounding box center [613, 293] width 98 height 20
click at [613, 293] on input "F" at bounding box center [616, 296] width 7 height 7
radio input "true"
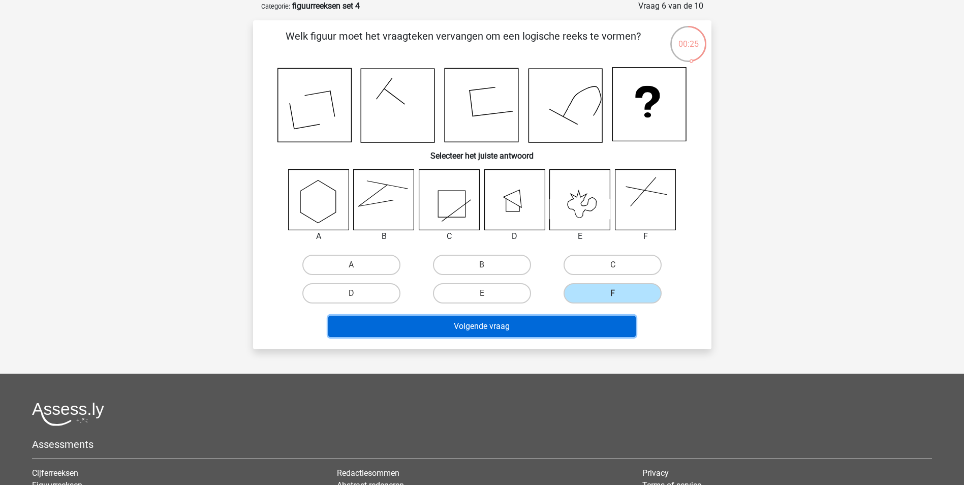
click at [574, 323] on button "Volgende vraag" at bounding box center [482, 326] width 308 height 21
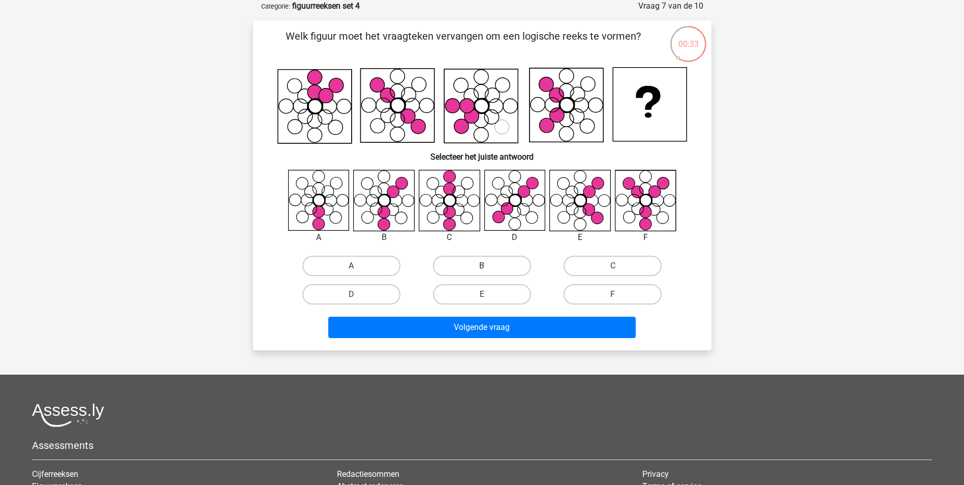
click at [456, 255] on div "B" at bounding box center [482, 266] width 131 height 28
click at [463, 259] on label "B" at bounding box center [482, 266] width 98 height 20
click at [482, 266] on input "B" at bounding box center [485, 269] width 7 height 7
radio input "true"
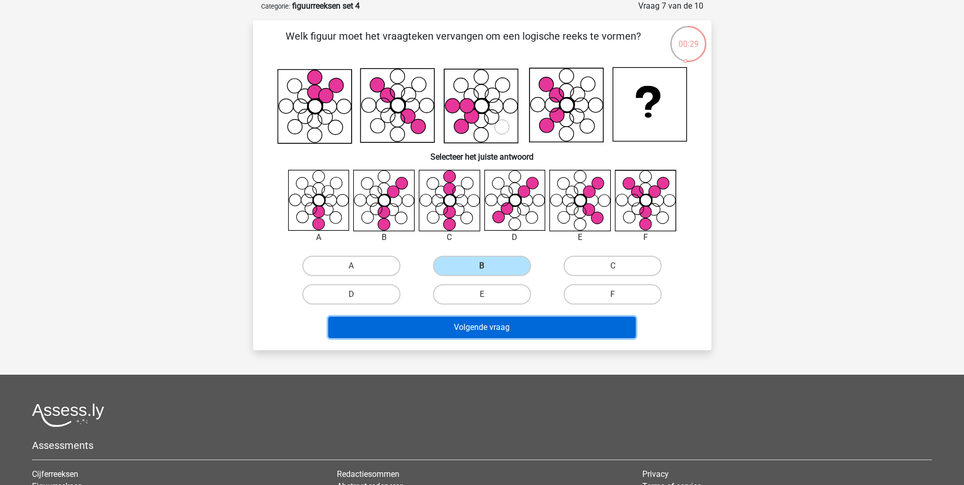
click at [595, 332] on button "Volgende vraag" at bounding box center [482, 327] width 308 height 21
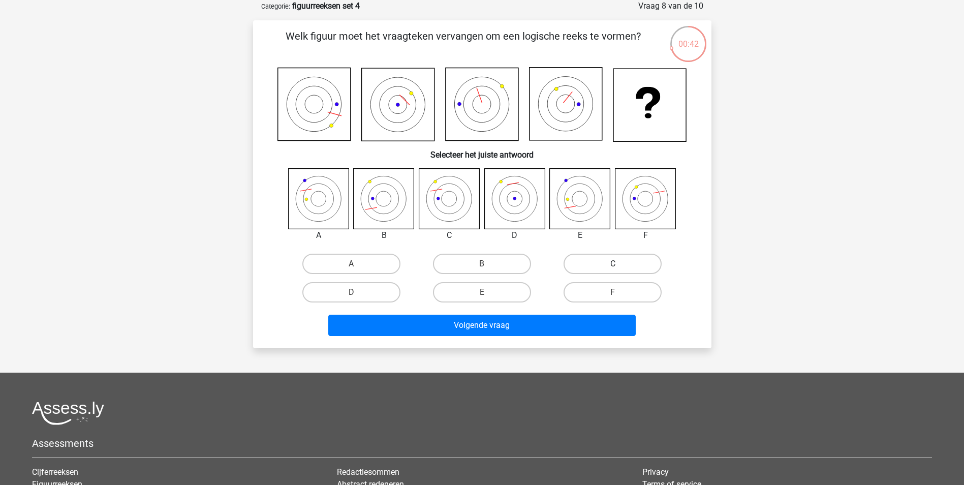
click at [593, 265] on label "C" at bounding box center [613, 264] width 98 height 20
click at [613, 265] on input "C" at bounding box center [616, 267] width 7 height 7
radio input "true"
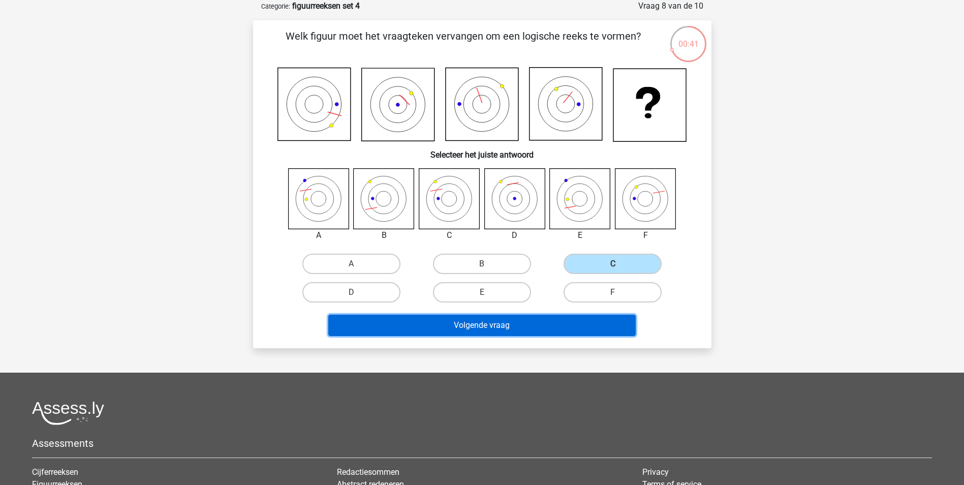
click at [580, 321] on button "Volgende vraag" at bounding box center [482, 325] width 308 height 21
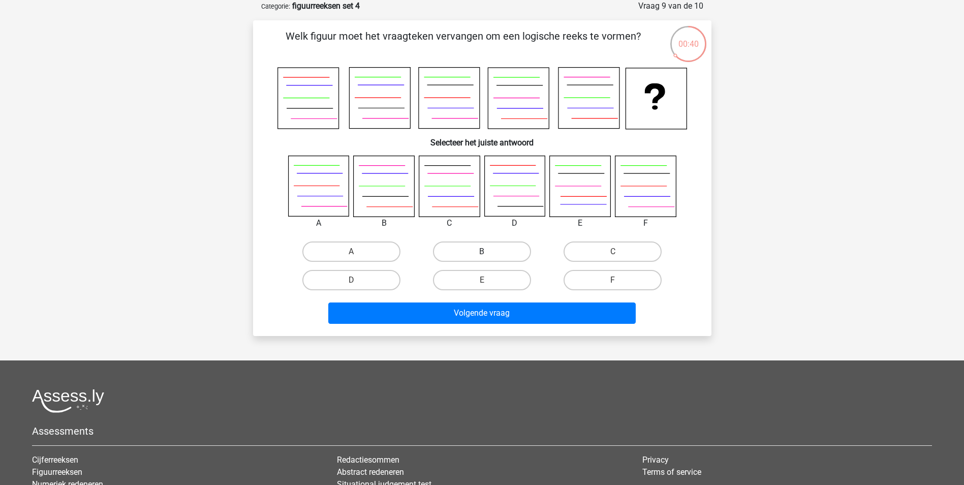
click at [464, 249] on label "B" at bounding box center [482, 251] width 98 height 20
click at [482, 252] on input "B" at bounding box center [485, 255] width 7 height 7
radio input "true"
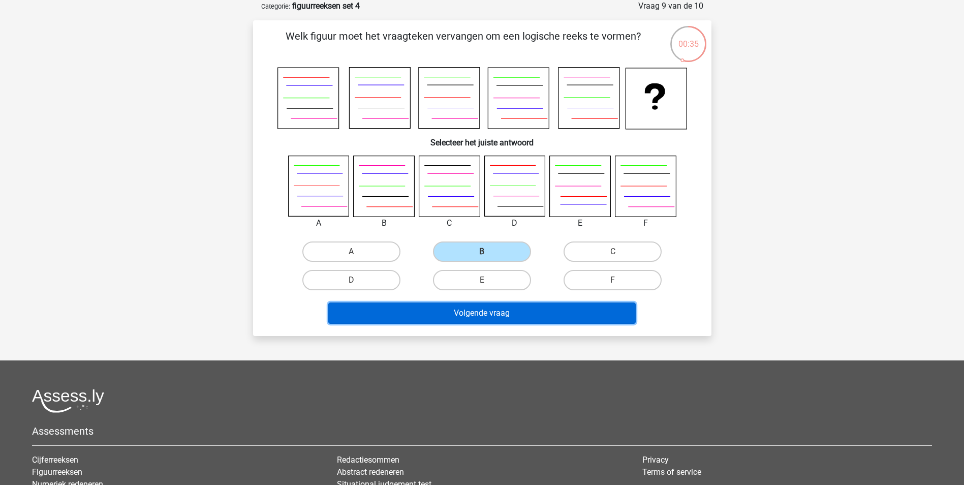
click at [525, 320] on button "Volgende vraag" at bounding box center [482, 312] width 308 height 21
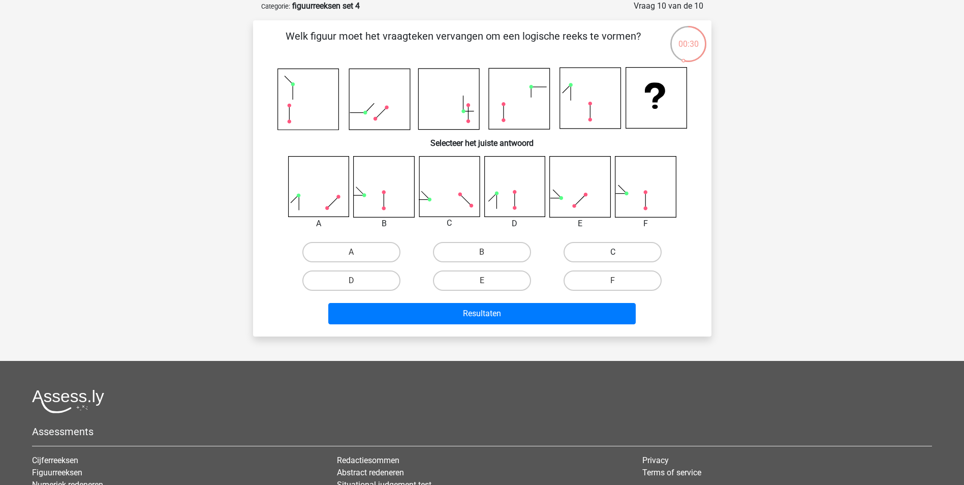
click at [584, 252] on label "C" at bounding box center [613, 252] width 98 height 20
click at [613, 252] on input "C" at bounding box center [616, 255] width 7 height 7
radio input "true"
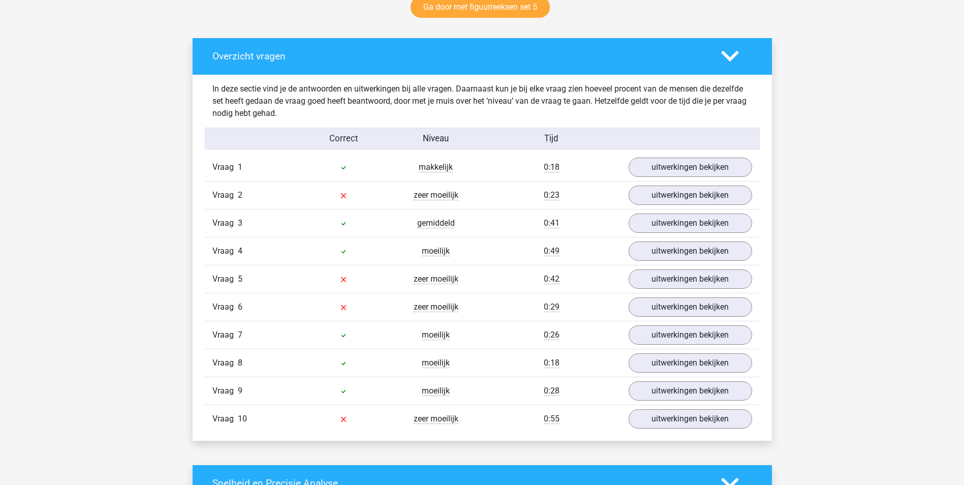
scroll to position [559, 0]
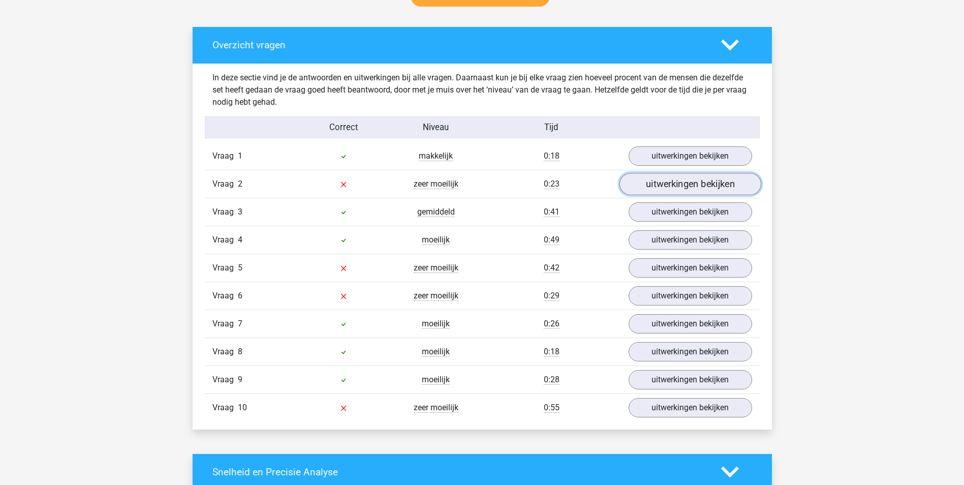
click at [669, 193] on link "uitwerkingen bekijken" at bounding box center [690, 184] width 142 height 22
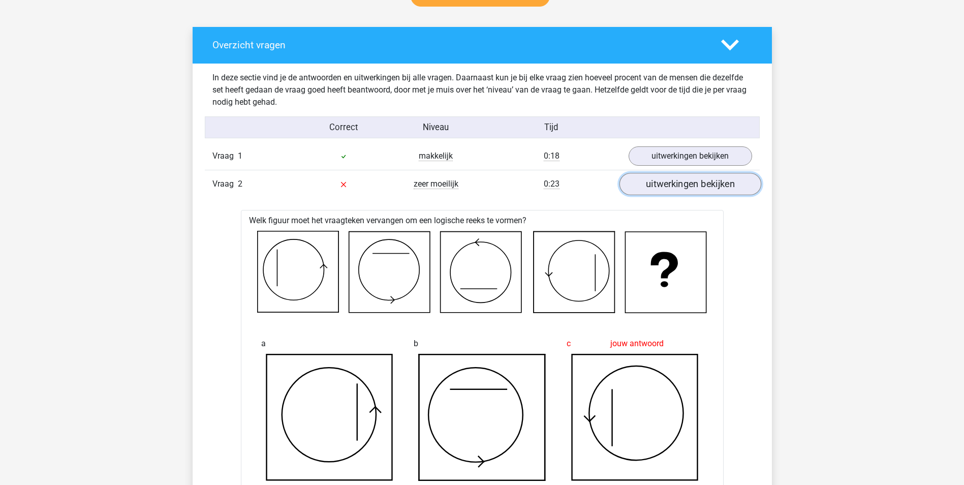
click at [673, 185] on link "uitwerkingen bekijken" at bounding box center [690, 184] width 142 height 22
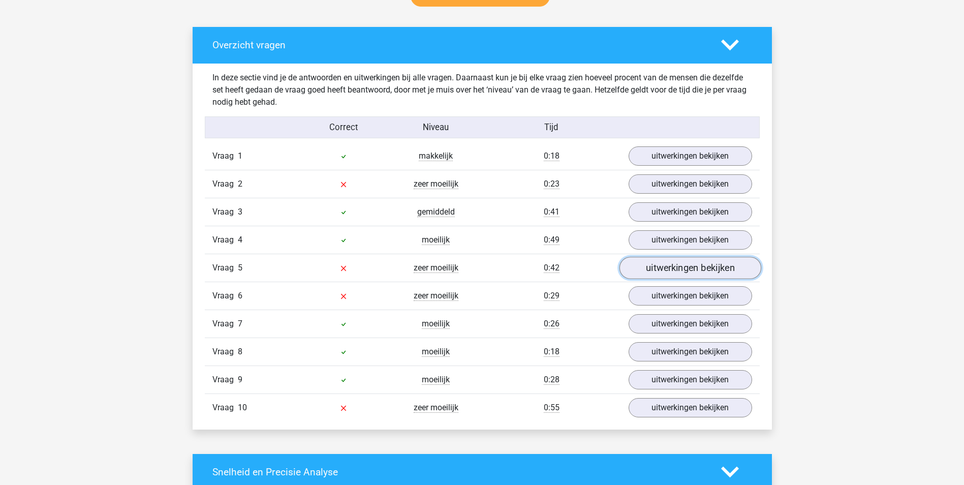
click at [683, 269] on link "uitwerkingen bekijken" at bounding box center [690, 268] width 142 height 22
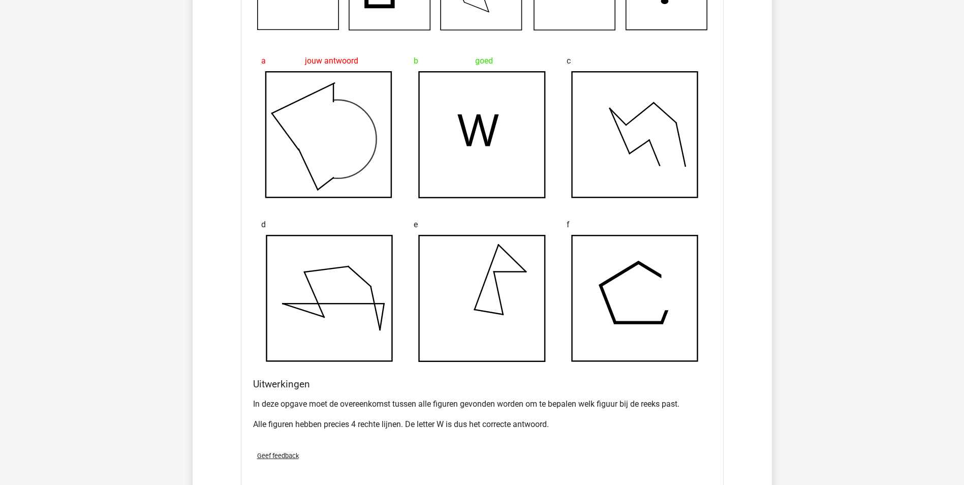
scroll to position [763, 0]
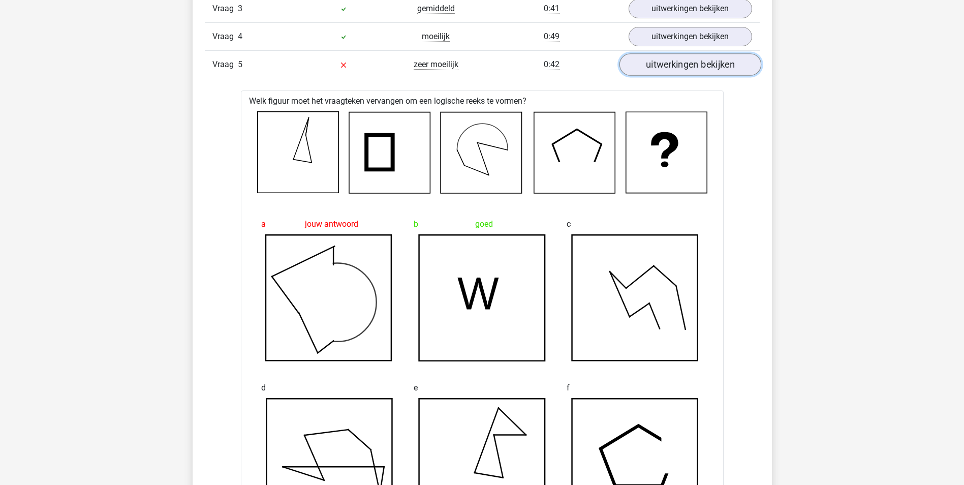
click at [702, 70] on link "uitwerkingen bekijken" at bounding box center [690, 64] width 142 height 22
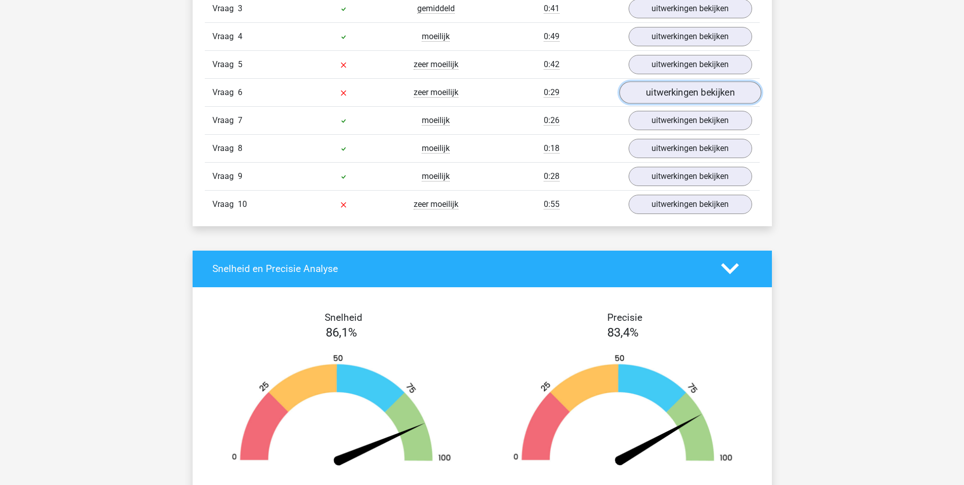
click at [678, 100] on link "uitwerkingen bekijken" at bounding box center [690, 92] width 142 height 22
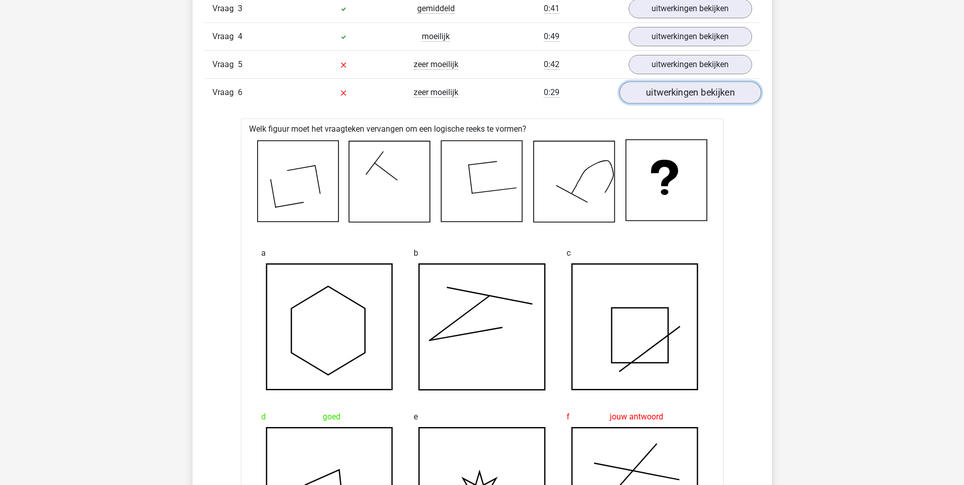
click at [704, 100] on link "uitwerkingen bekijken" at bounding box center [690, 92] width 142 height 22
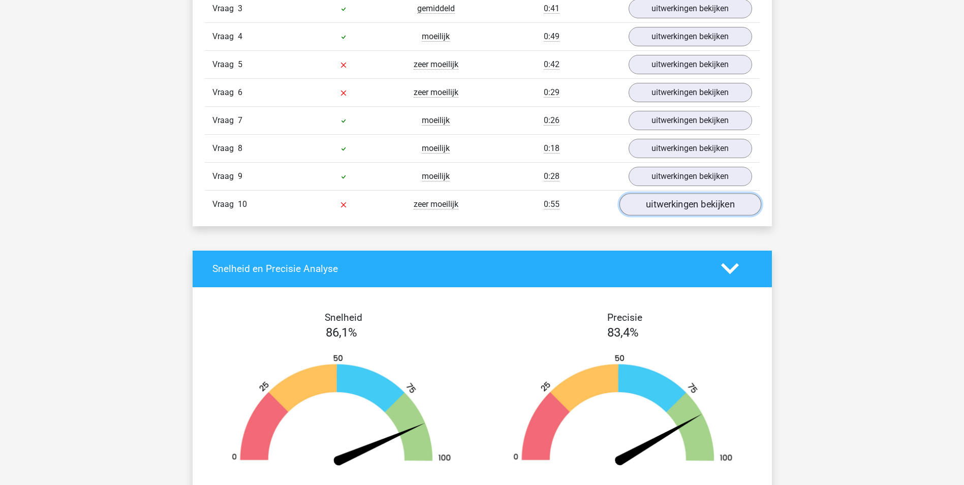
click at [682, 204] on link "uitwerkingen bekijken" at bounding box center [690, 204] width 142 height 22
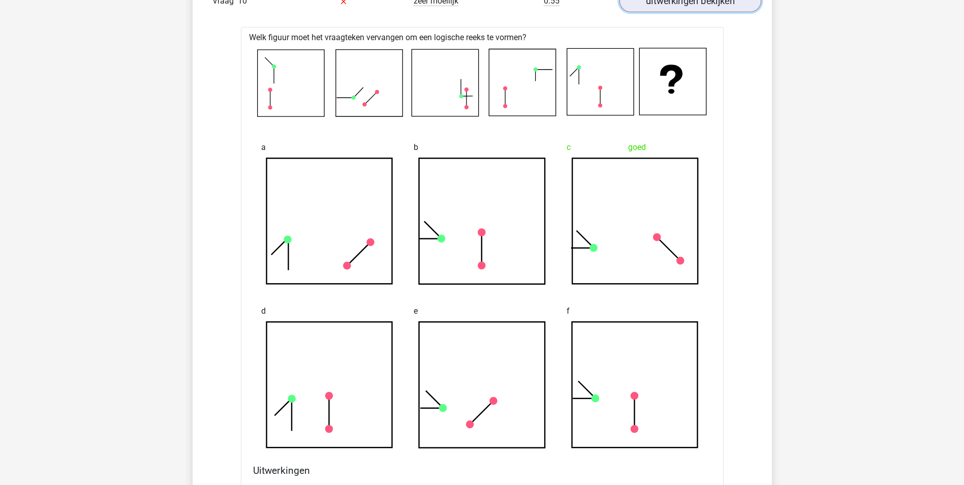
scroll to position [864, 0]
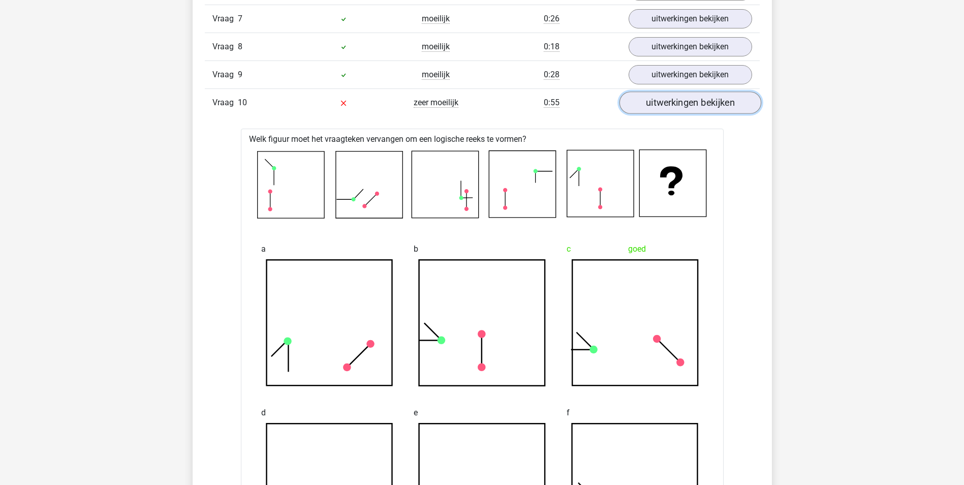
click at [708, 105] on link "uitwerkingen bekijken" at bounding box center [690, 103] width 142 height 22
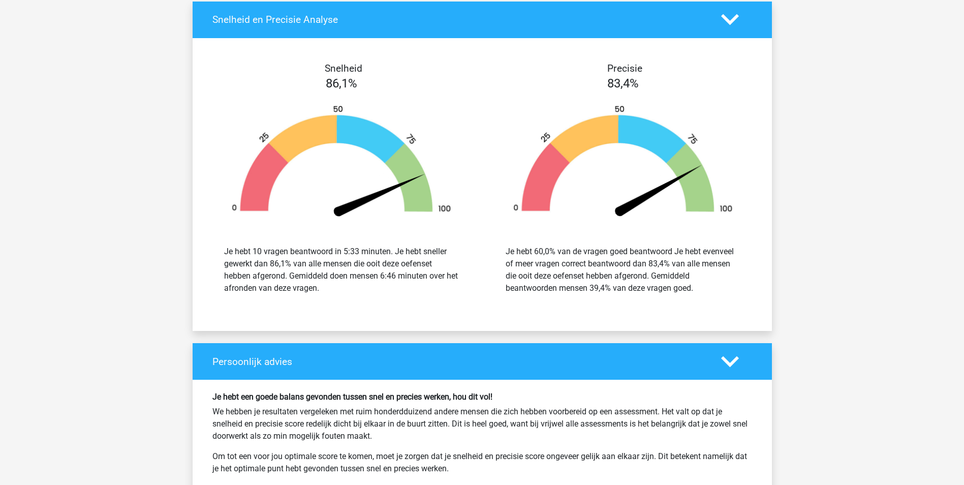
scroll to position [1017, 0]
